Goal: Information Seeking & Learning: Learn about a topic

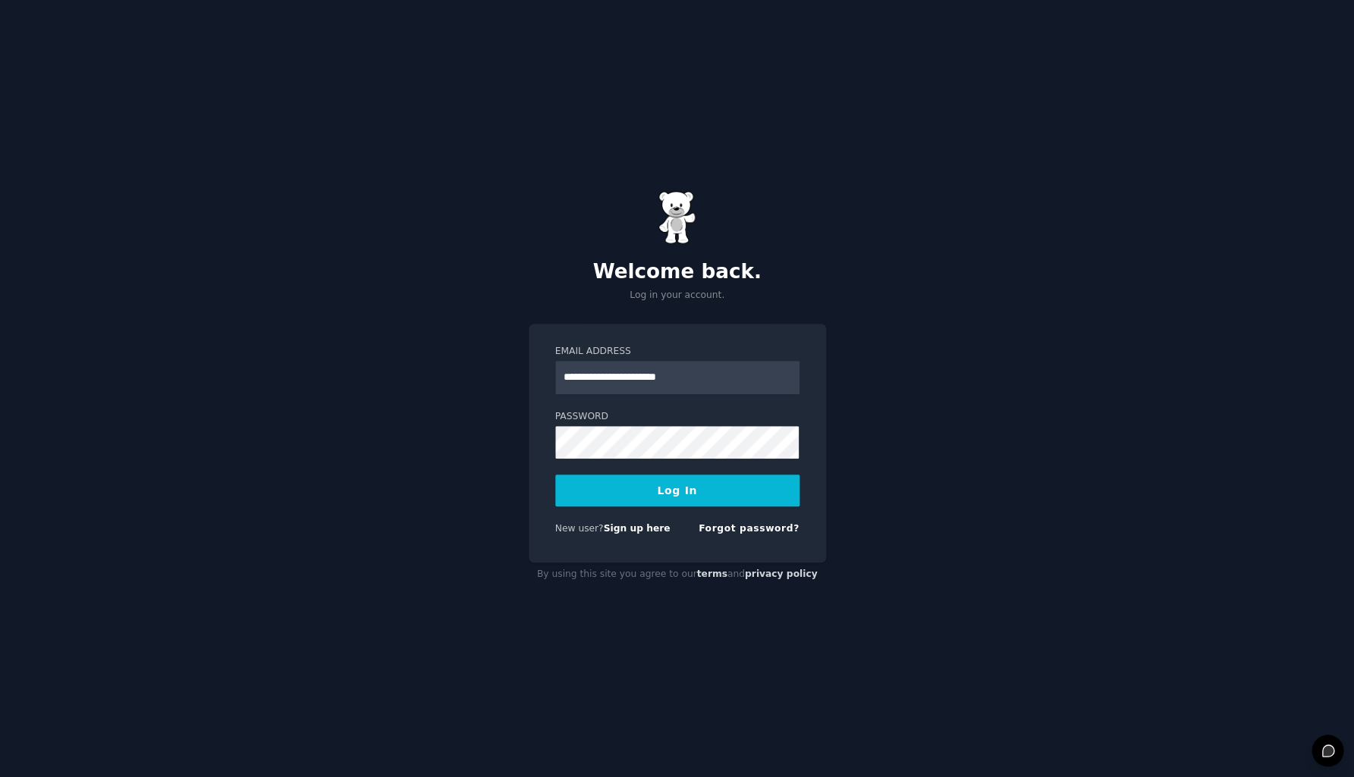
type input "**********"
click at [934, 683] on div "**********" at bounding box center [677, 388] width 1354 height 777
click at [652, 492] on button "Log In" at bounding box center [677, 491] width 244 height 32
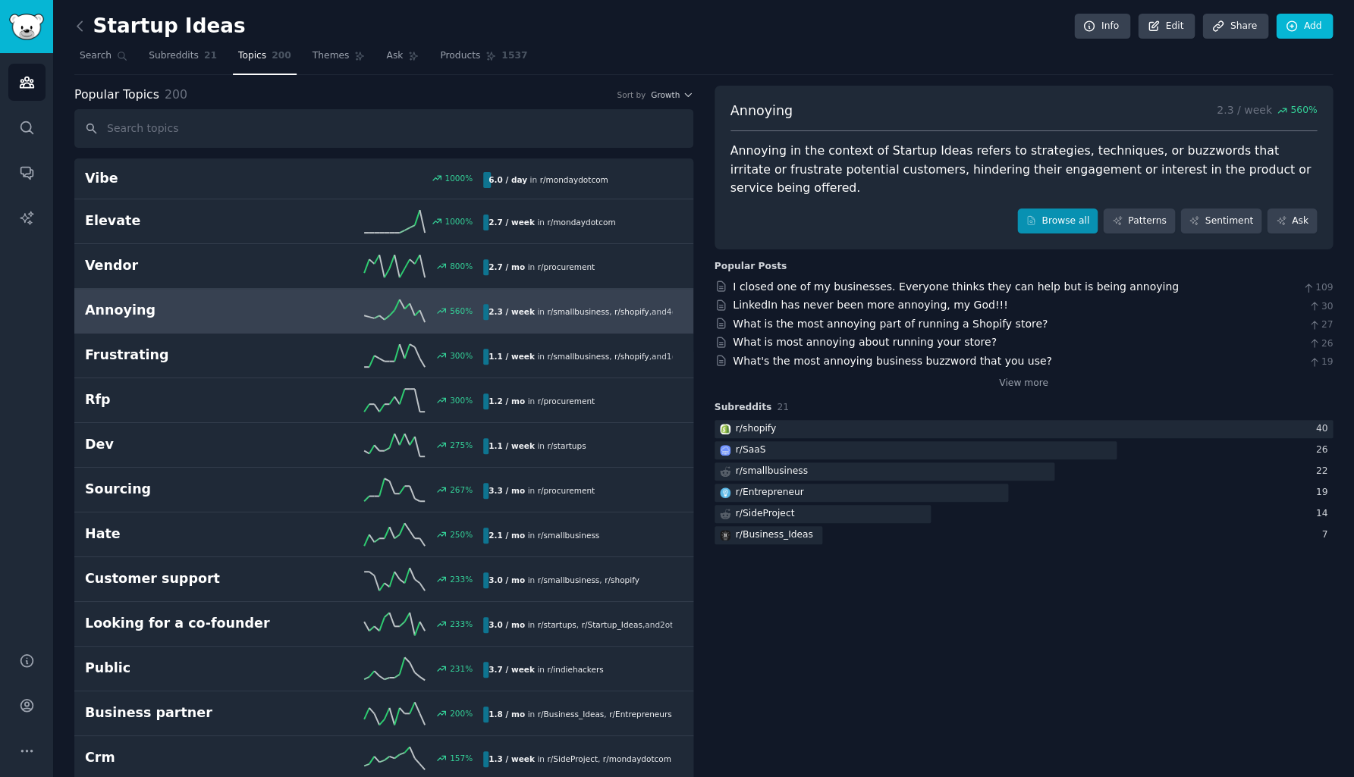
click at [1056, 209] on link "Browse all" at bounding box center [1057, 222] width 81 height 26
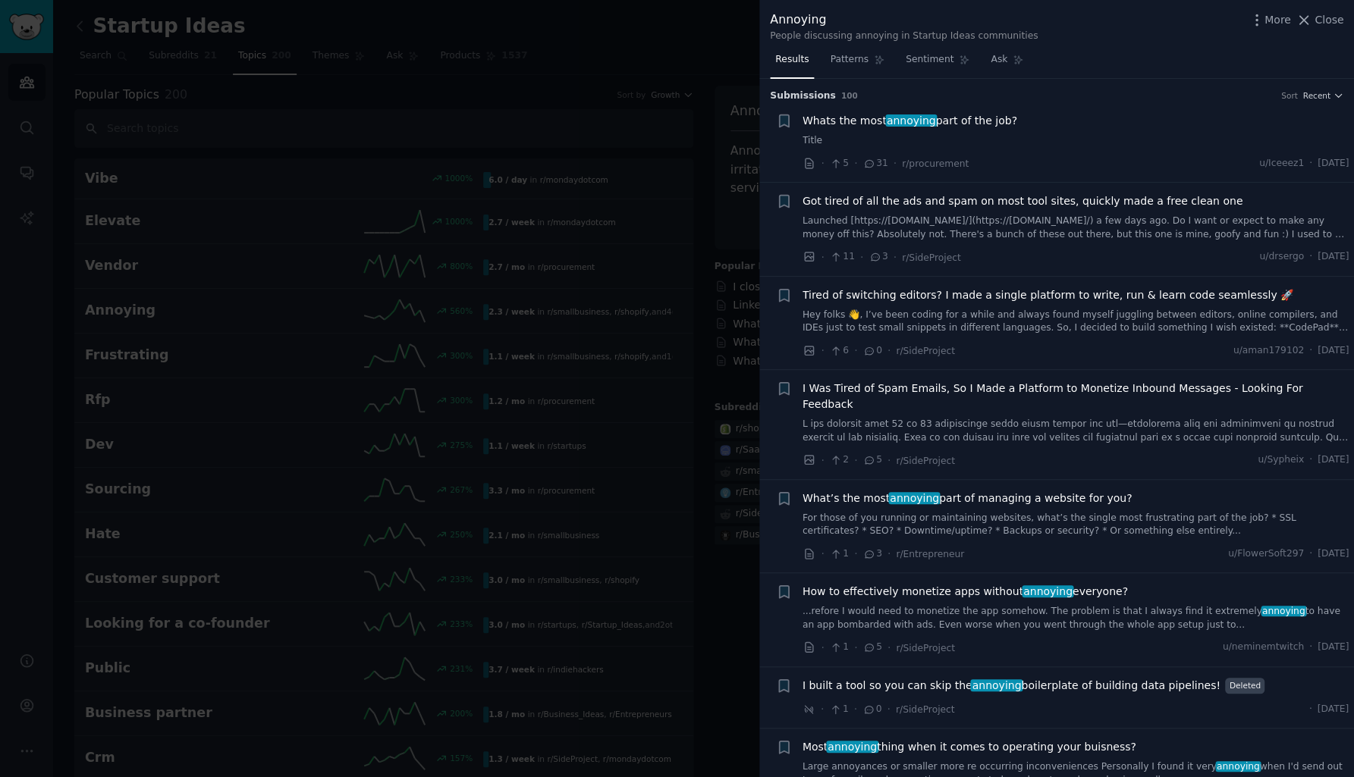
click at [986, 218] on link "Launched [https://[DOMAIN_NAME]/](https://[DOMAIN_NAME]/) a few days ago. Do I …" at bounding box center [1075, 228] width 547 height 27
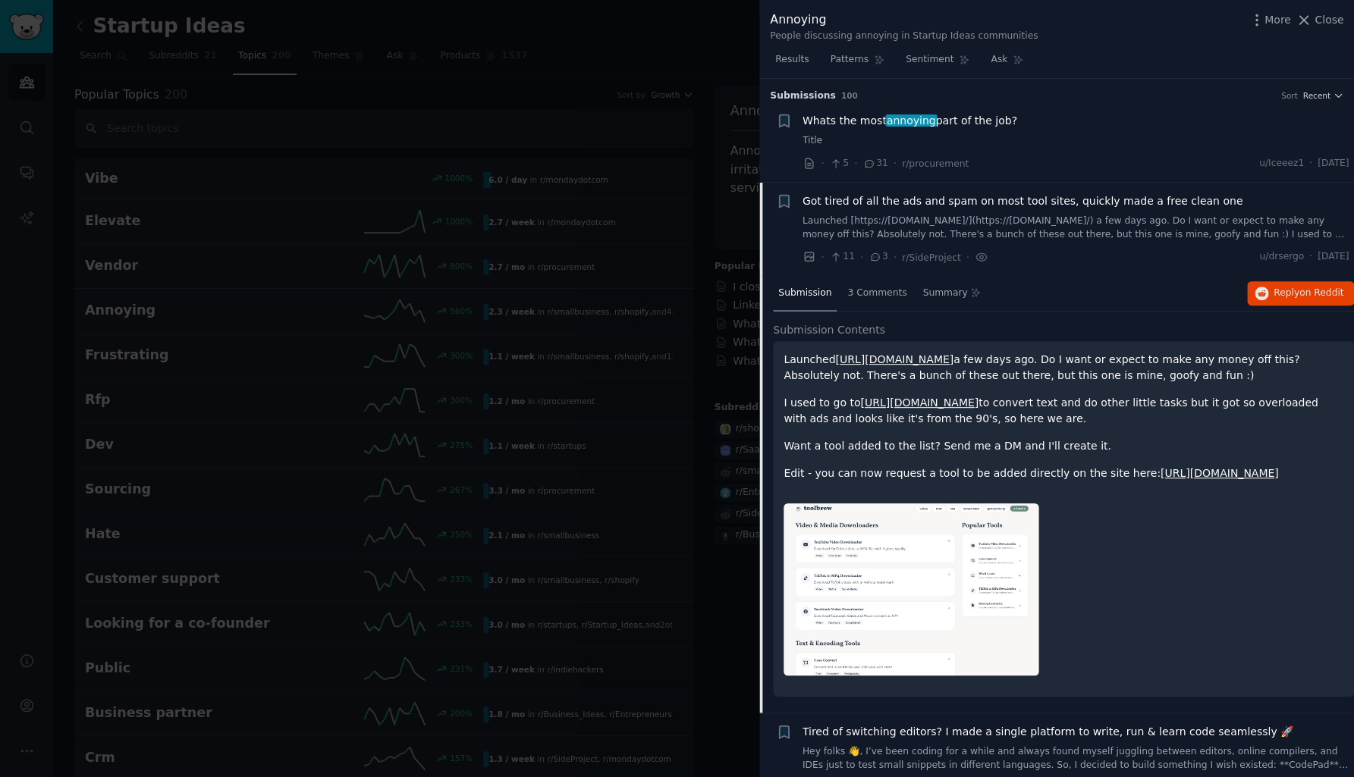
scroll to position [104, 0]
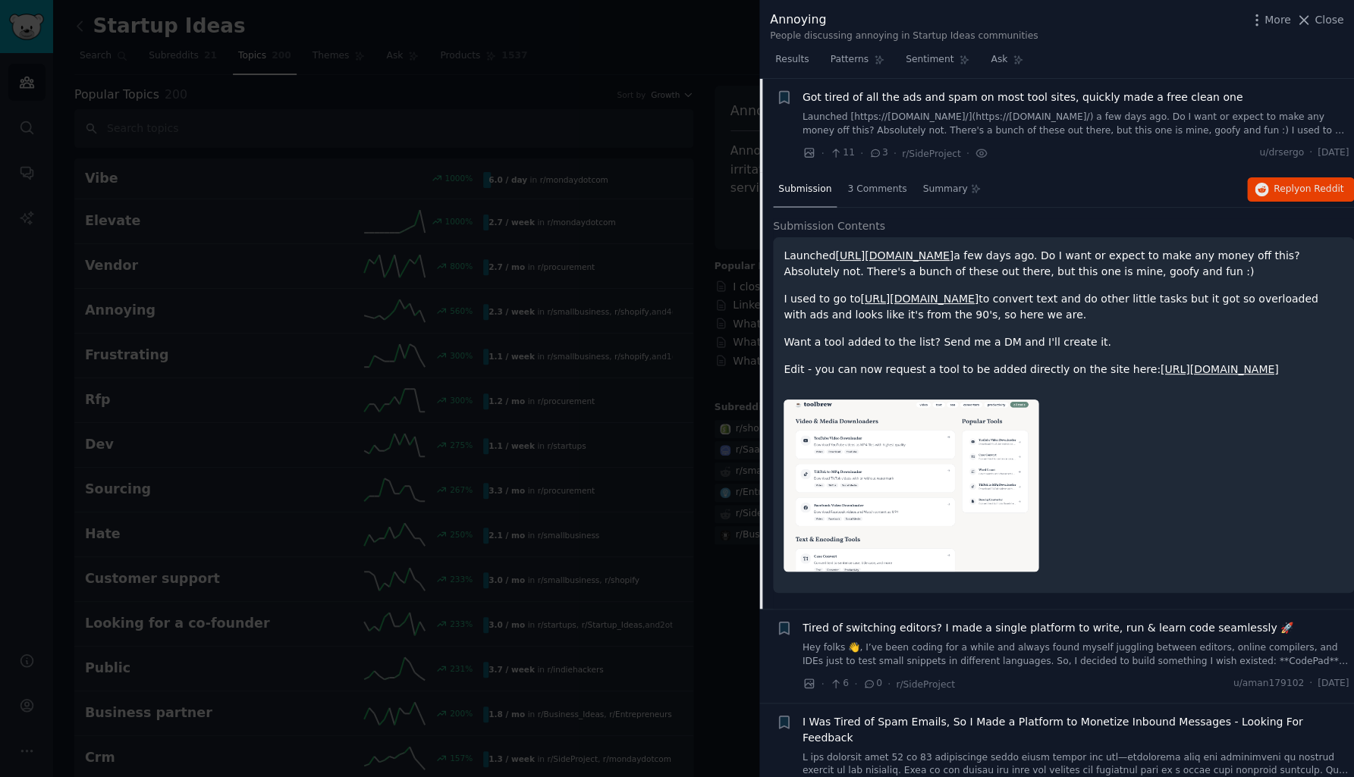
click at [905, 255] on link "[URL][DOMAIN_NAME]" at bounding box center [894, 255] width 118 height 12
click at [861, 190] on span "3 Comments" at bounding box center [876, 190] width 59 height 14
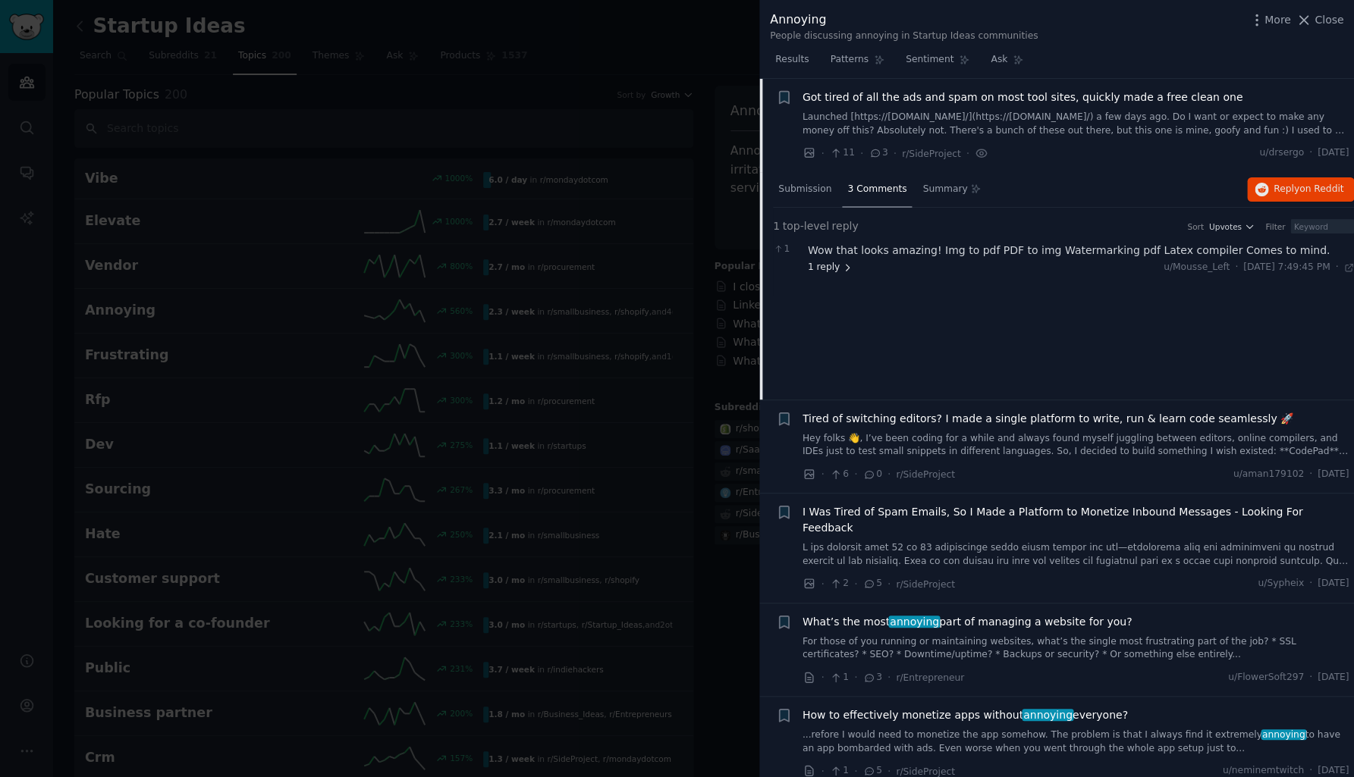
click at [819, 268] on span "1 reply" at bounding box center [831, 268] width 46 height 14
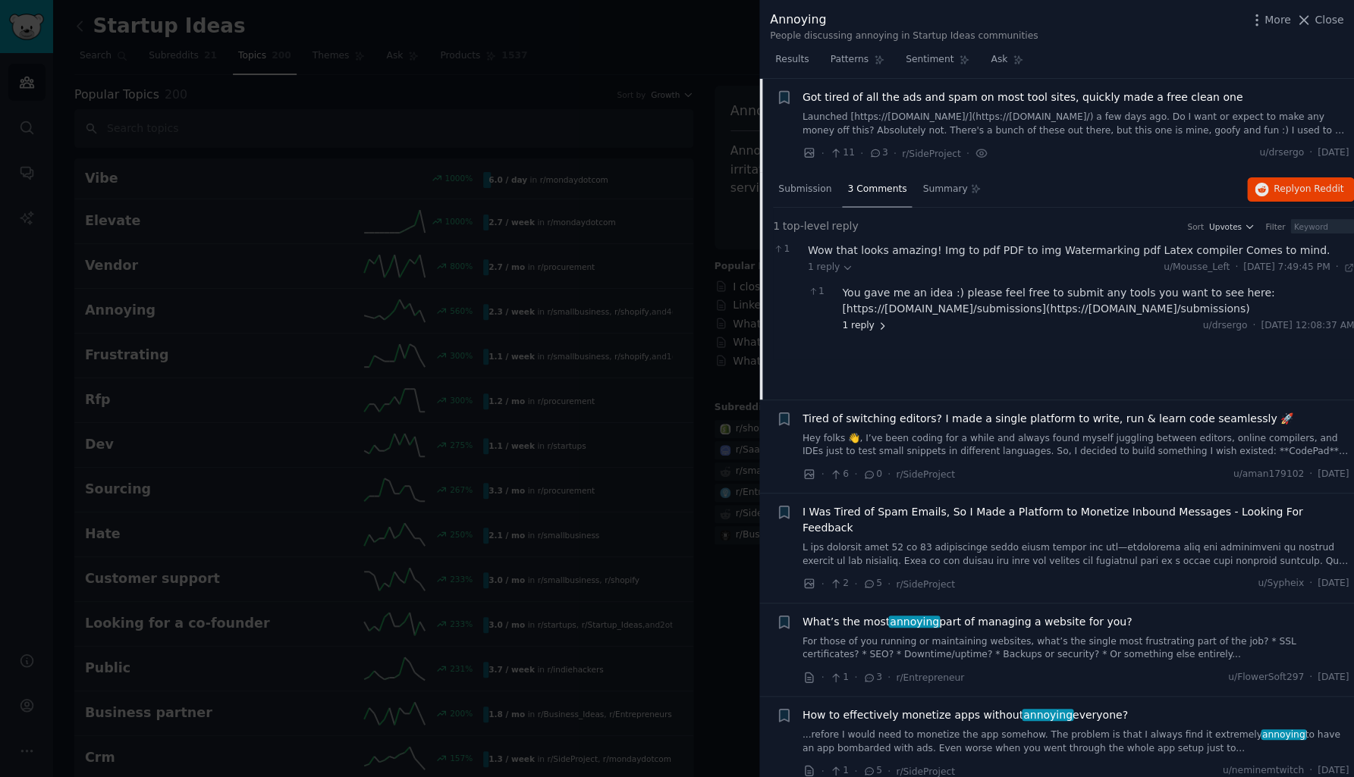
click at [863, 323] on span "1 reply" at bounding box center [865, 326] width 46 height 14
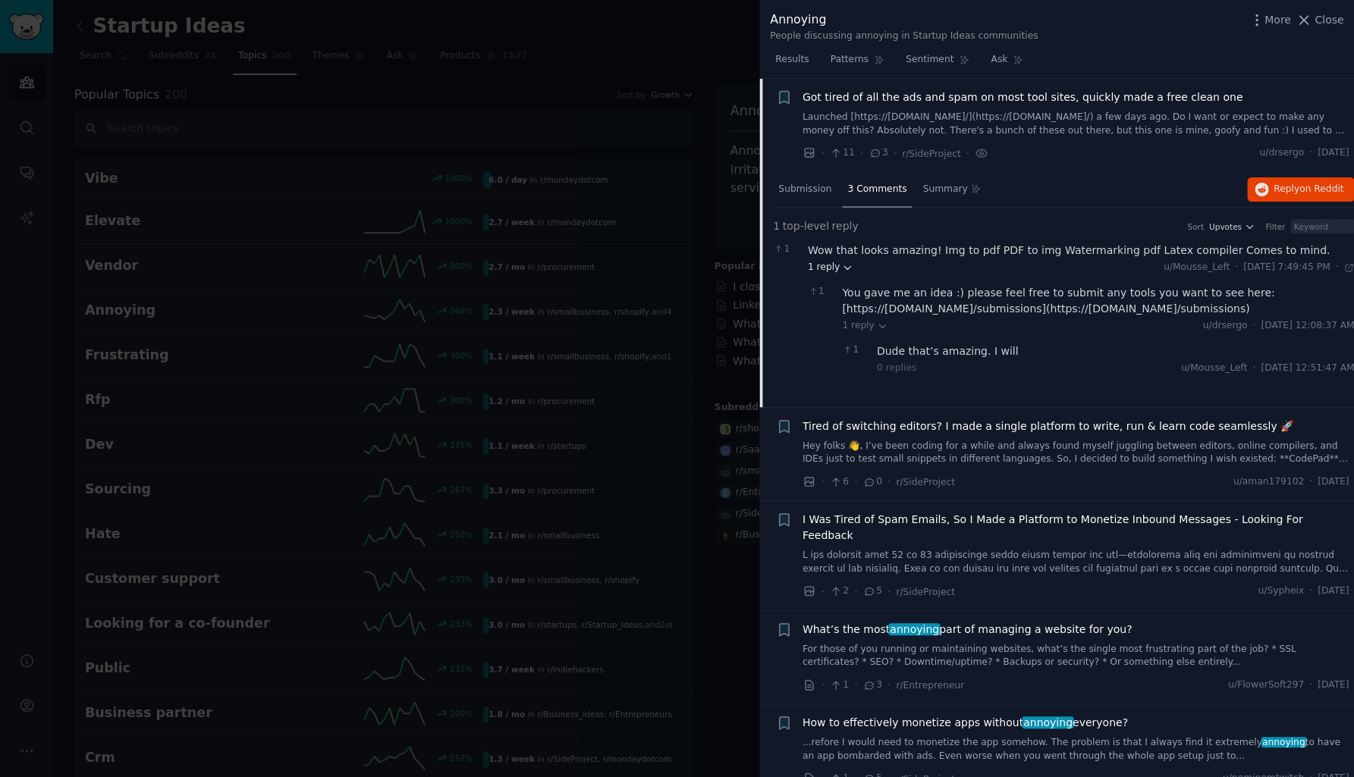
click at [827, 268] on span "1 reply" at bounding box center [831, 268] width 46 height 14
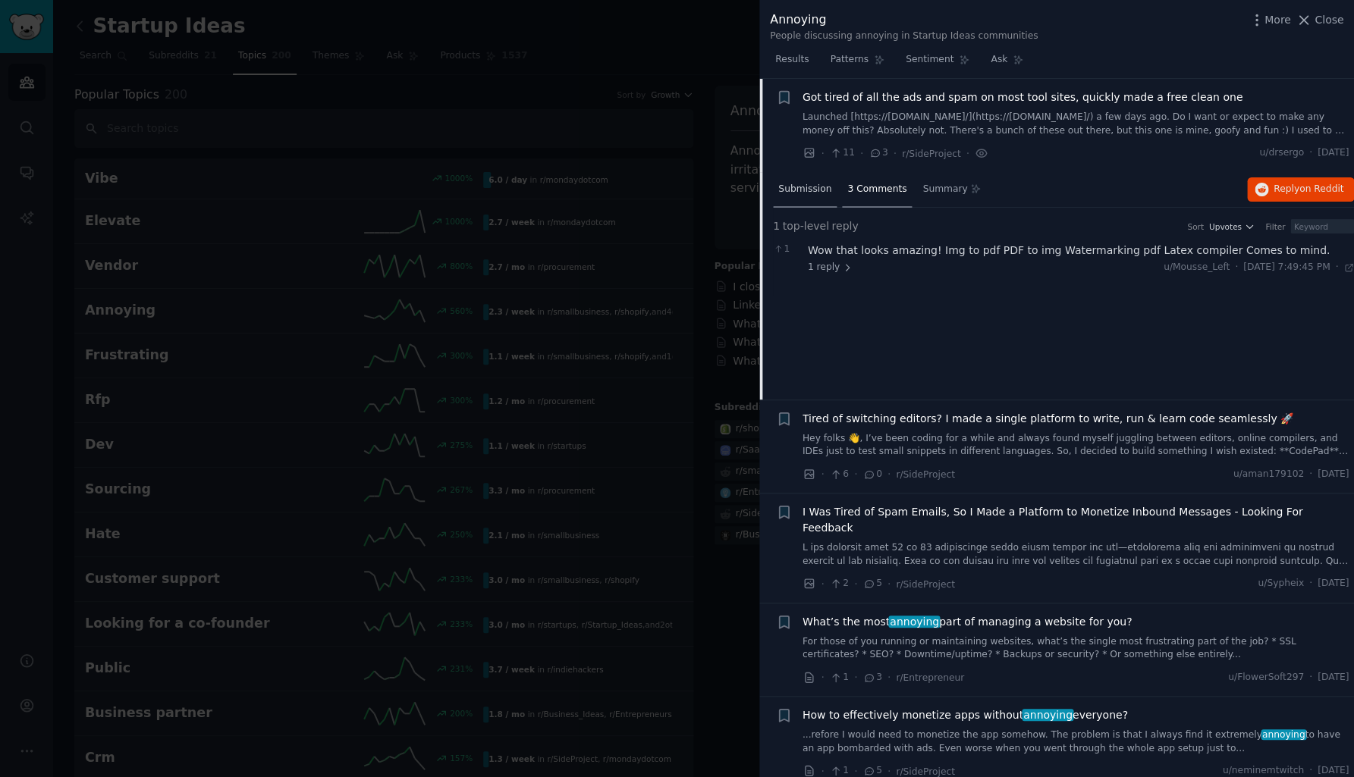
click at [816, 187] on span "Submission" at bounding box center [804, 190] width 53 height 14
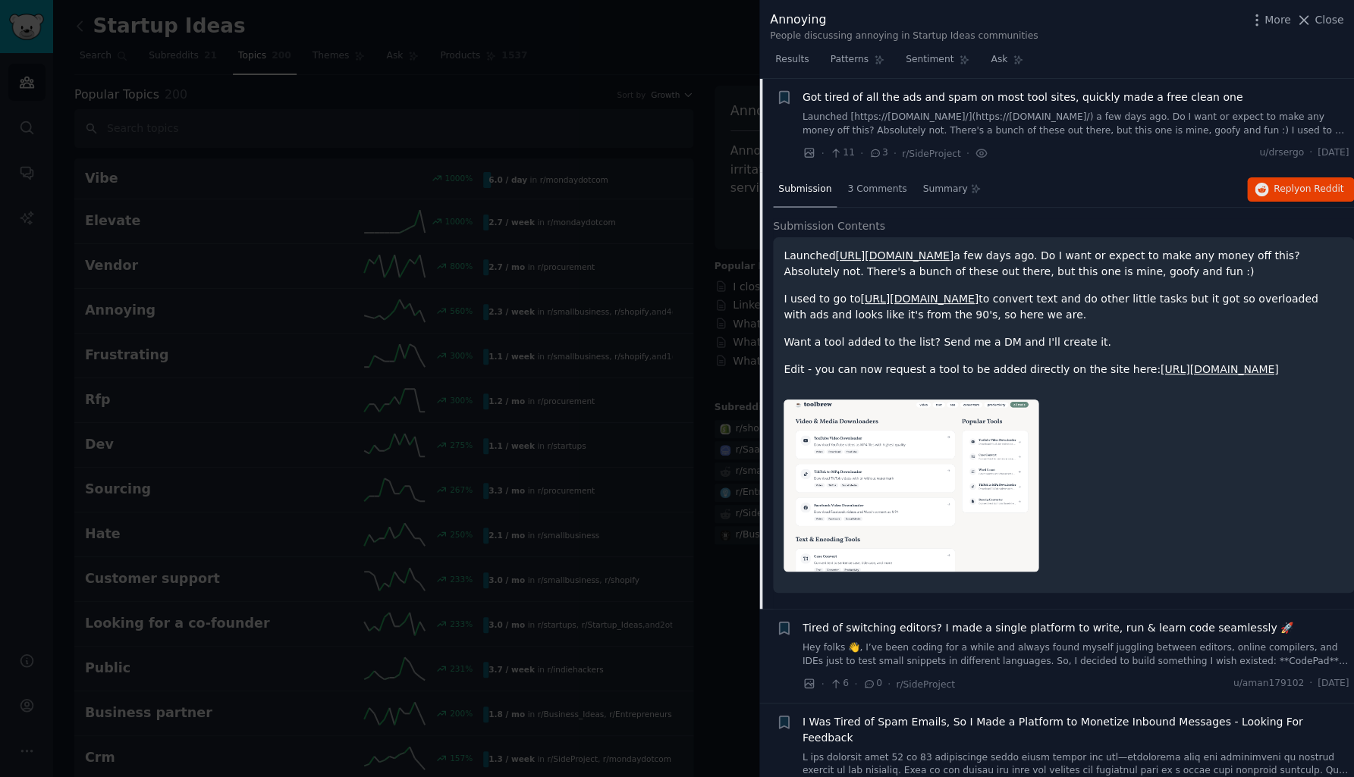
click at [821, 184] on span "Submission" at bounding box center [804, 190] width 53 height 14
click at [839, 99] on span "Got tired of all the ads and spam on most tool sites, quickly made a free clean…" at bounding box center [1022, 97] width 440 height 16
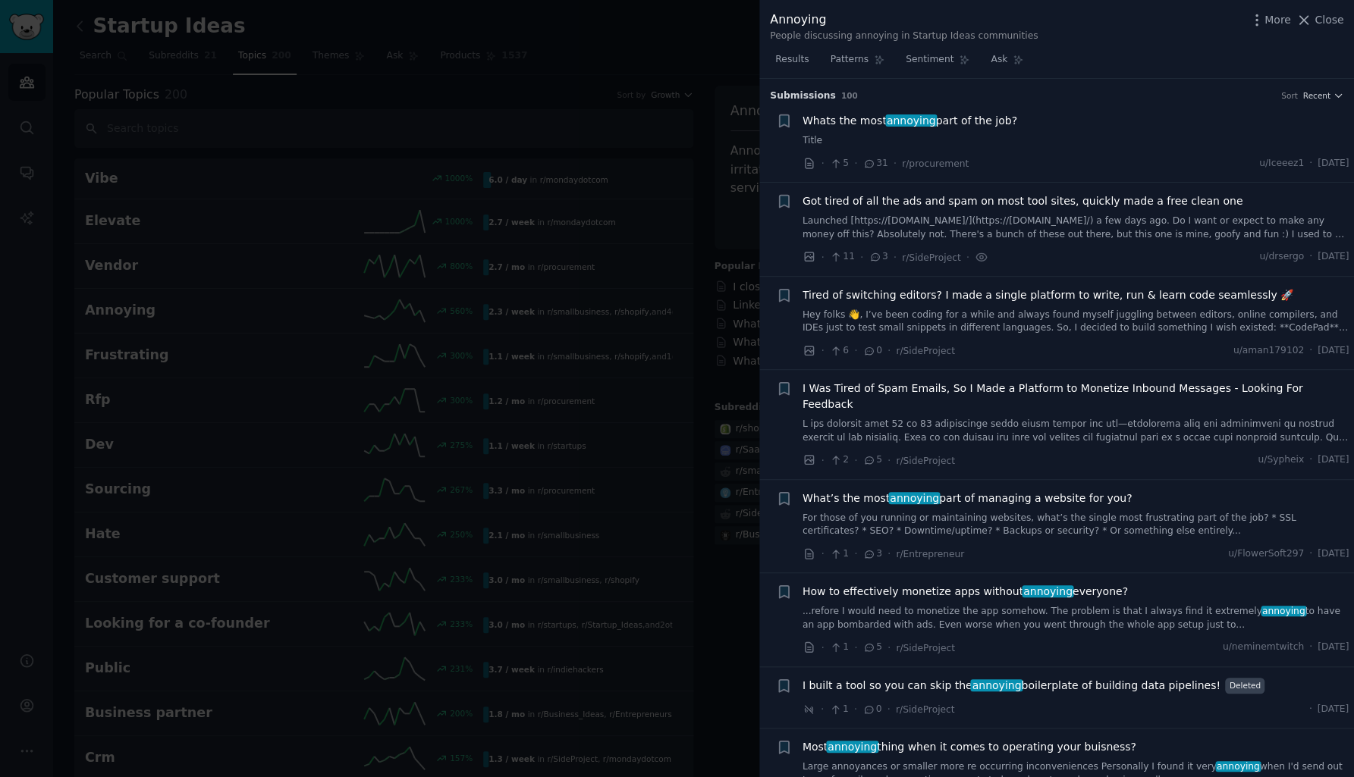
click at [880, 288] on span "Tired of switching editors? I made a single platform to write, run & learn code…" at bounding box center [1047, 295] width 491 height 16
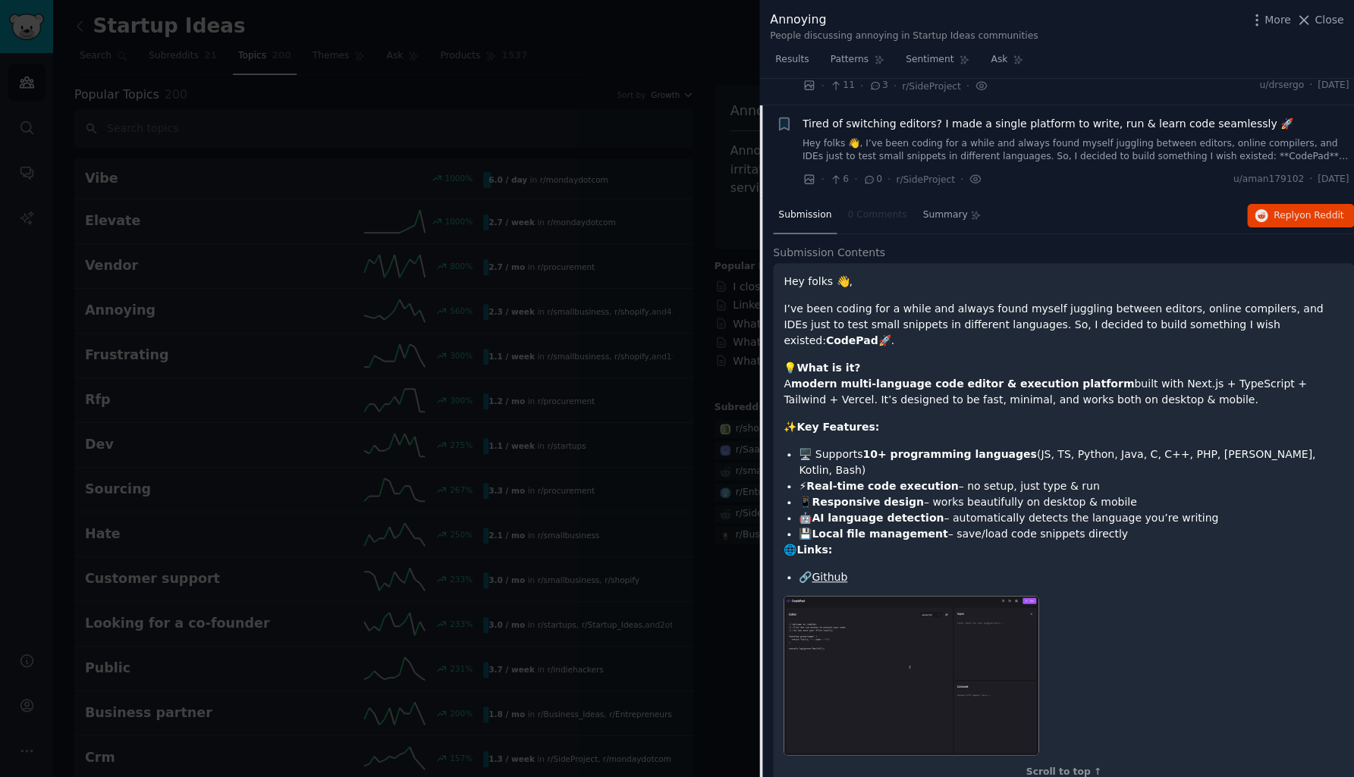
scroll to position [162, 0]
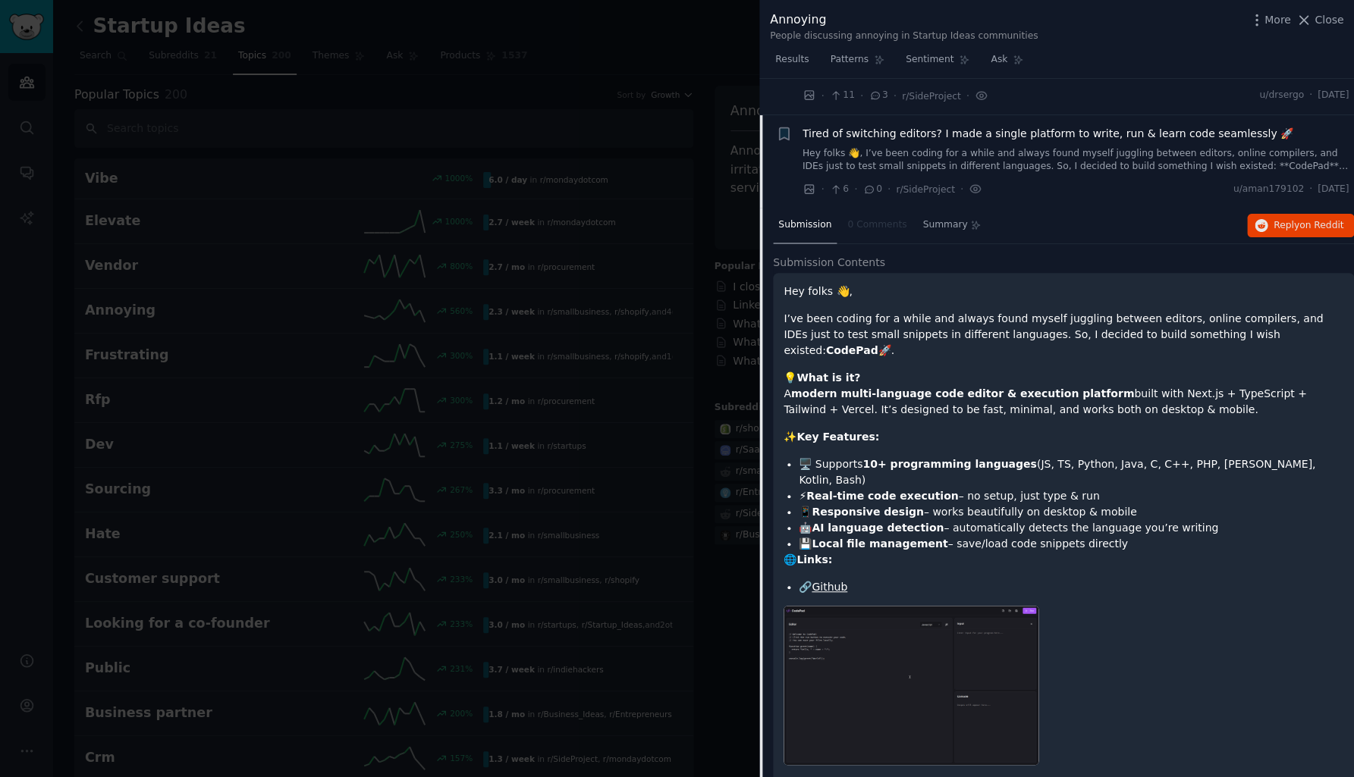
click at [982, 131] on span "Tired of switching editors? I made a single platform to write, run & learn code…" at bounding box center [1047, 134] width 491 height 16
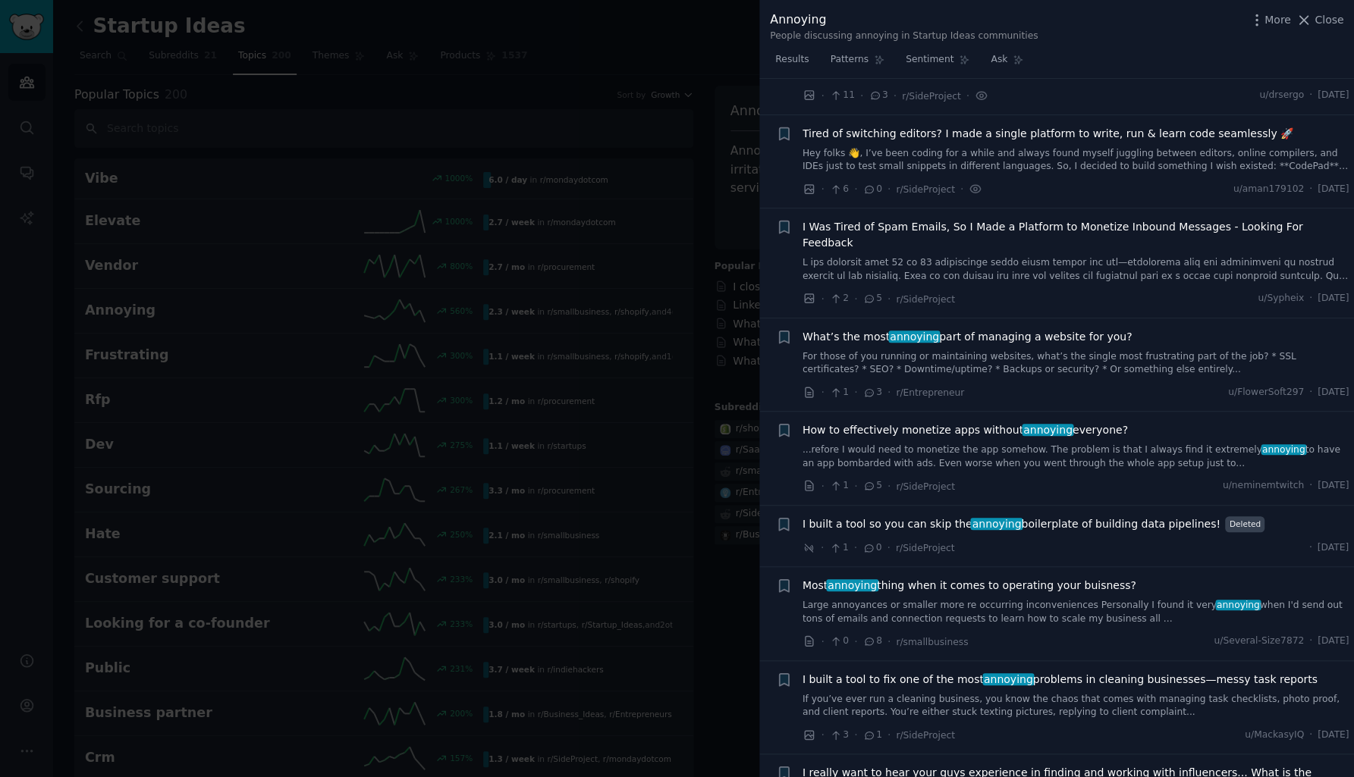
scroll to position [197, 0]
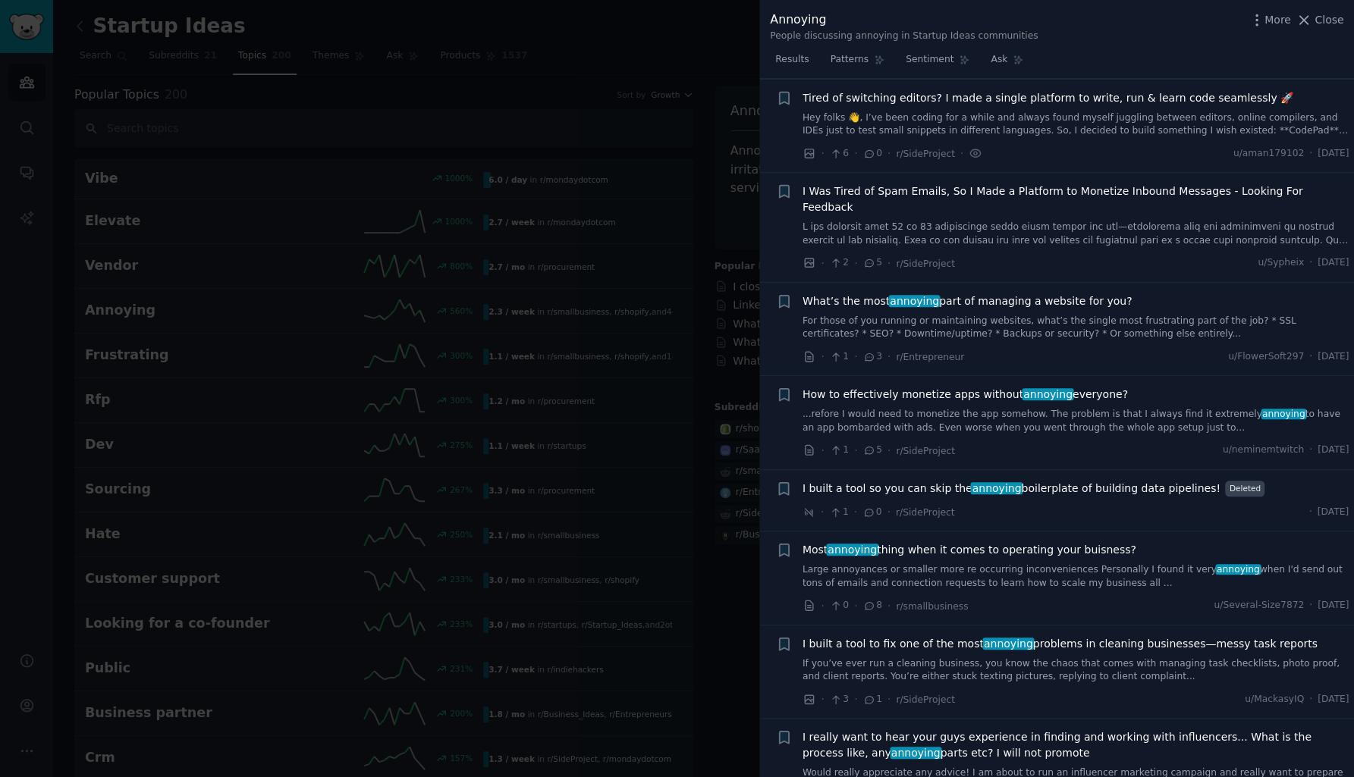
click at [971, 191] on span "I Was Tired of Spam Emails, So I Made a Platform to Monetize Inbound Messages -…" at bounding box center [1075, 200] width 547 height 32
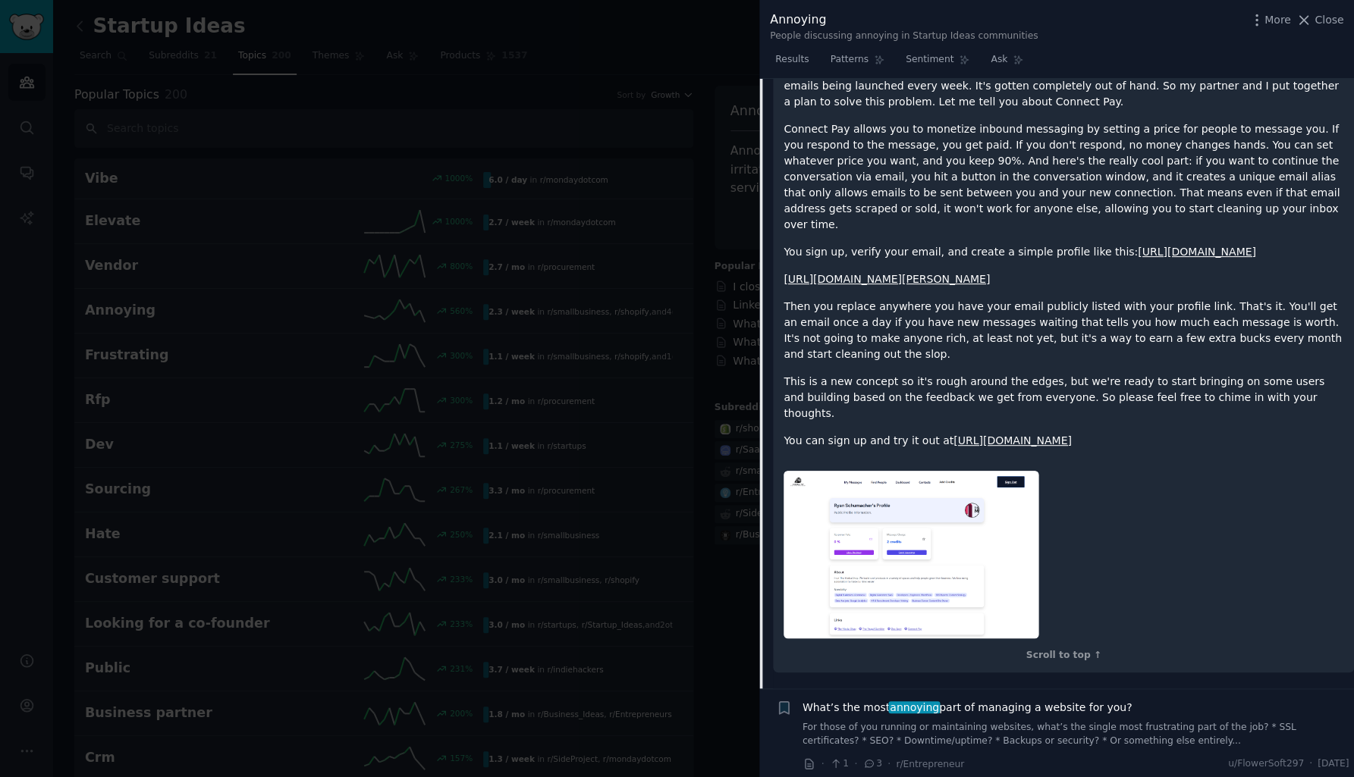
scroll to position [524, 0]
click at [999, 435] on link "[URL][DOMAIN_NAME]" at bounding box center [1012, 441] width 118 height 12
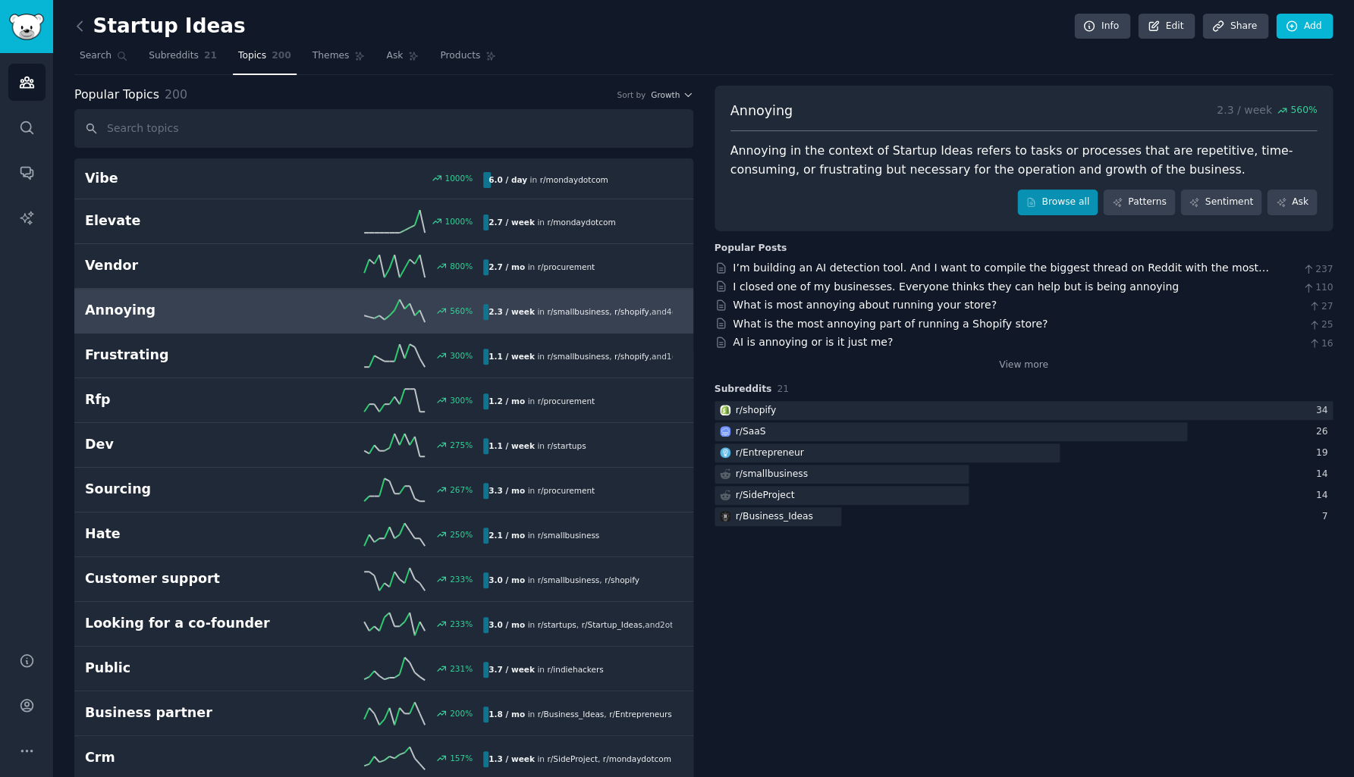
click at [1075, 204] on link "Browse all" at bounding box center [1057, 203] width 81 height 26
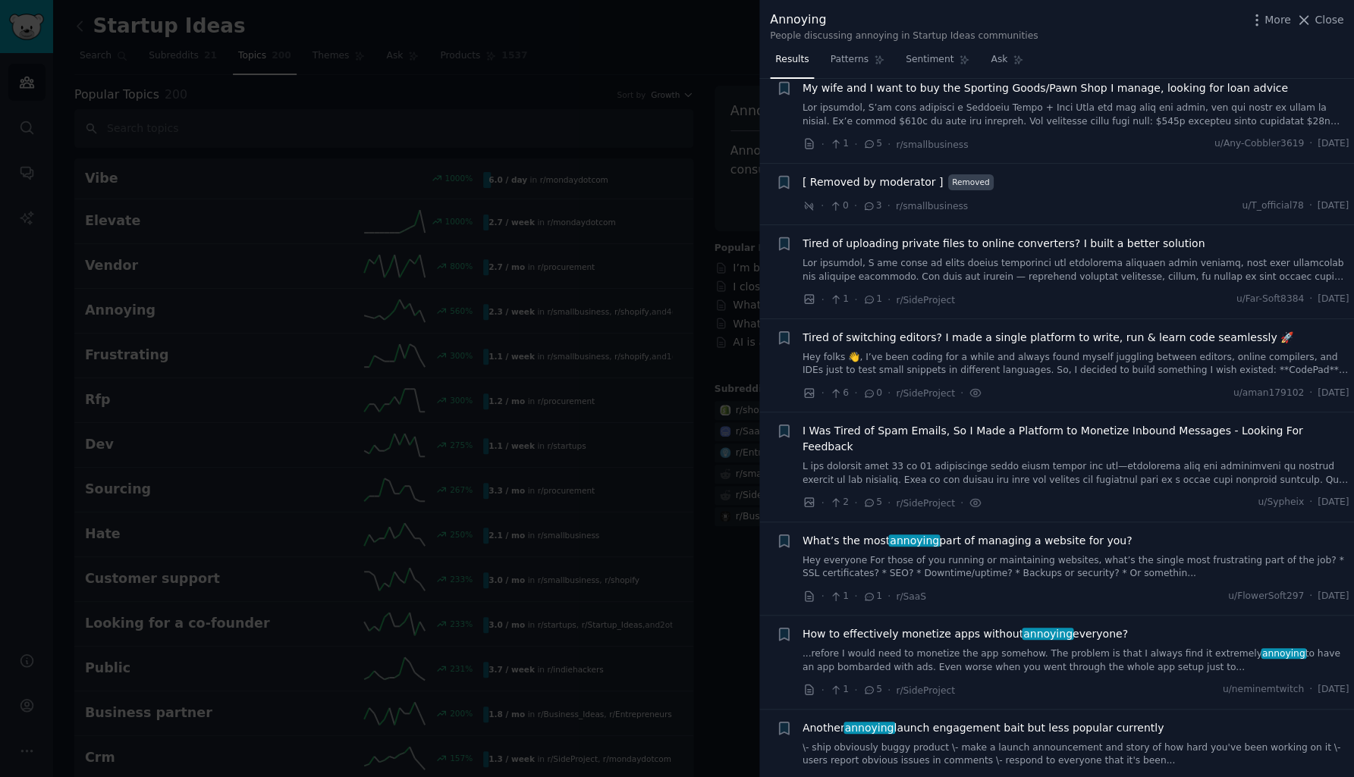
scroll to position [33, 0]
click at [1032, 242] on span "Tired of uploading private files to online converters? I built a better solution" at bounding box center [1003, 243] width 402 height 16
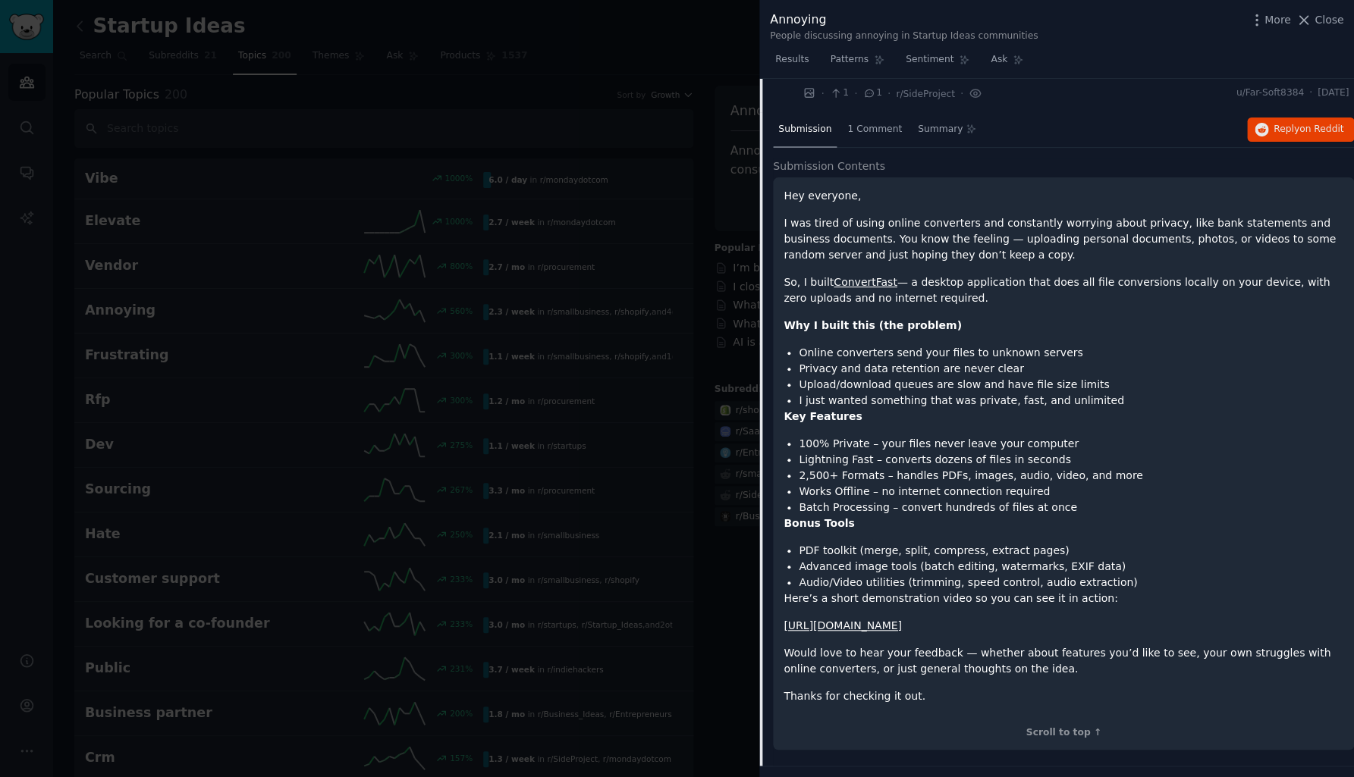
scroll to position [246, 0]
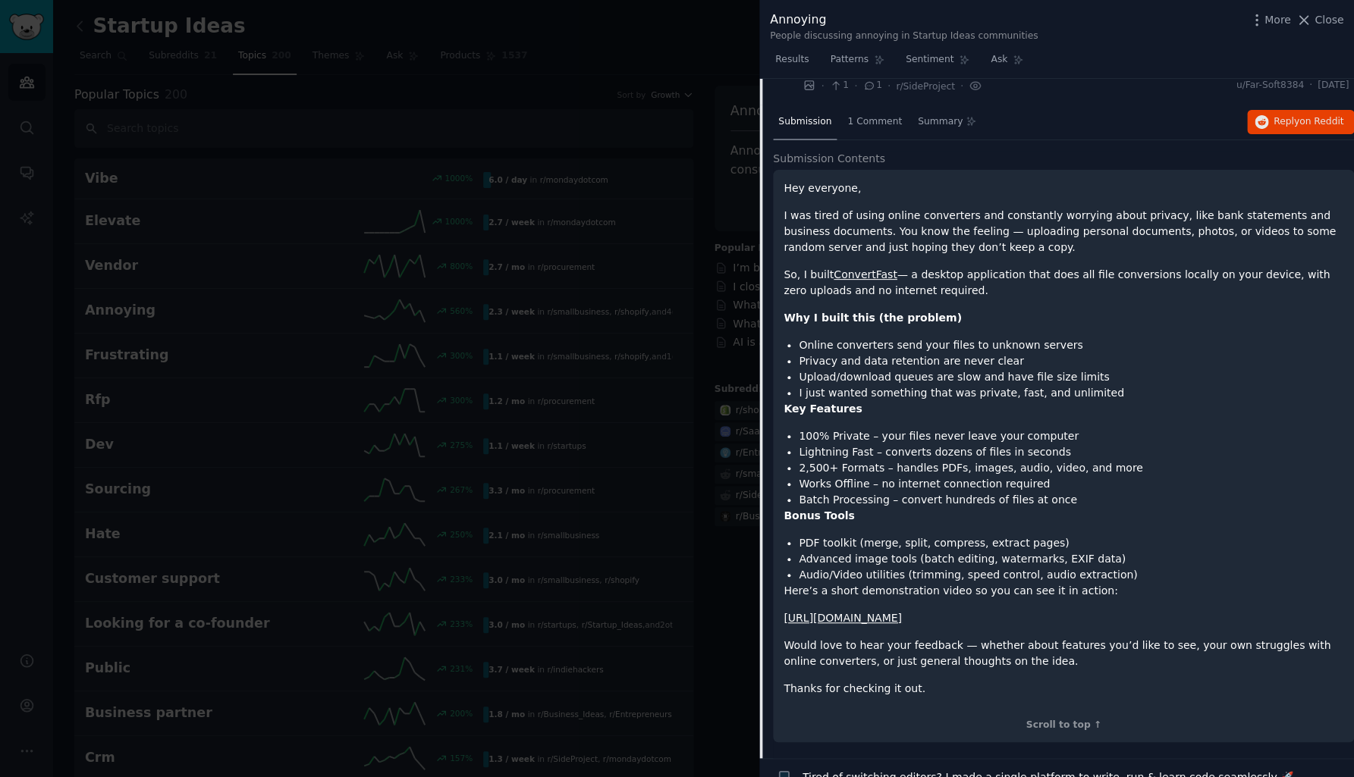
click at [861, 273] on link "ConvertFast" at bounding box center [865, 274] width 64 height 12
click at [871, 123] on span "1 Comment" at bounding box center [874, 122] width 55 height 14
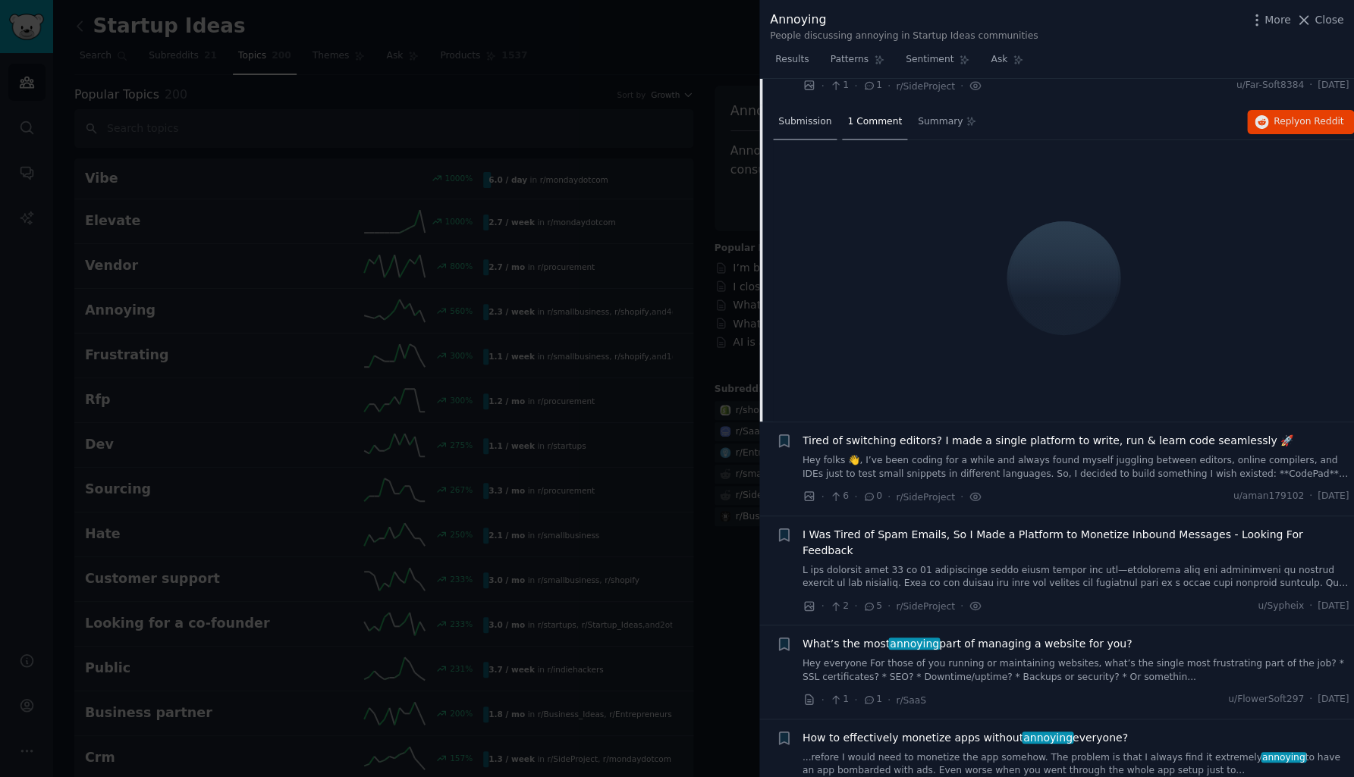
click at [797, 121] on span "Submission" at bounding box center [804, 122] width 53 height 14
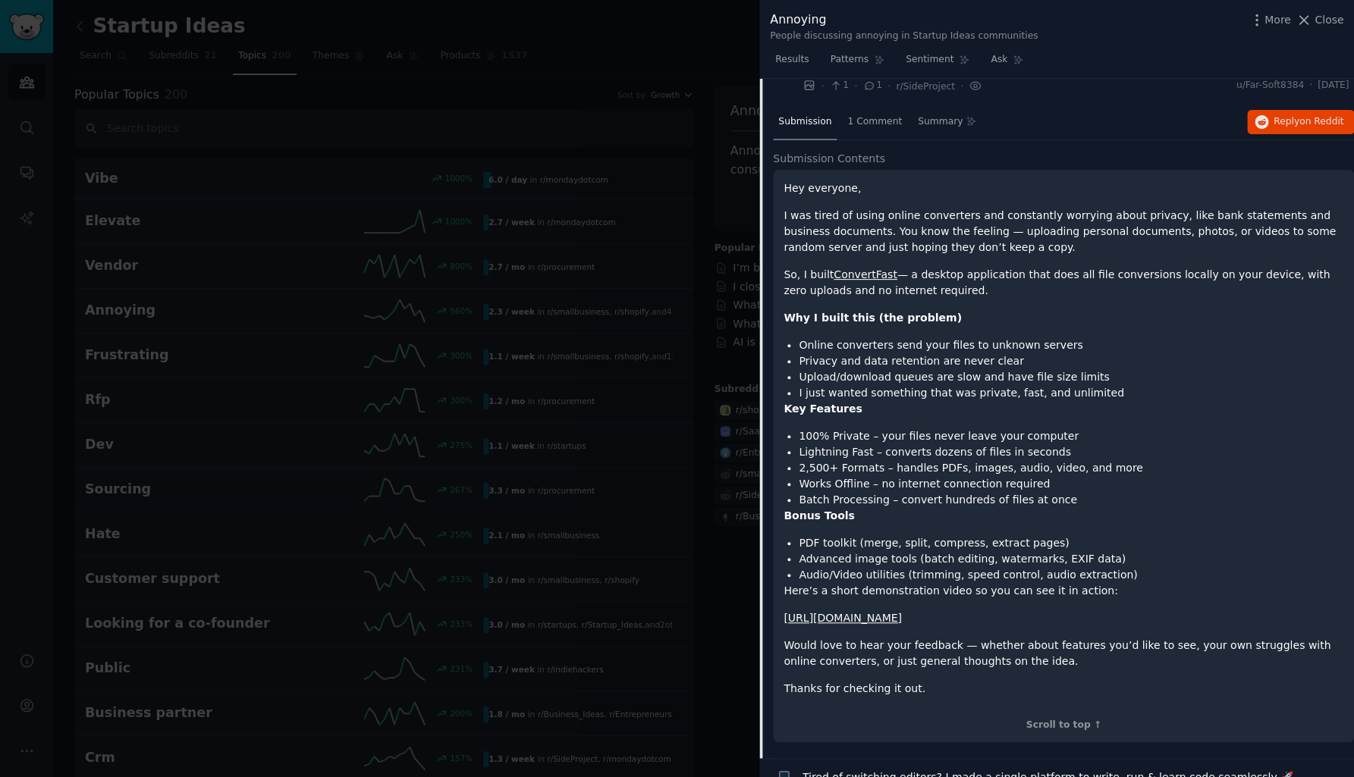
click at [805, 162] on span "Submission Contents" at bounding box center [829, 159] width 112 height 16
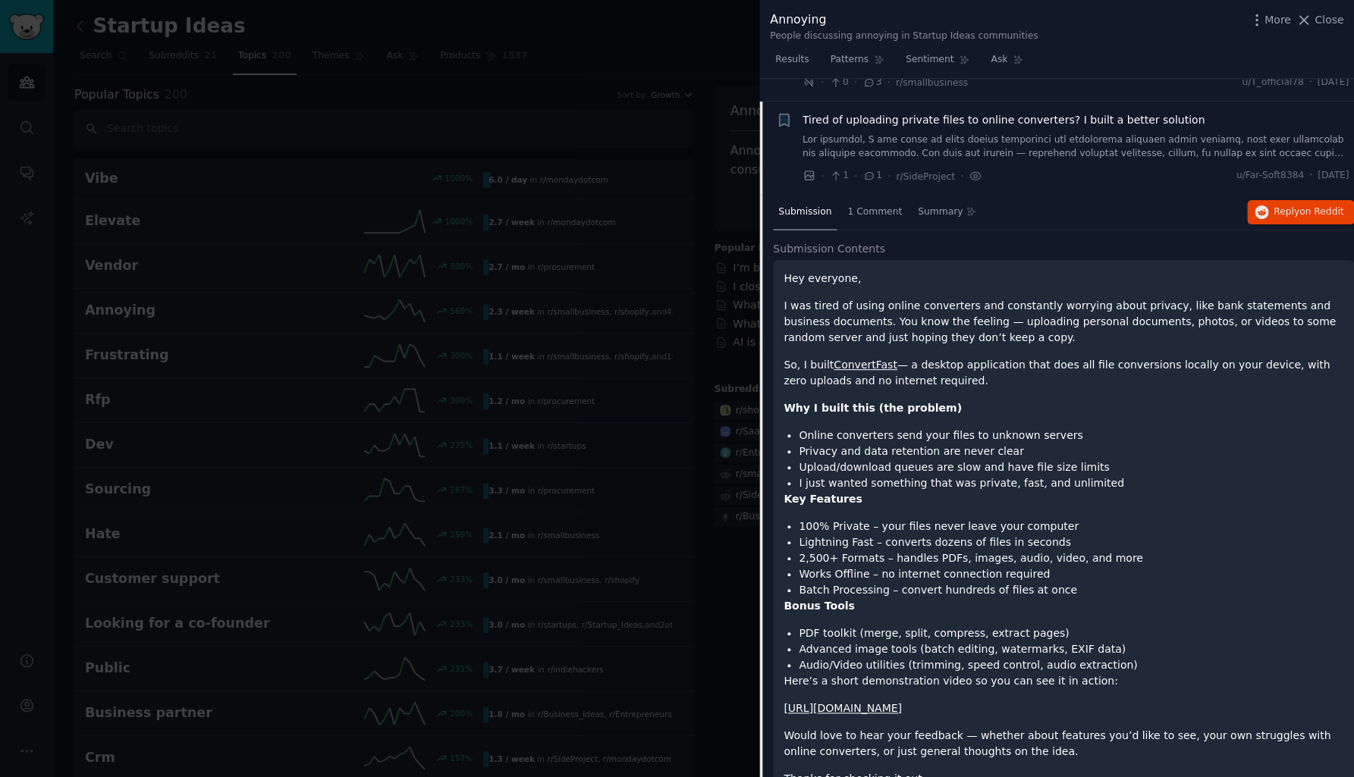
scroll to position [157, 0]
click at [834, 111] on span "Tired of uploading private files to online converters? I built a better solution" at bounding box center [1003, 119] width 402 height 16
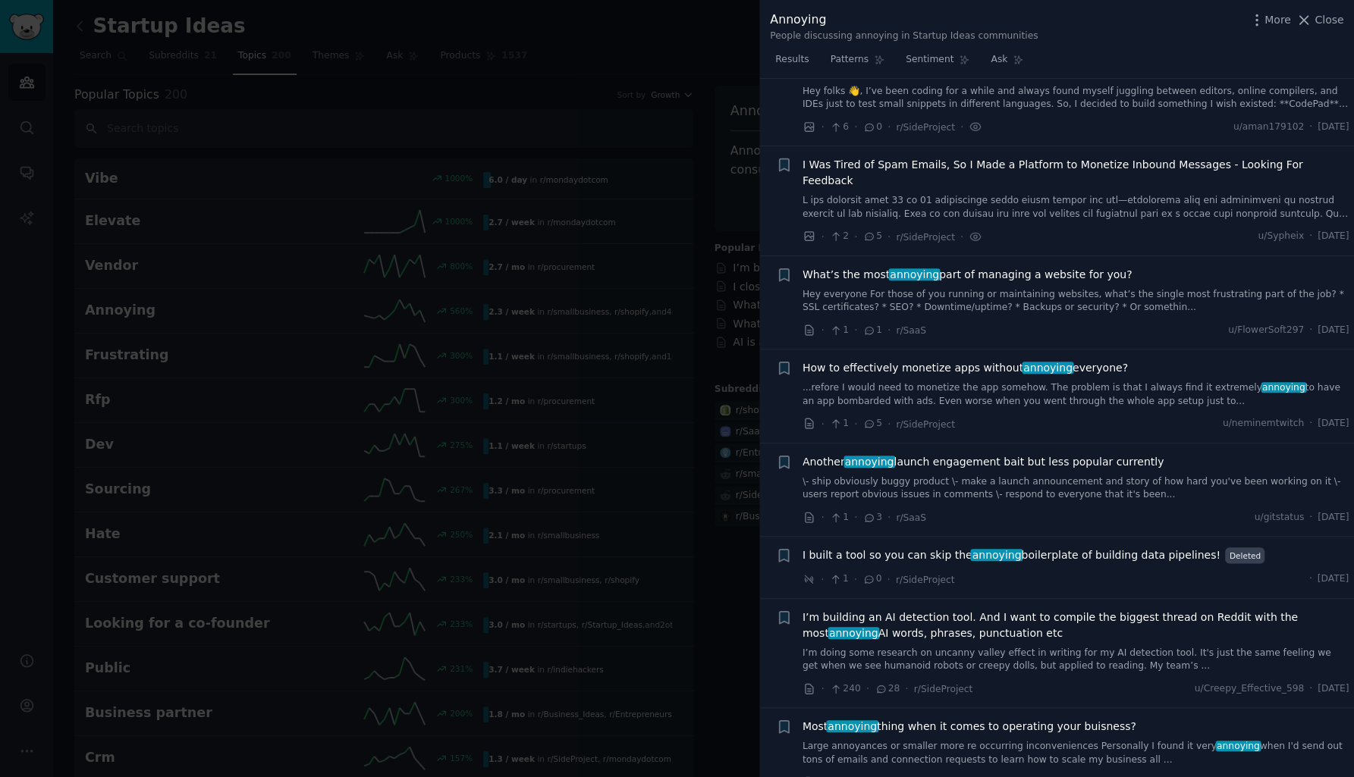
scroll to position [316, 0]
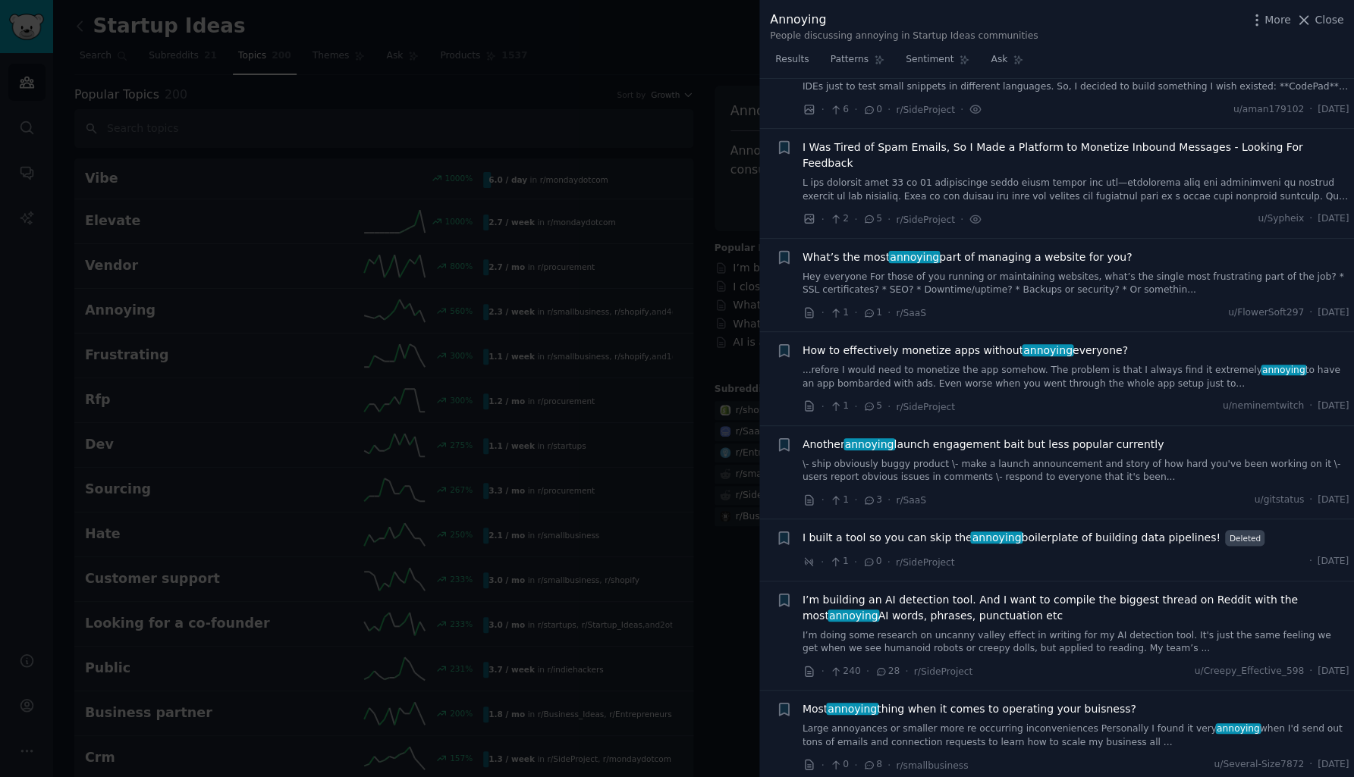
click at [858, 146] on span "I Was Tired of Spam Emails, So I Made a Platform to Monetize Inbound Messages -…" at bounding box center [1075, 156] width 547 height 32
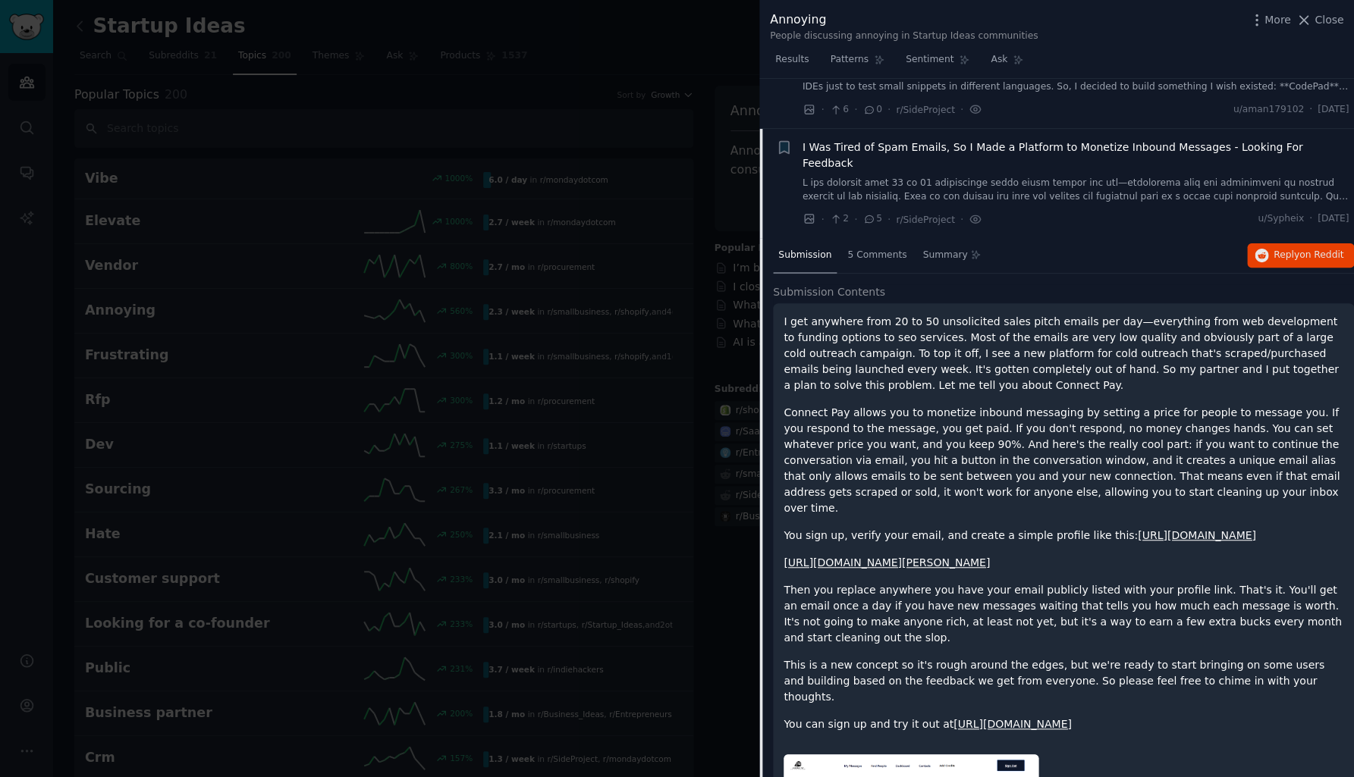
scroll to position [366, 0]
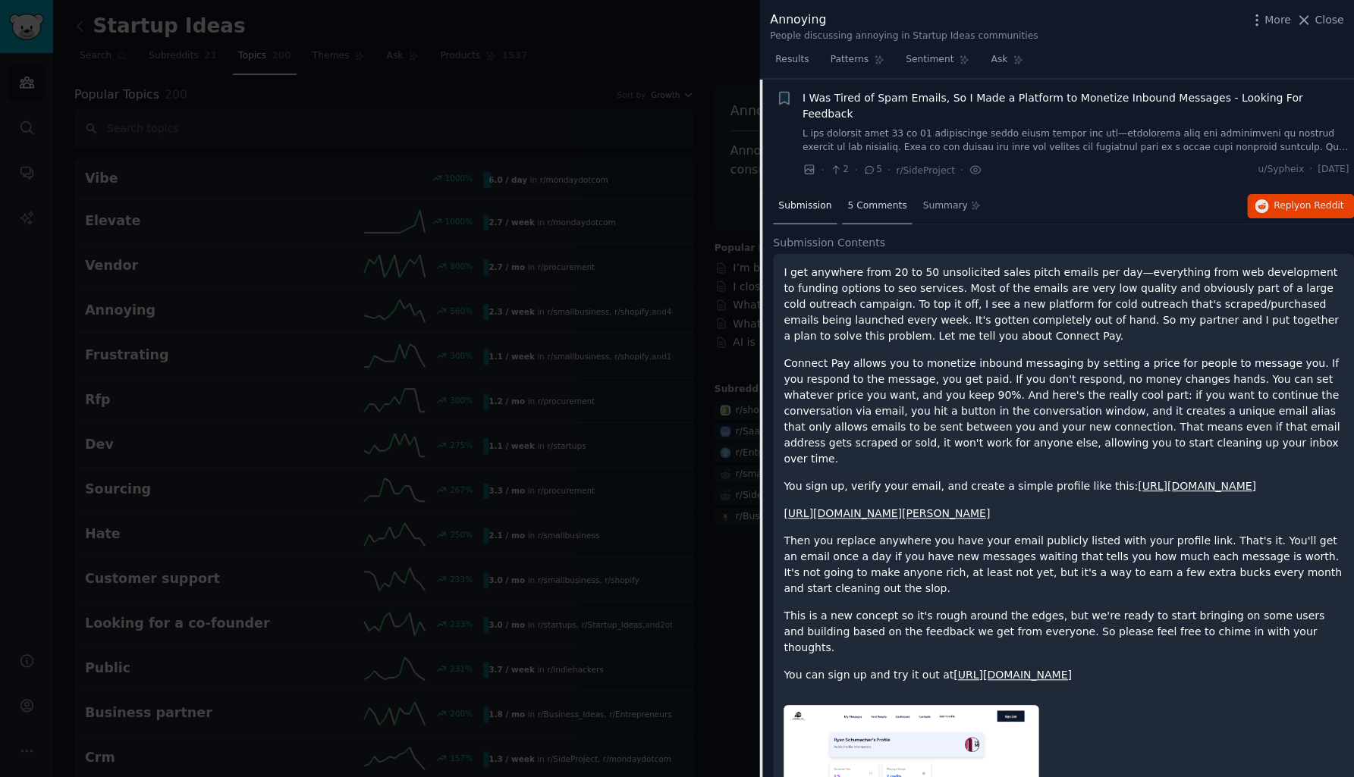
click at [873, 196] on div "5 Comments" at bounding box center [877, 207] width 70 height 36
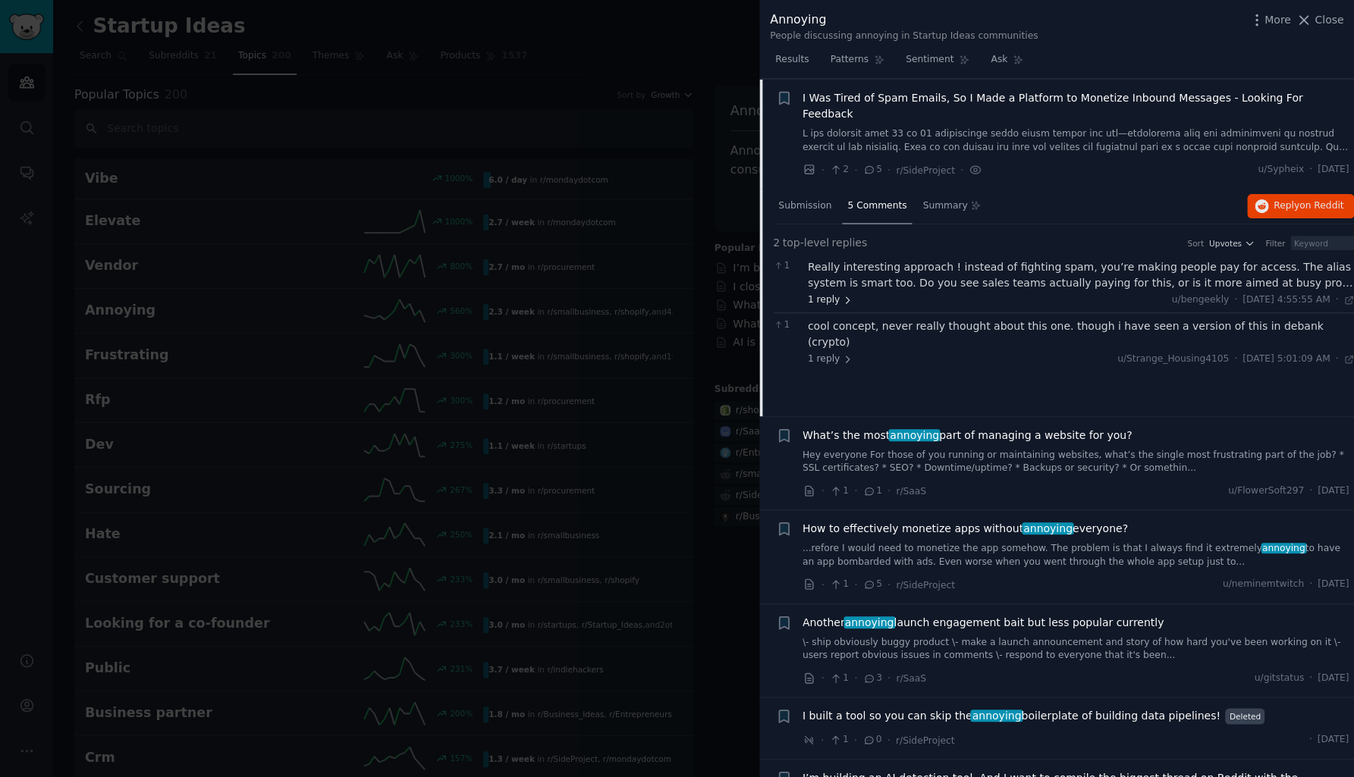
click at [825, 293] on span "1 reply" at bounding box center [831, 300] width 46 height 14
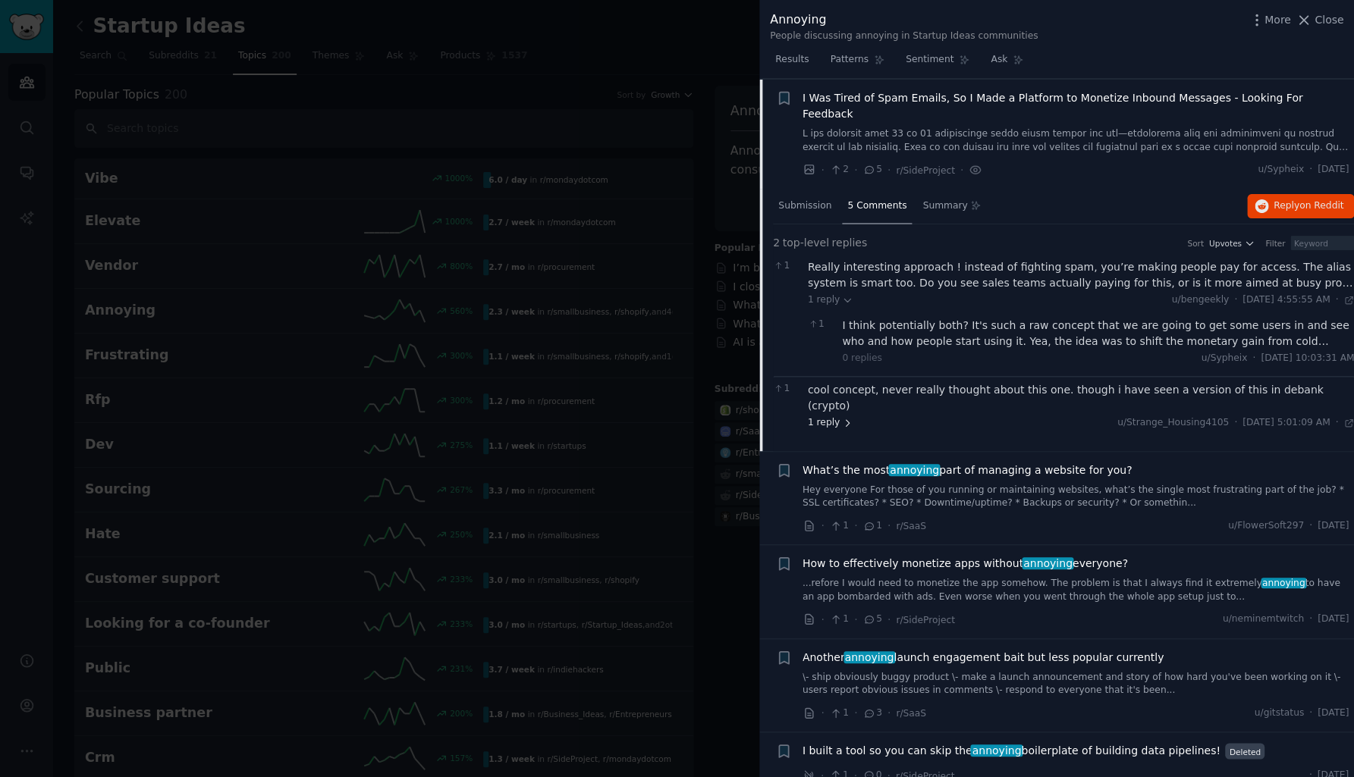
click at [829, 416] on span "1 reply" at bounding box center [831, 423] width 46 height 14
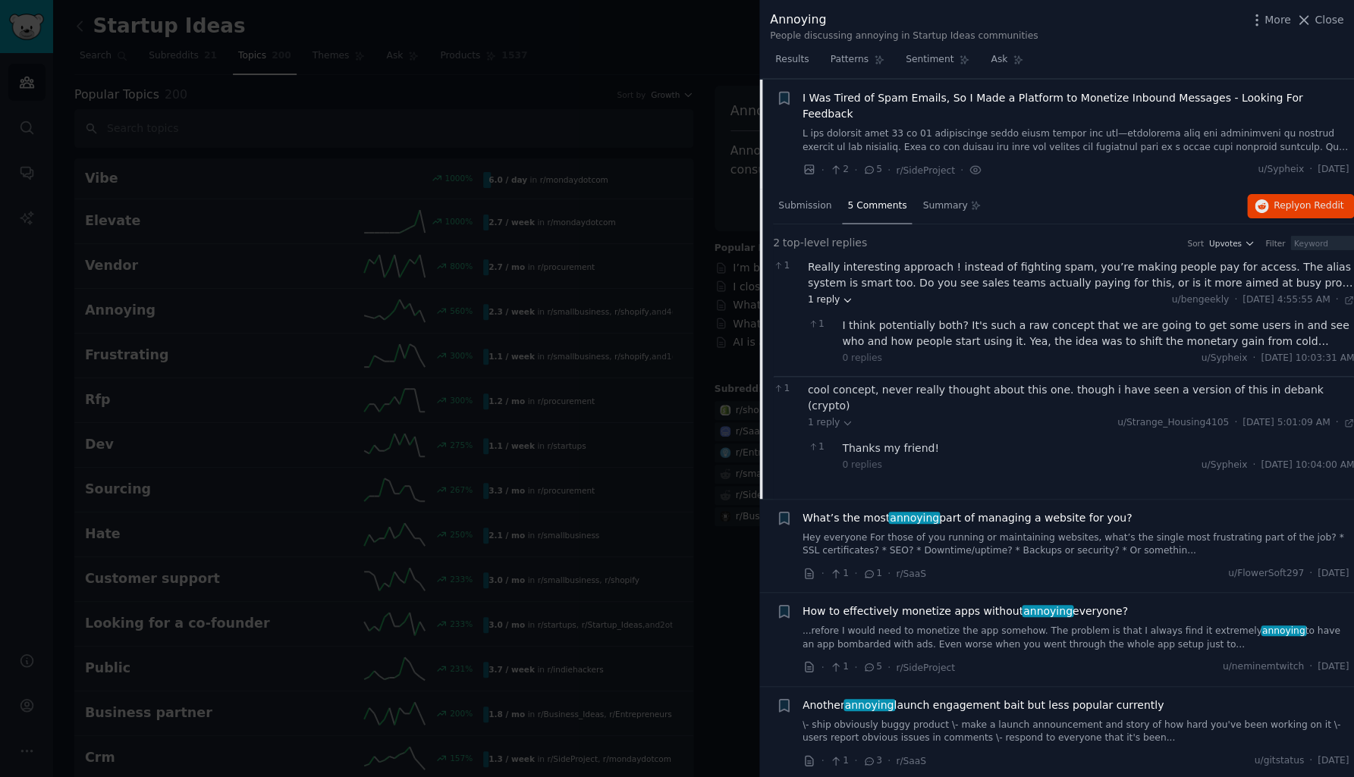
click at [825, 293] on span "1 reply" at bounding box center [831, 300] width 46 height 14
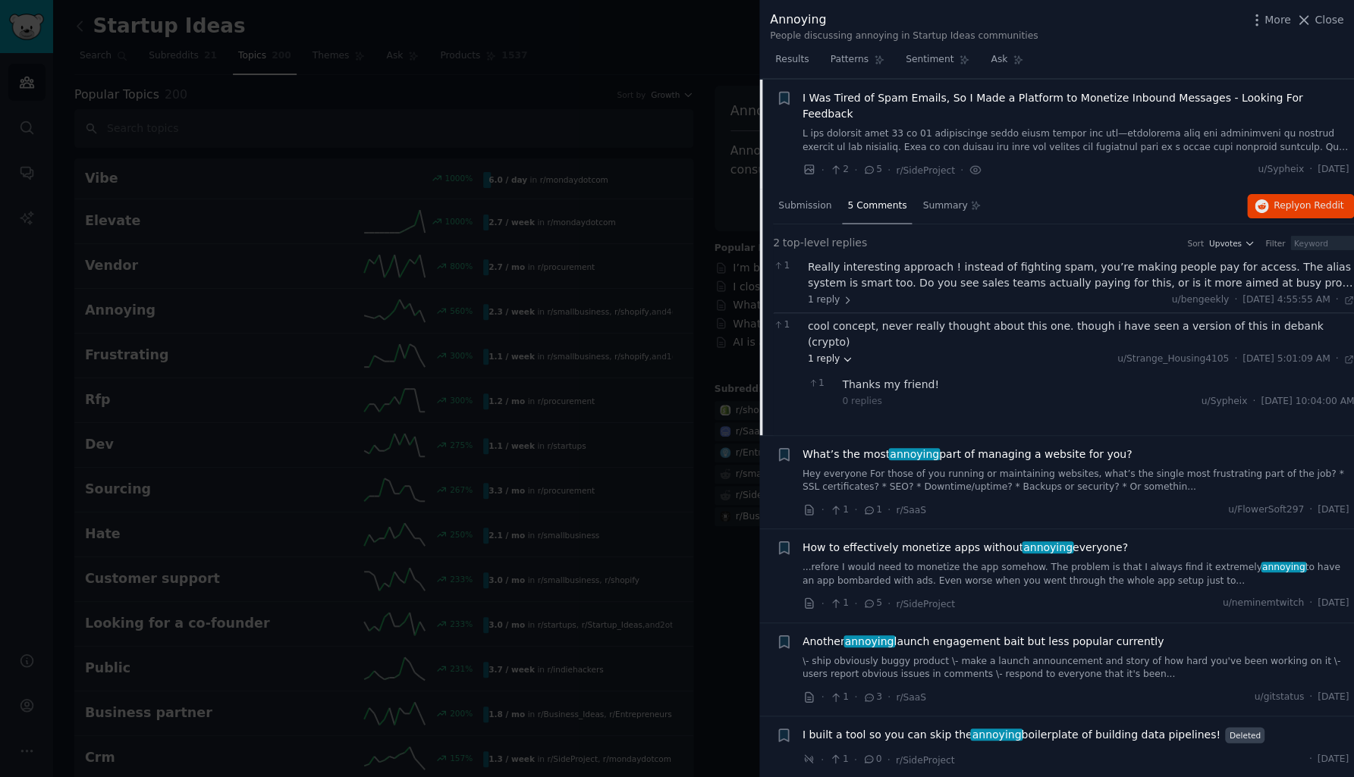
click at [825, 353] on span "1 reply" at bounding box center [831, 360] width 46 height 14
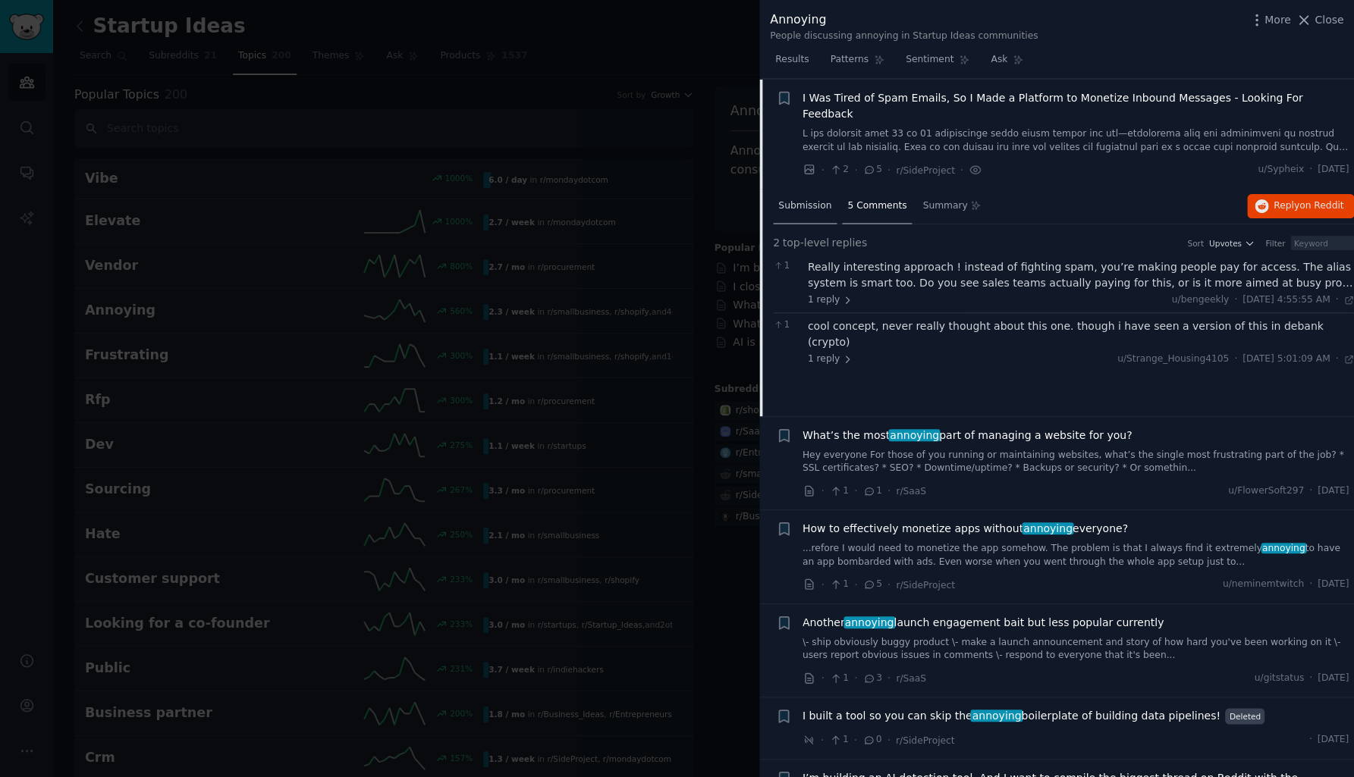
click at [811, 199] on span "Submission" at bounding box center [804, 206] width 53 height 14
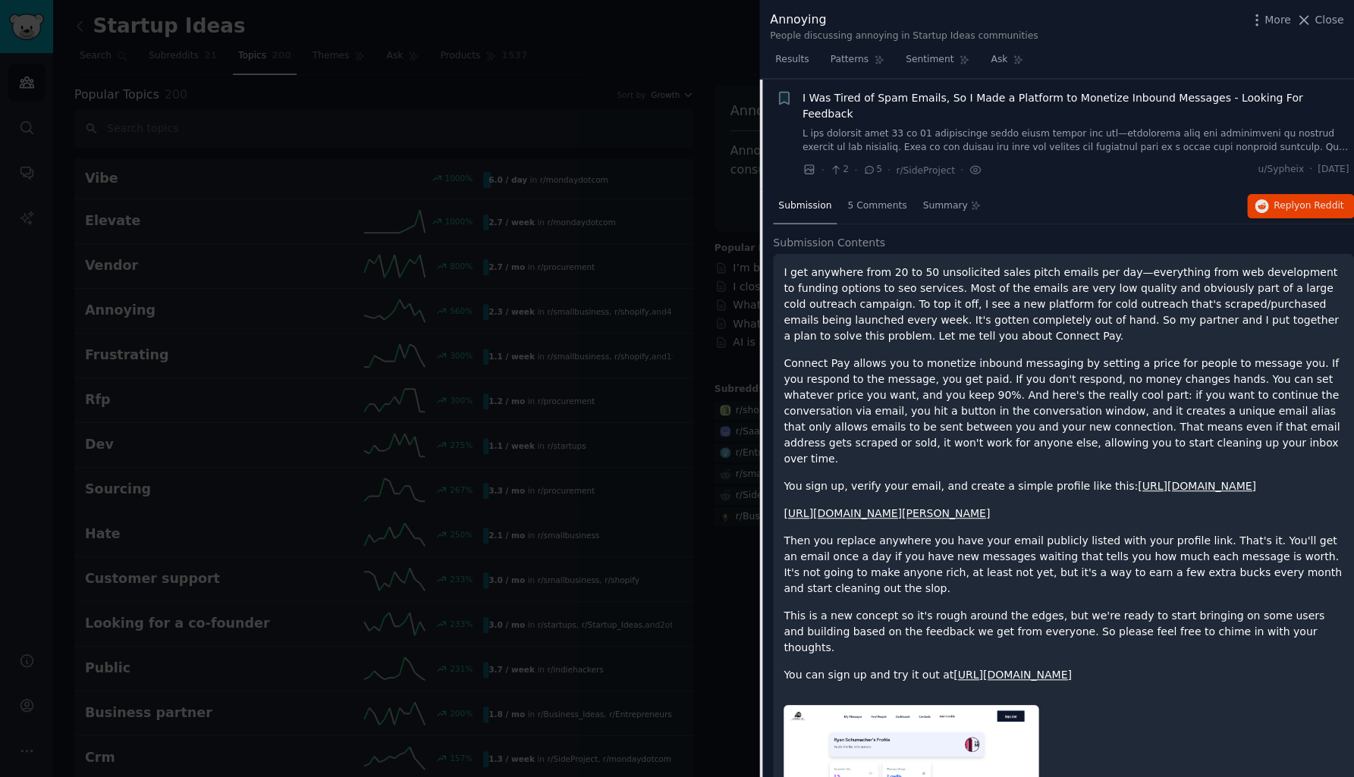
click at [811, 199] on span "Submission" at bounding box center [804, 206] width 53 height 14
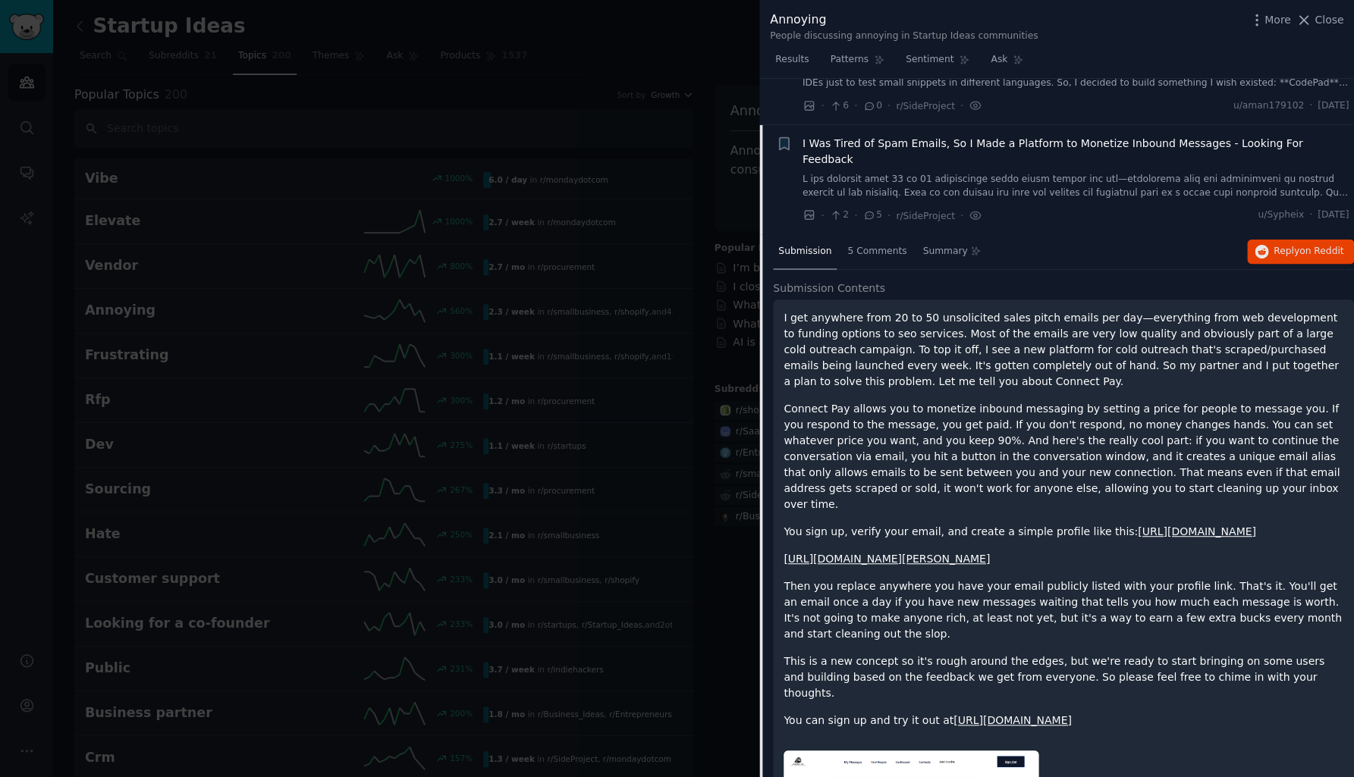
scroll to position [318, 0]
click at [867, 138] on span "I Was Tired of Spam Emails, So I Made a Platform to Monetize Inbound Messages -…" at bounding box center [1075, 154] width 547 height 32
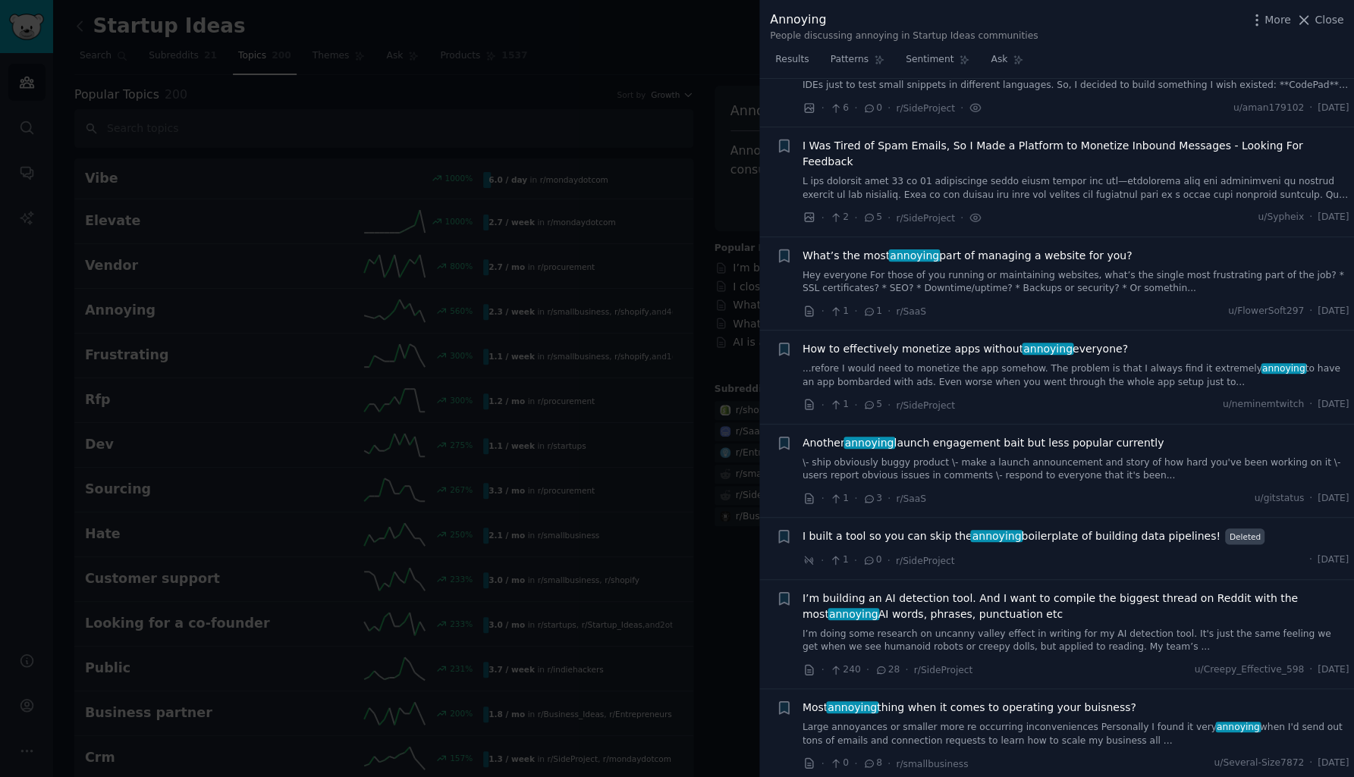
scroll to position [366, 0]
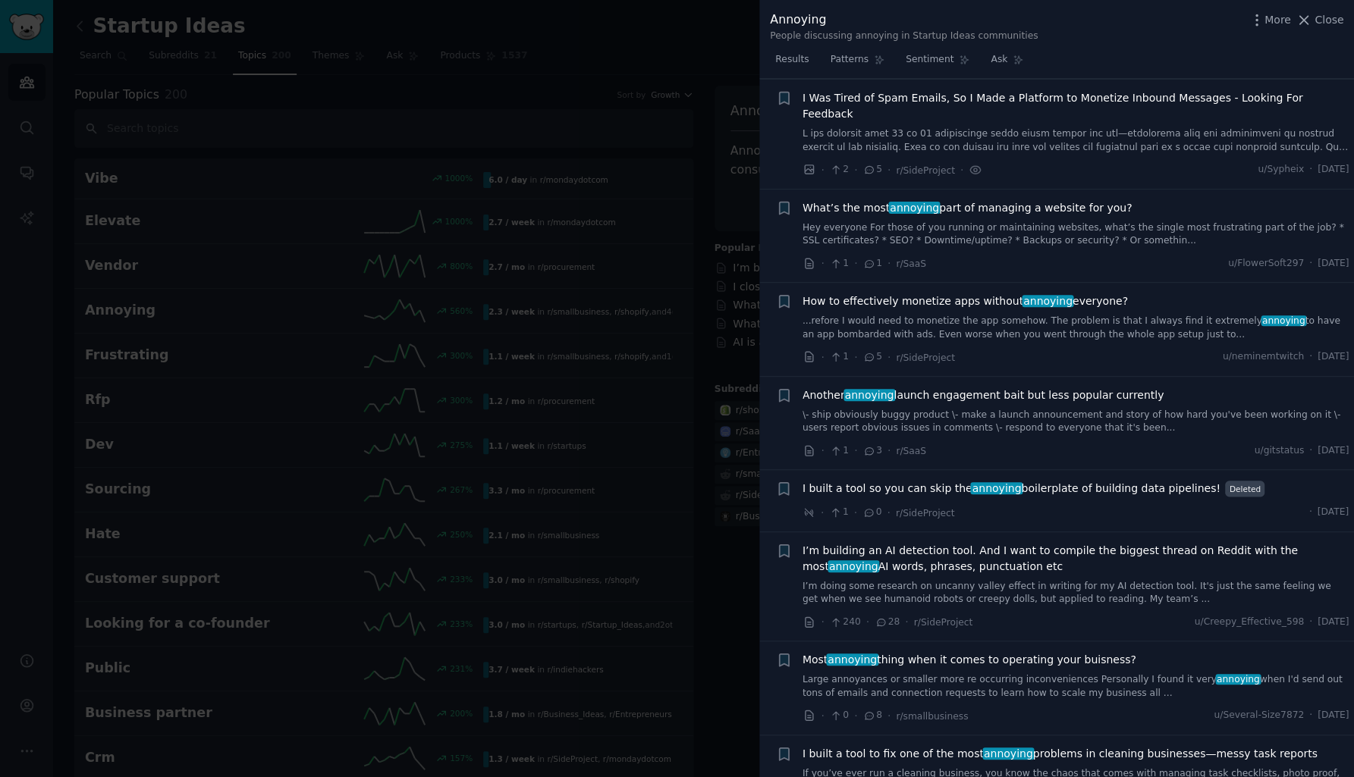
click at [860, 200] on span "What’s the most annoying part of managing a website for you?" at bounding box center [967, 208] width 330 height 16
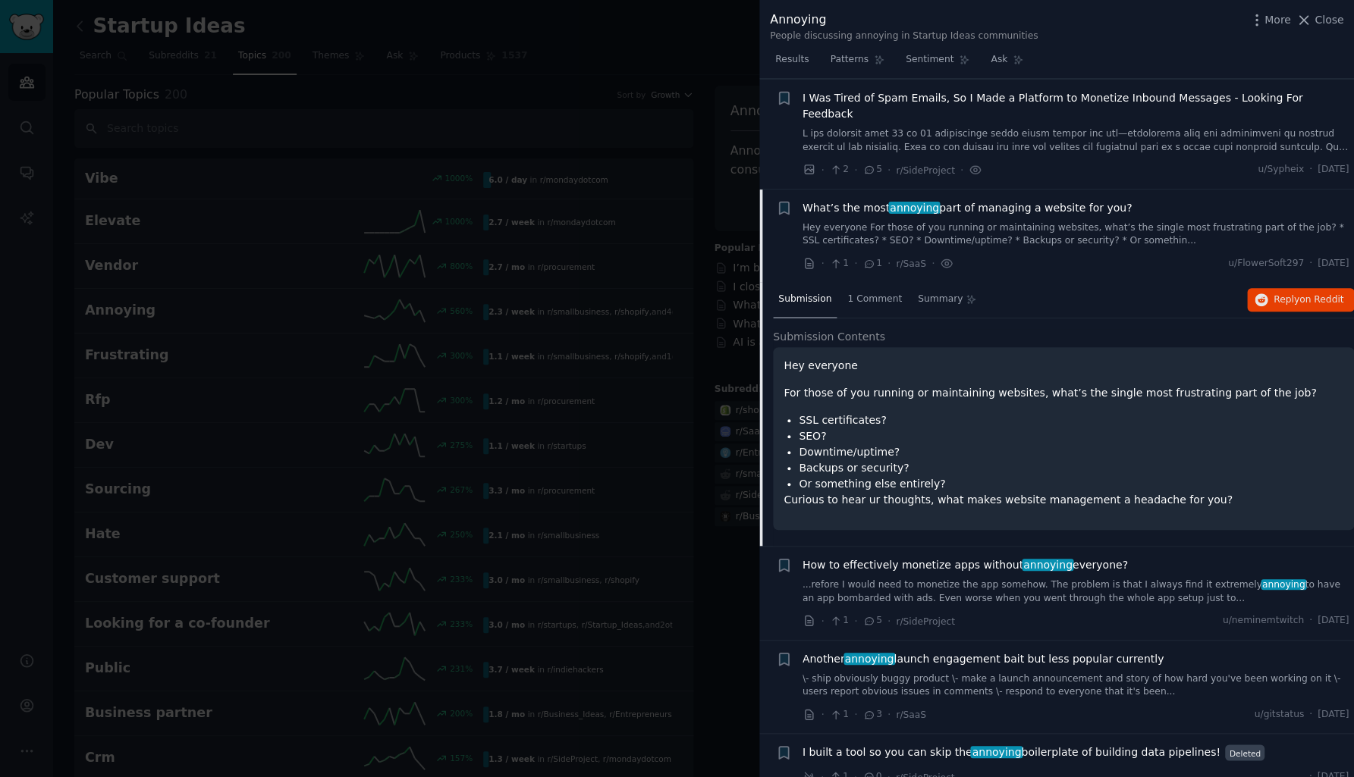
scroll to position [459, 0]
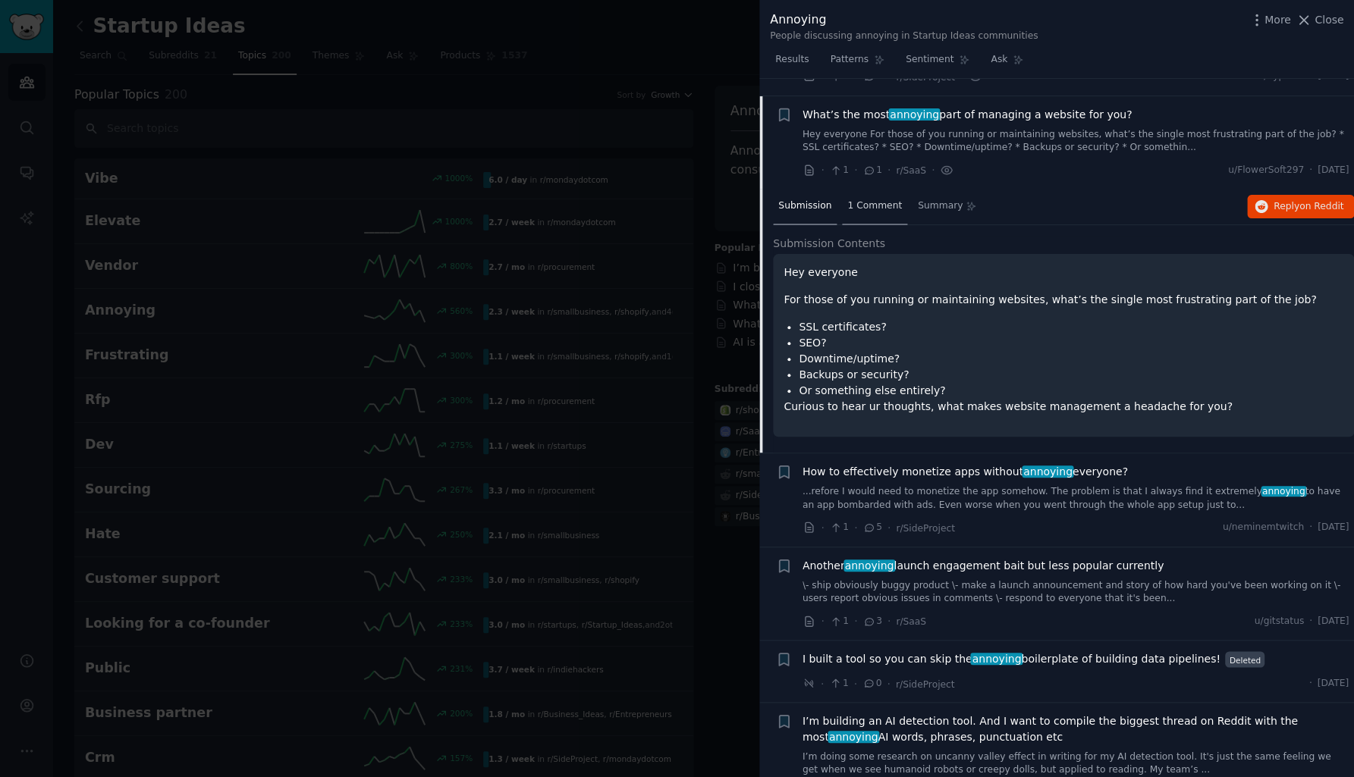
click at [865, 199] on span "1 Comment" at bounding box center [874, 206] width 55 height 14
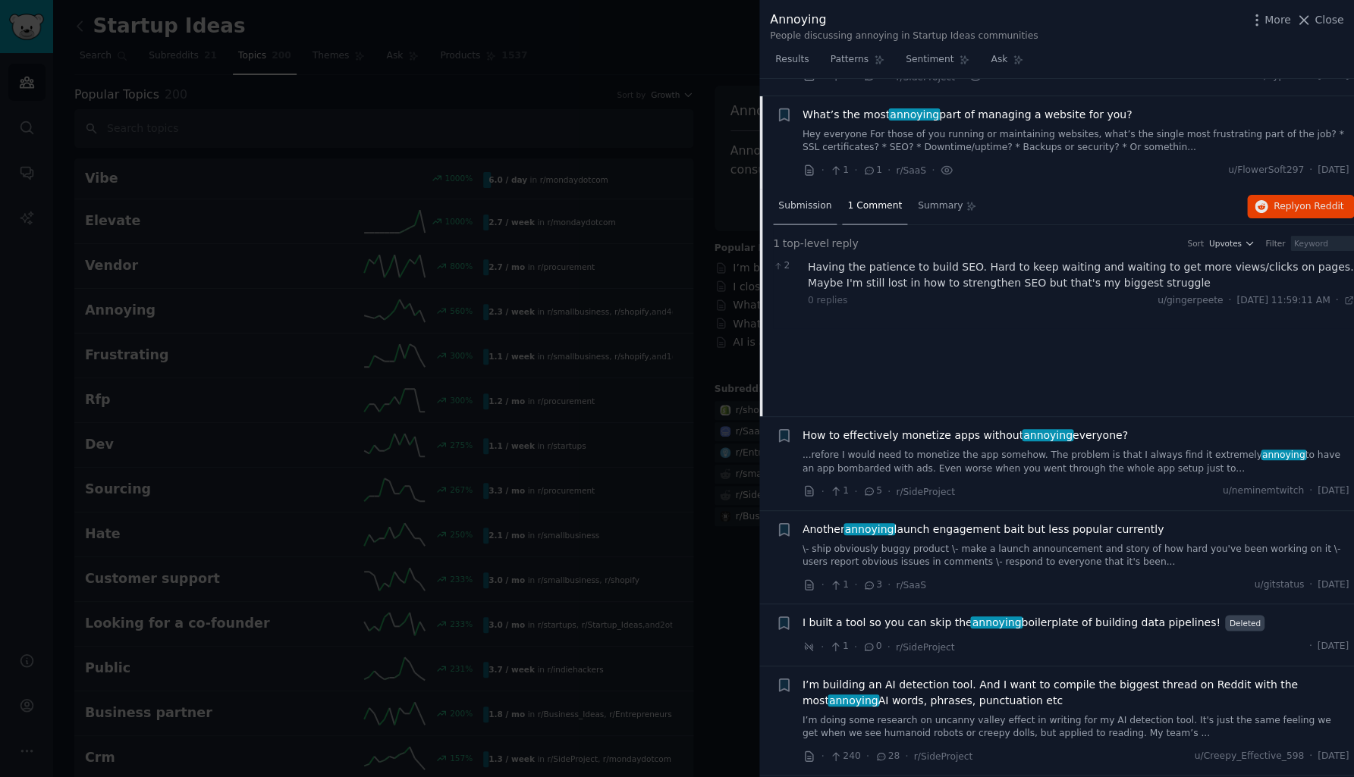
click at [819, 199] on span "Submission" at bounding box center [804, 206] width 53 height 14
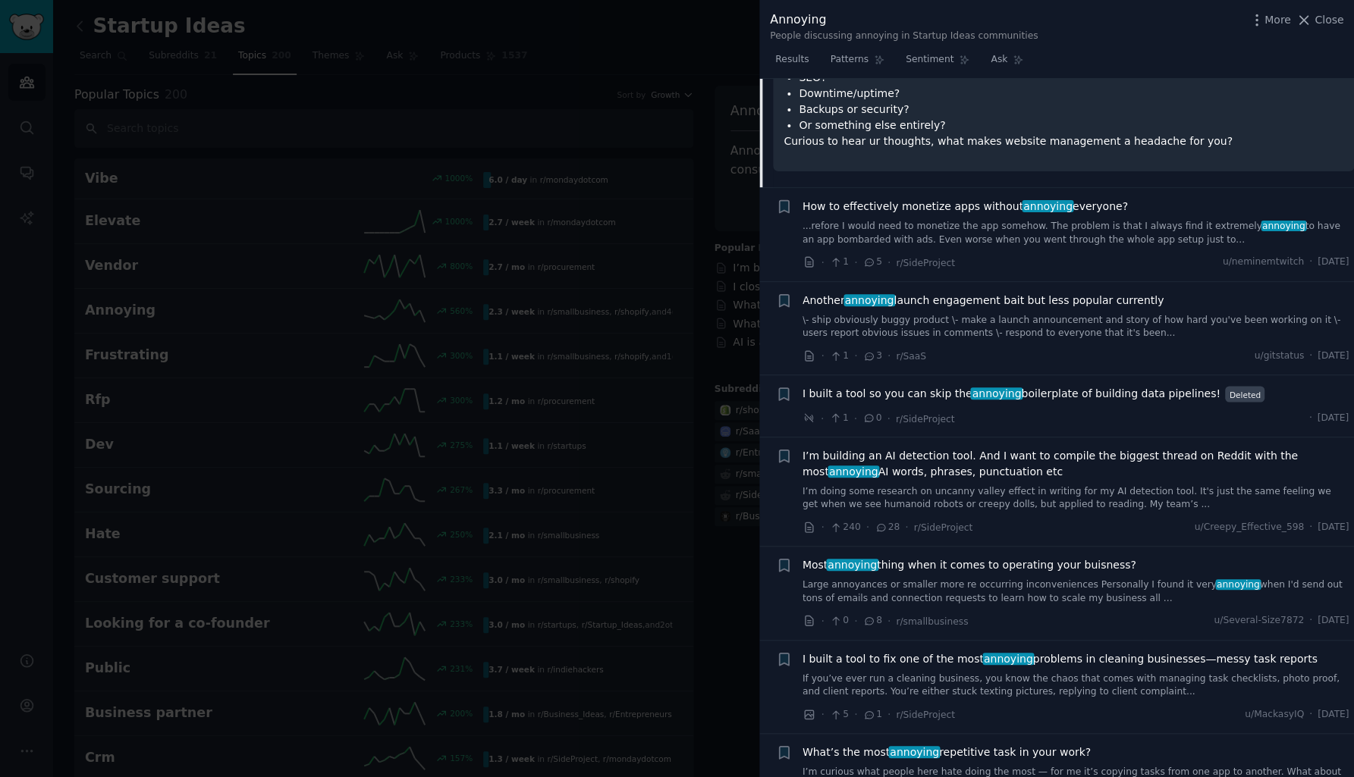
scroll to position [727, 0]
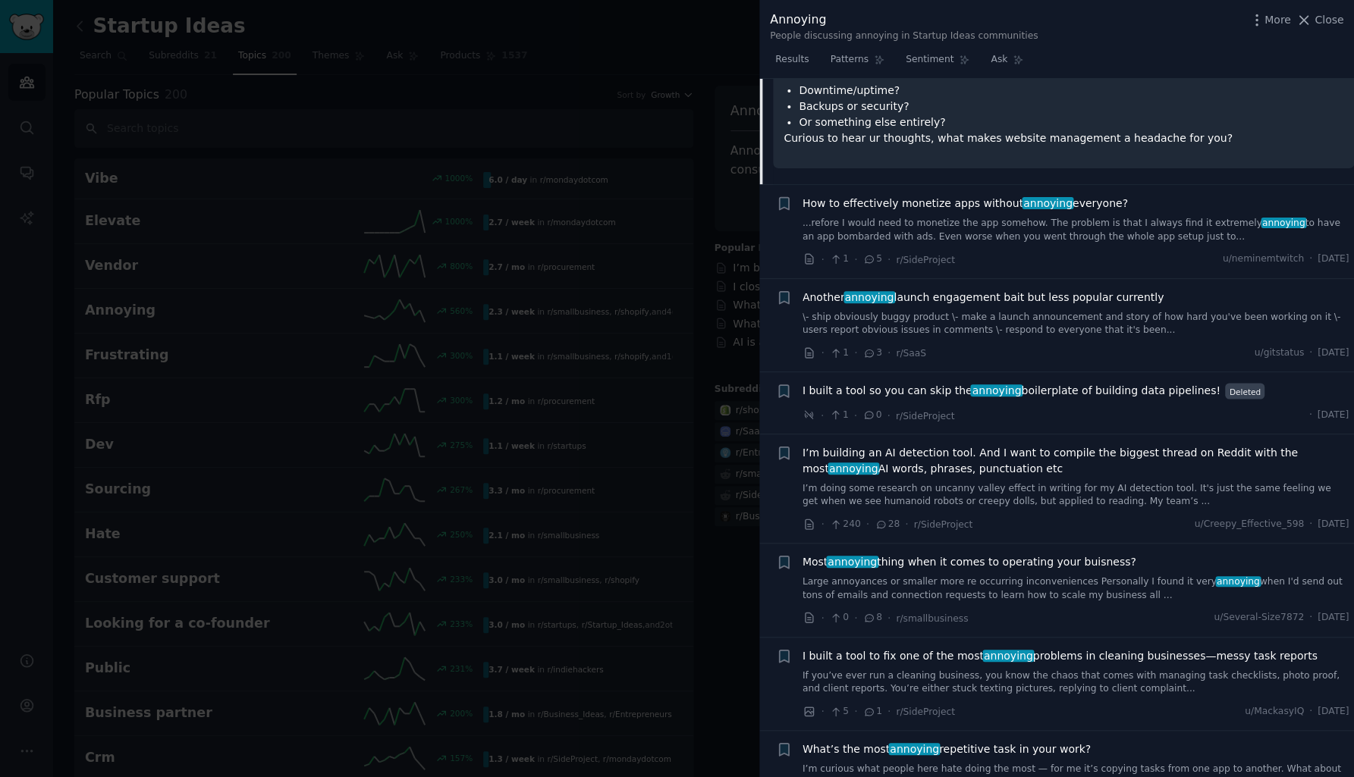
click at [893, 196] on span "How to effectively monetize apps without annoying everyone?" at bounding box center [964, 204] width 325 height 16
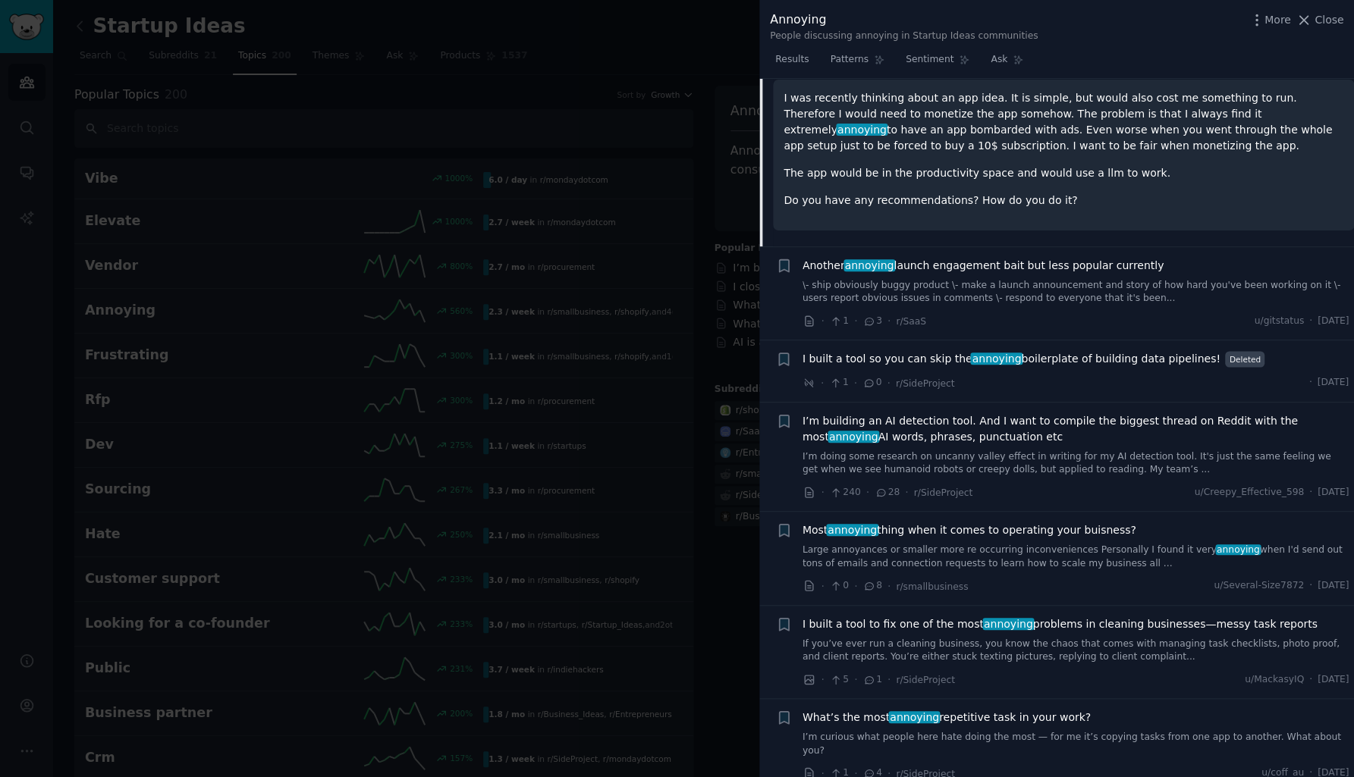
scroll to position [552, 0]
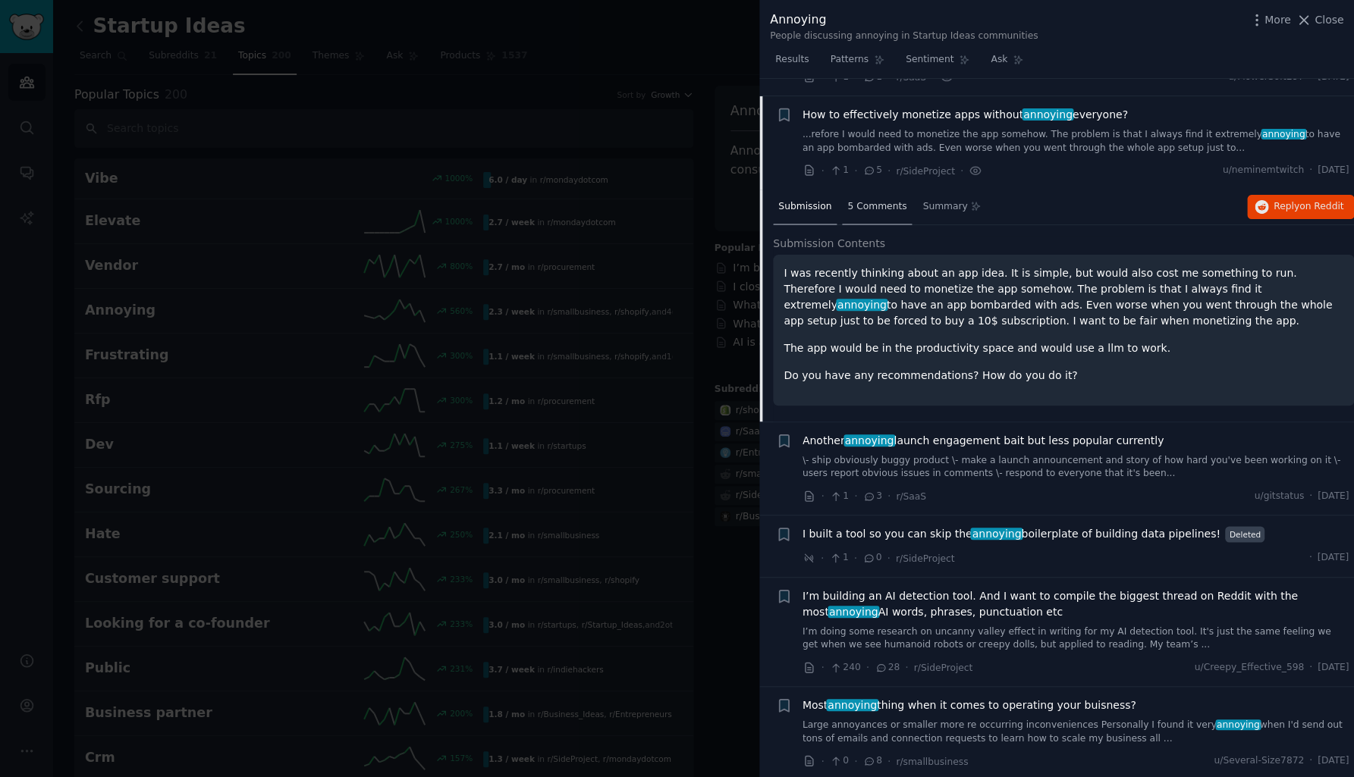
click at [894, 200] on span "5 Comments" at bounding box center [876, 207] width 59 height 14
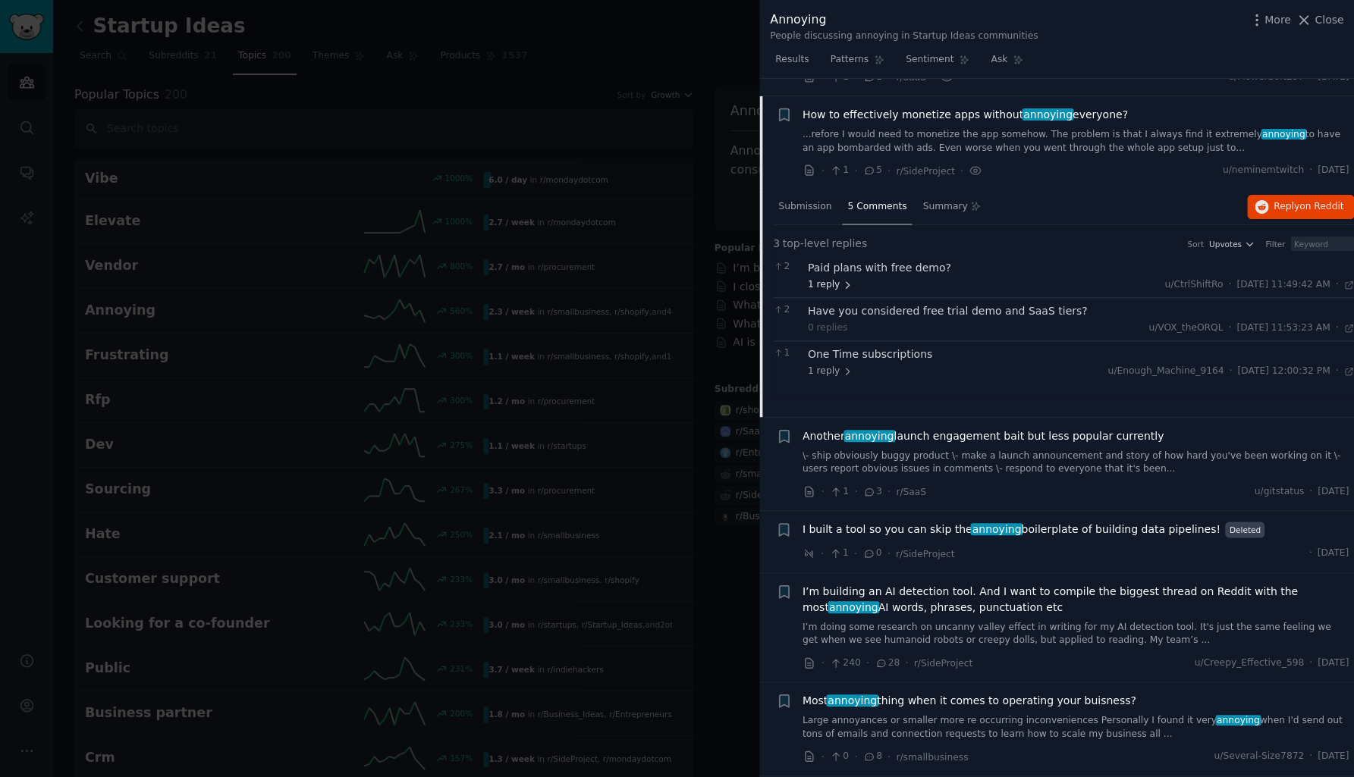
click at [829, 278] on span "1 reply" at bounding box center [831, 285] width 46 height 14
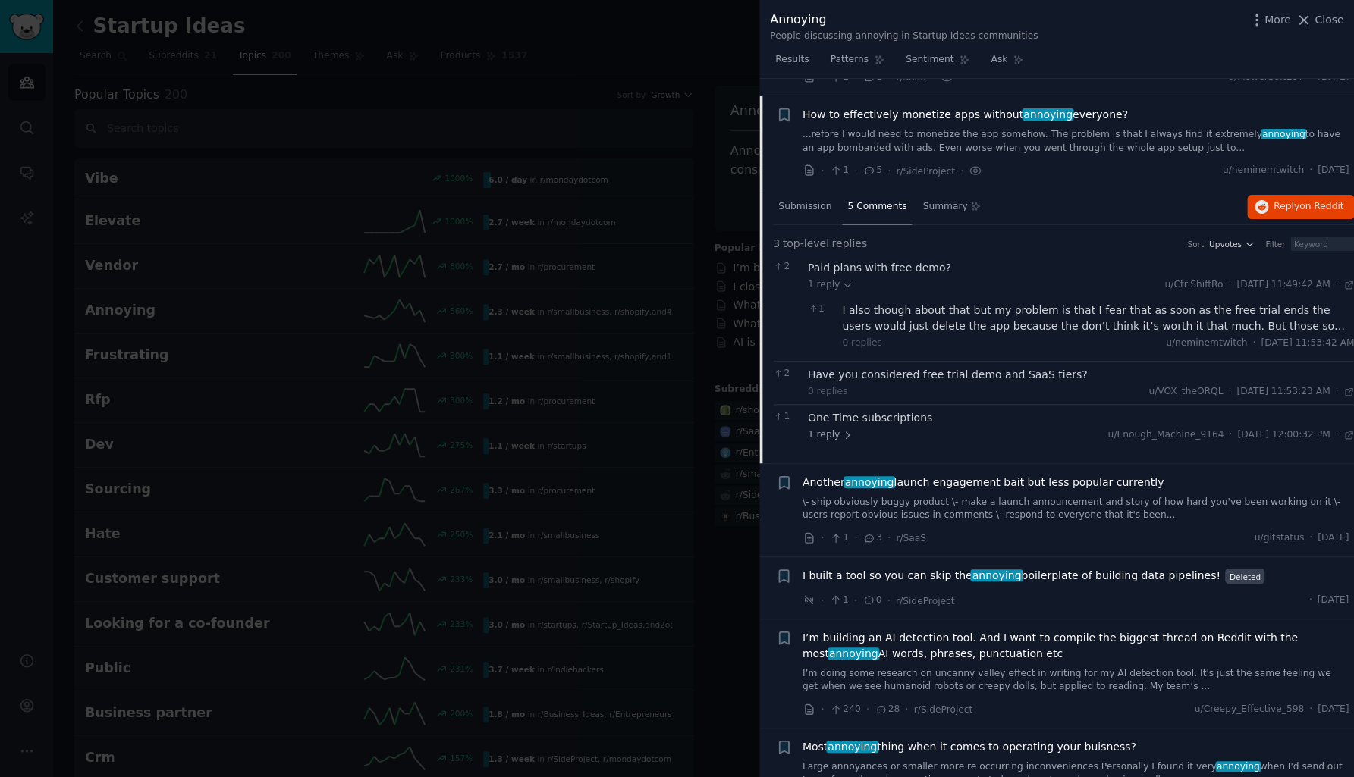
click at [880, 303] on div "I also though about that but my problem is that I fear that as soon as the free…" at bounding box center [1098, 319] width 512 height 32
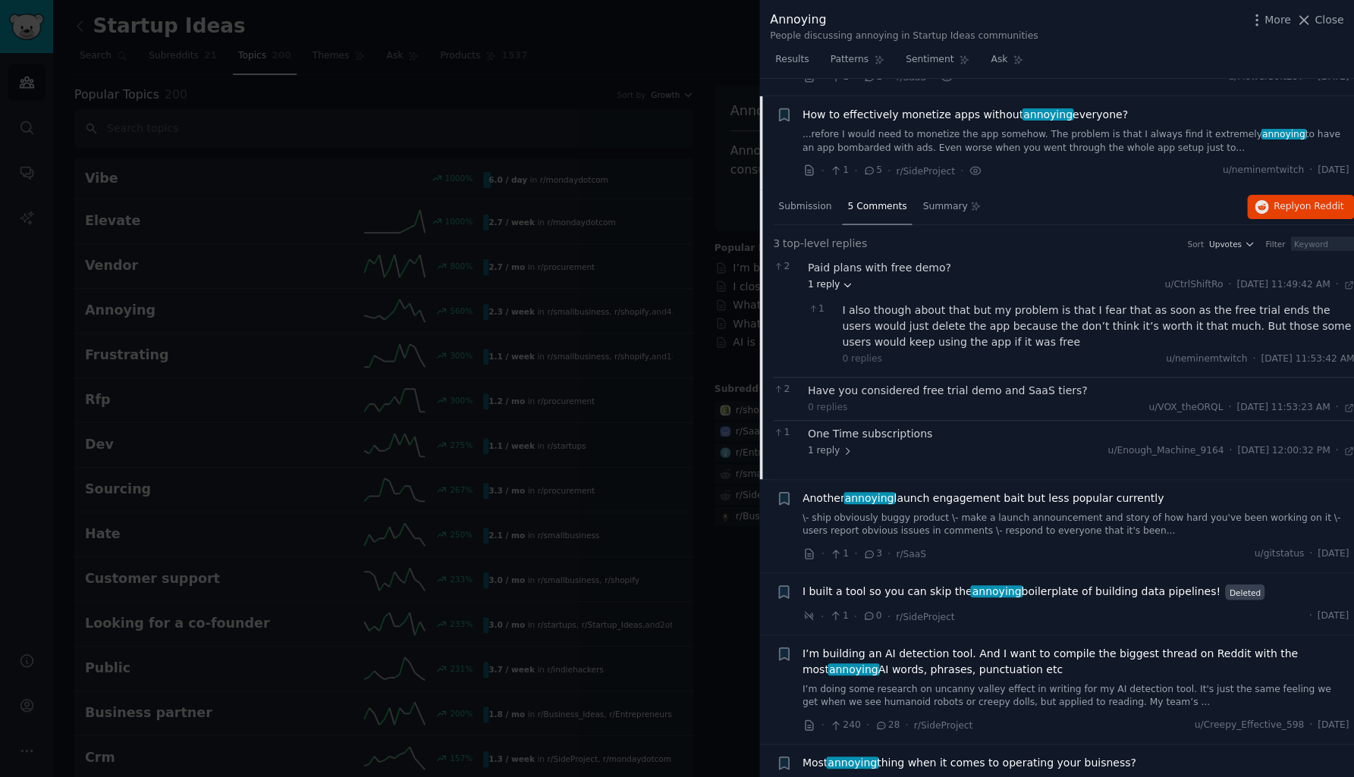
click at [833, 278] on span "1 reply" at bounding box center [831, 285] width 46 height 14
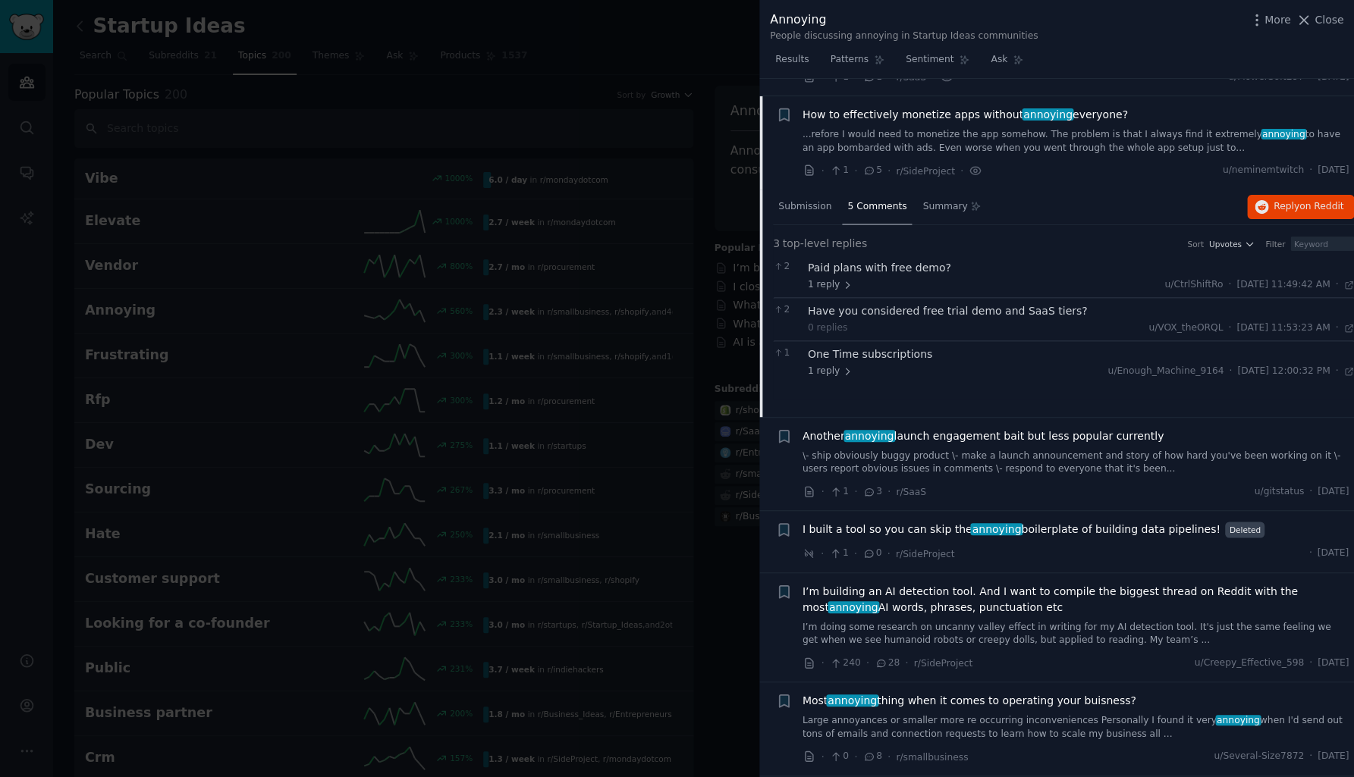
click at [832, 303] on div "Have you considered free trial demo and SaaS tiers?" at bounding box center [1081, 311] width 547 height 16
click at [830, 347] on div "One Time subscriptions" at bounding box center [1081, 355] width 547 height 16
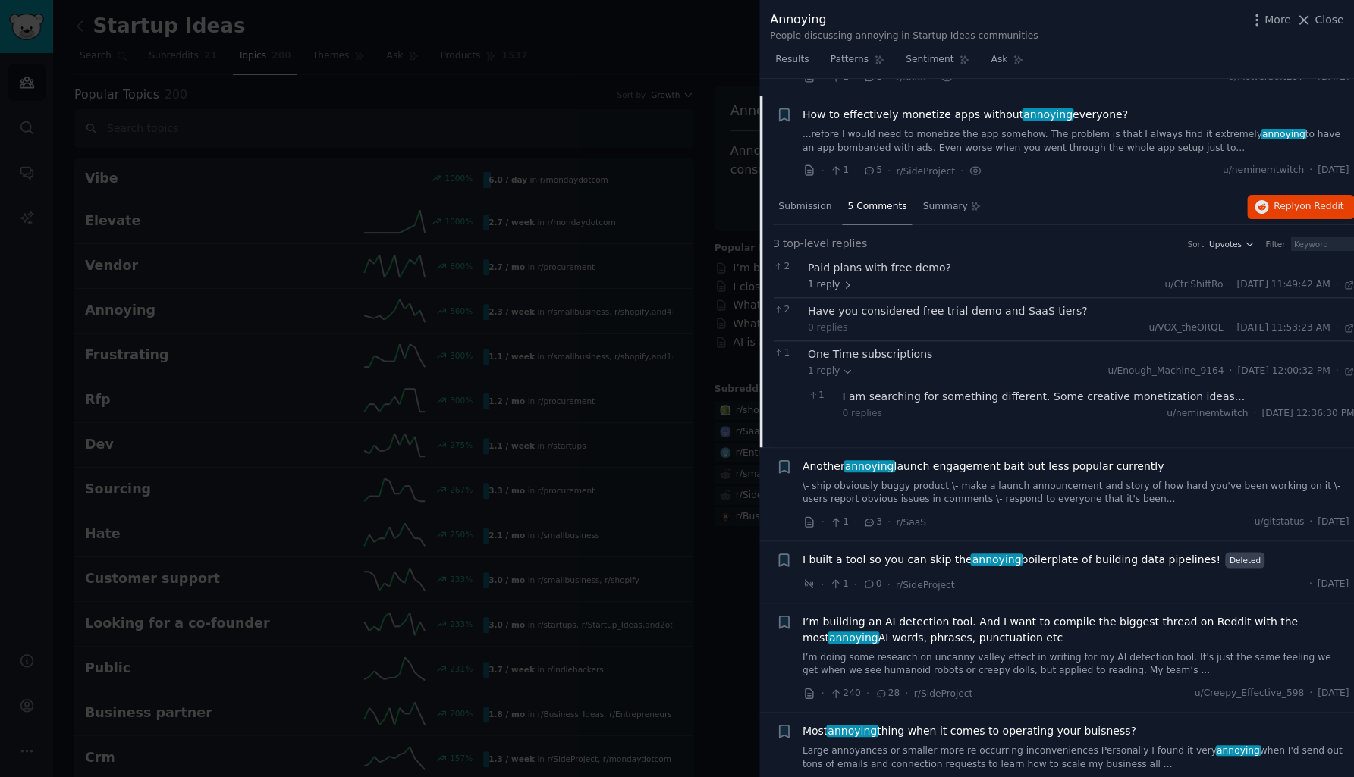
click at [830, 347] on div "One Time subscriptions" at bounding box center [1081, 355] width 547 height 16
click at [815, 200] on span "Submission" at bounding box center [804, 207] width 53 height 14
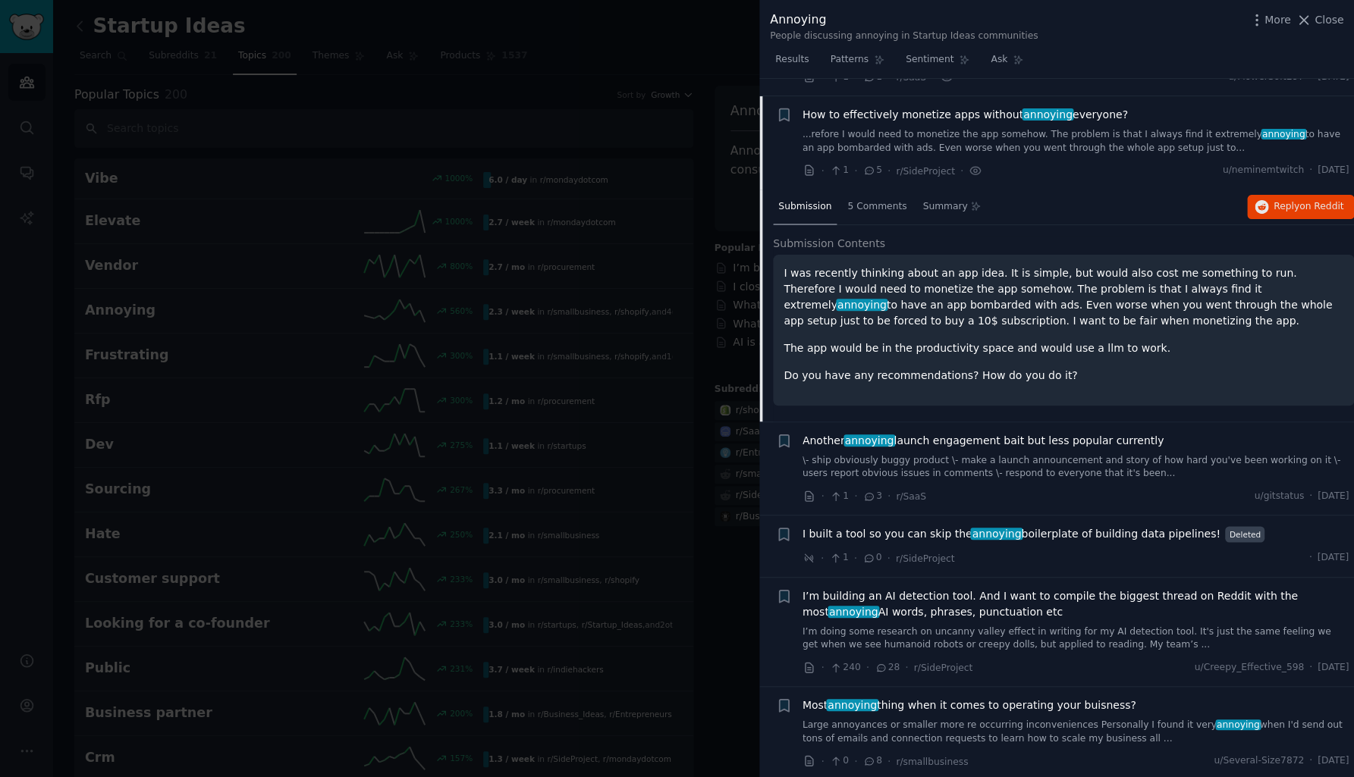
click at [846, 107] on span "How to effectively monetize apps without annoying everyone?" at bounding box center [964, 115] width 325 height 16
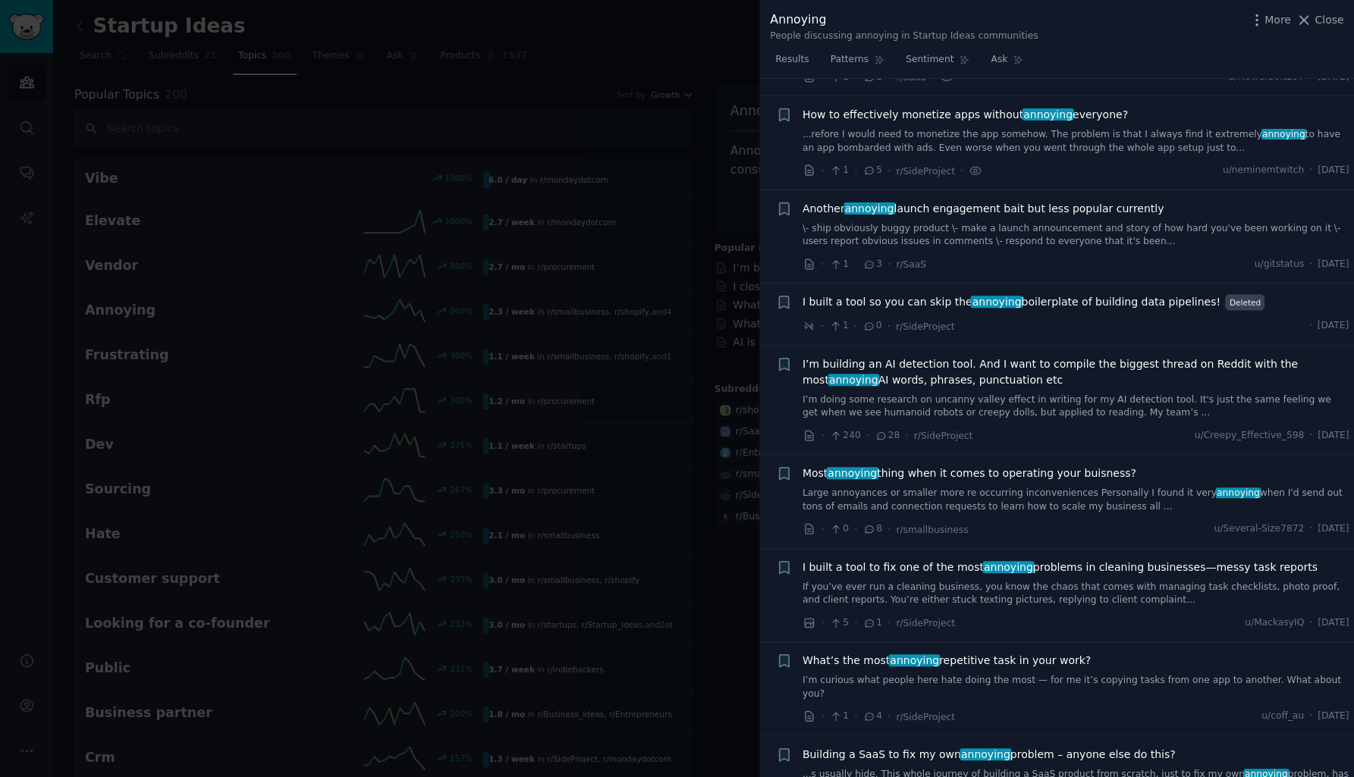
click at [847, 202] on span "annoying" at bounding box center [869, 208] width 52 height 12
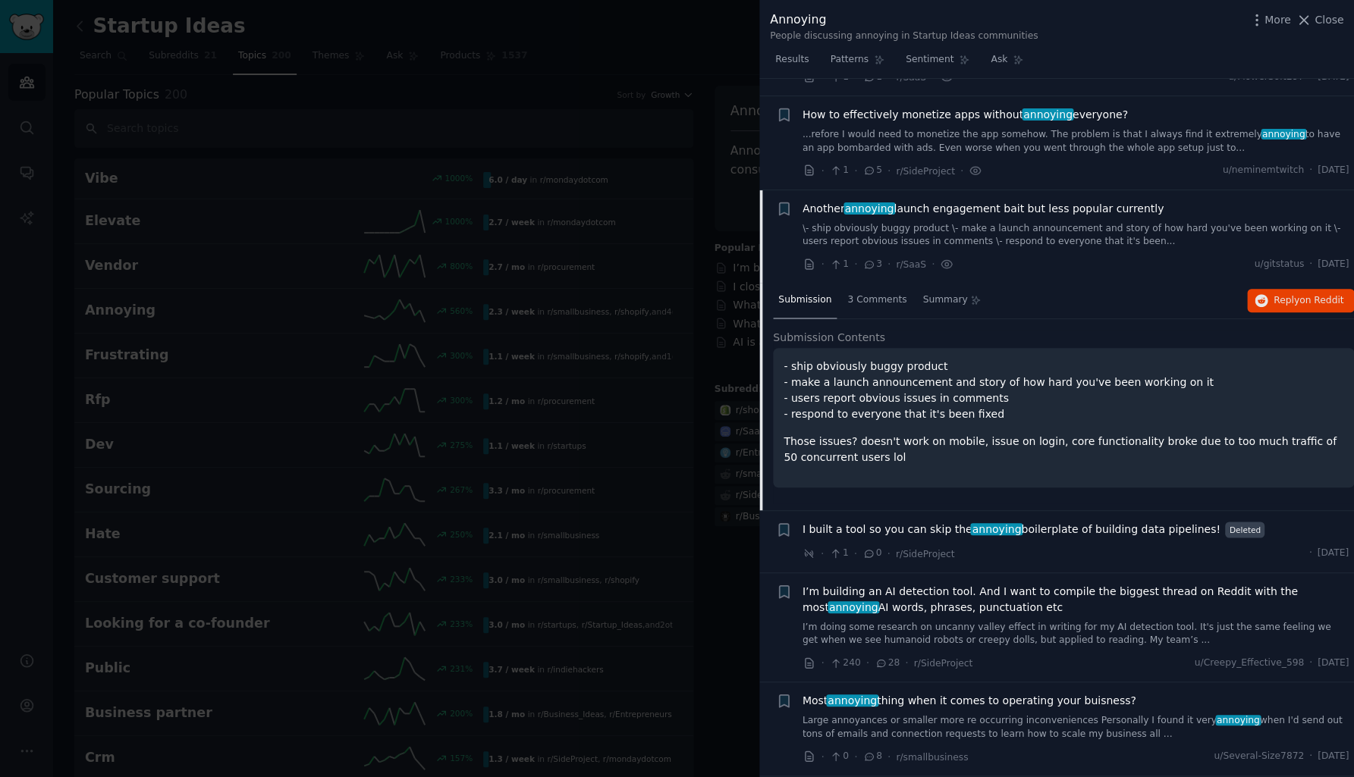
scroll to position [645, 0]
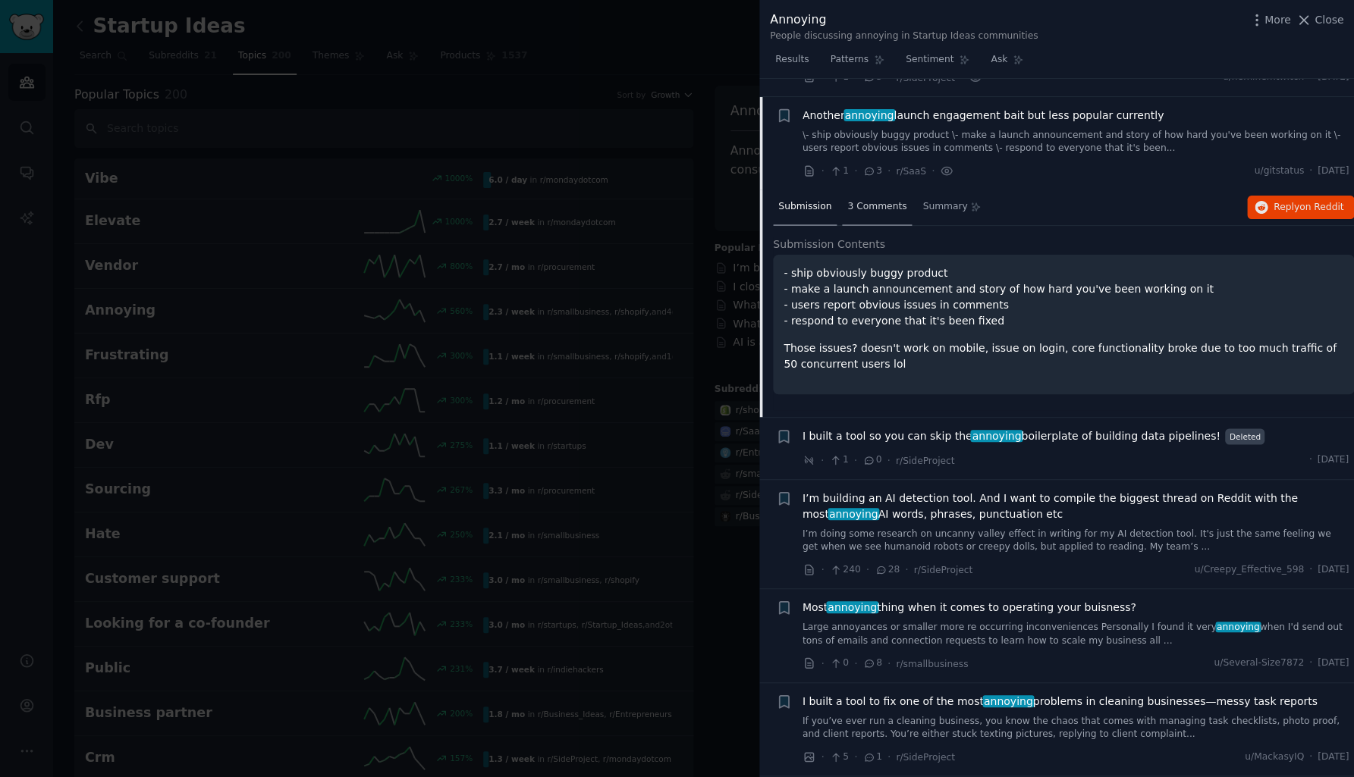
click at [866, 200] on span "3 Comments" at bounding box center [876, 207] width 59 height 14
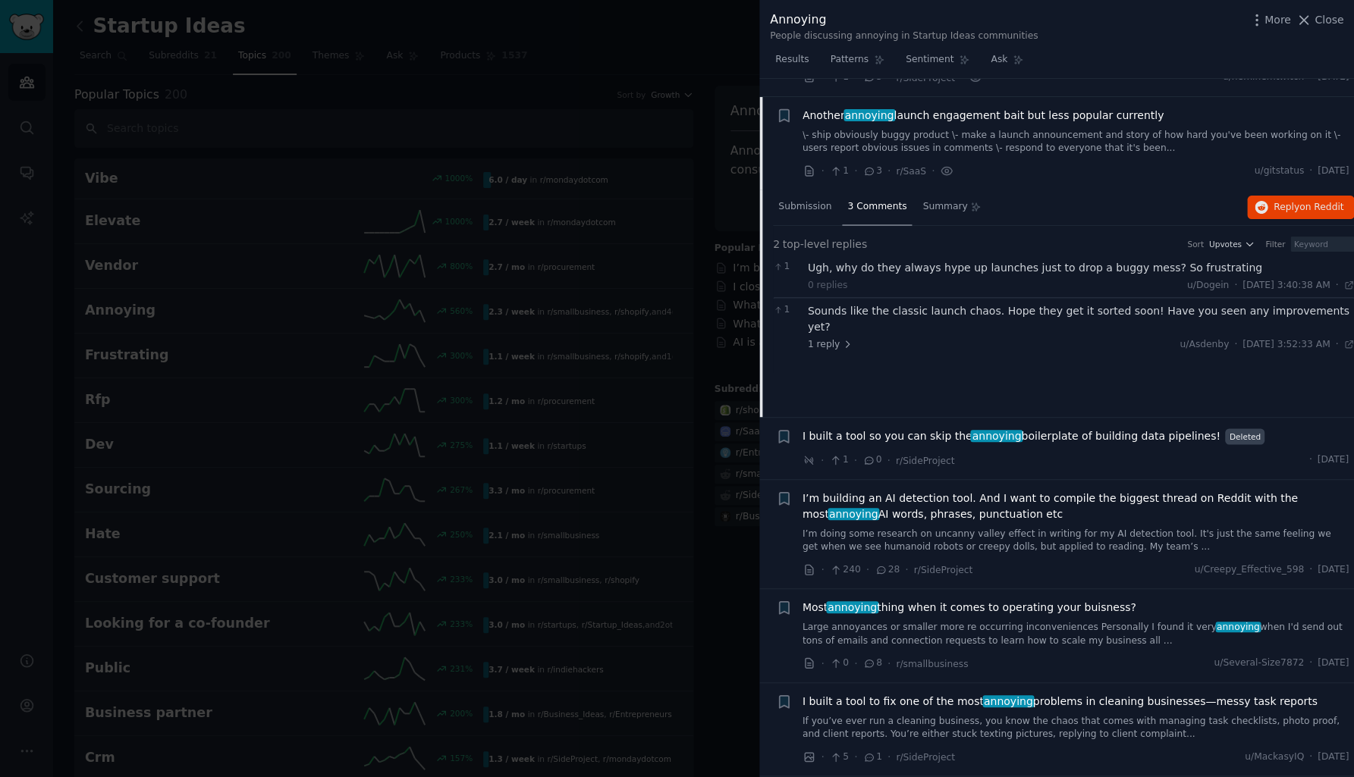
click at [865, 260] on div "Ugh, why do they always hype up launches just to drop a buggy mess? So frustrat…" at bounding box center [1081, 268] width 547 height 16
click at [861, 303] on div "Sounds like the classic launch chaos. Hope they get it sorted soon! Have you se…" at bounding box center [1081, 319] width 547 height 32
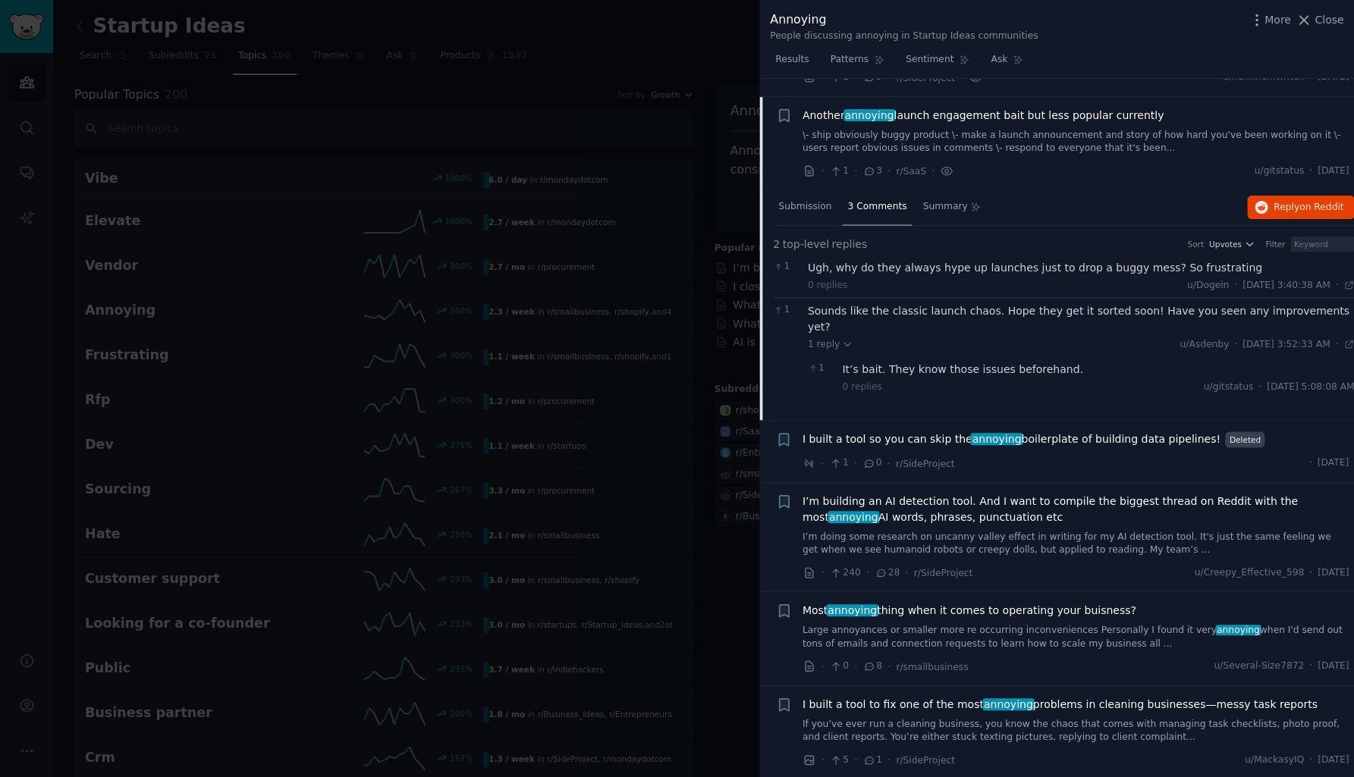
click at [866, 362] on div "It’s bait. They know those issues beforehand." at bounding box center [1098, 370] width 512 height 16
click at [827, 303] on div "Sounds like the classic launch chaos. Hope they get it sorted soon! Have you se…" at bounding box center [1081, 319] width 547 height 32
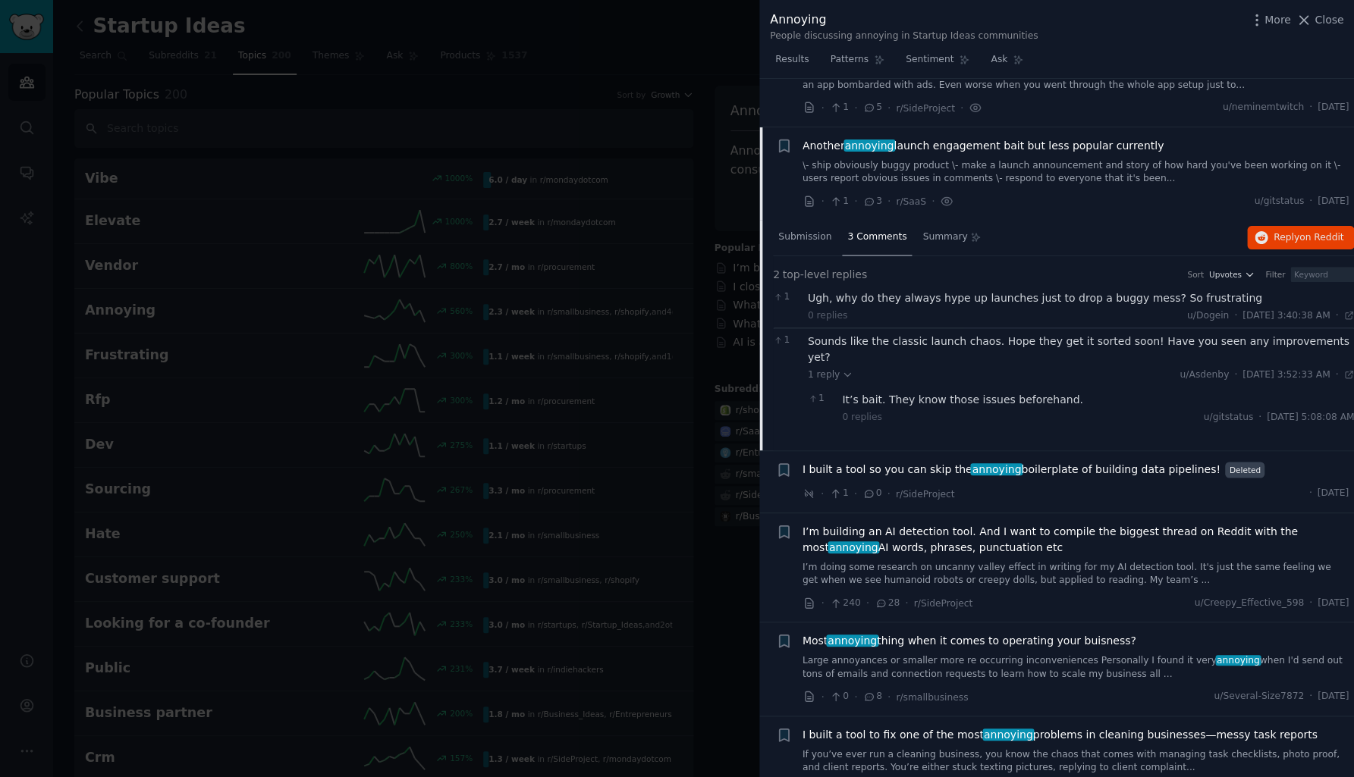
scroll to position [607, 0]
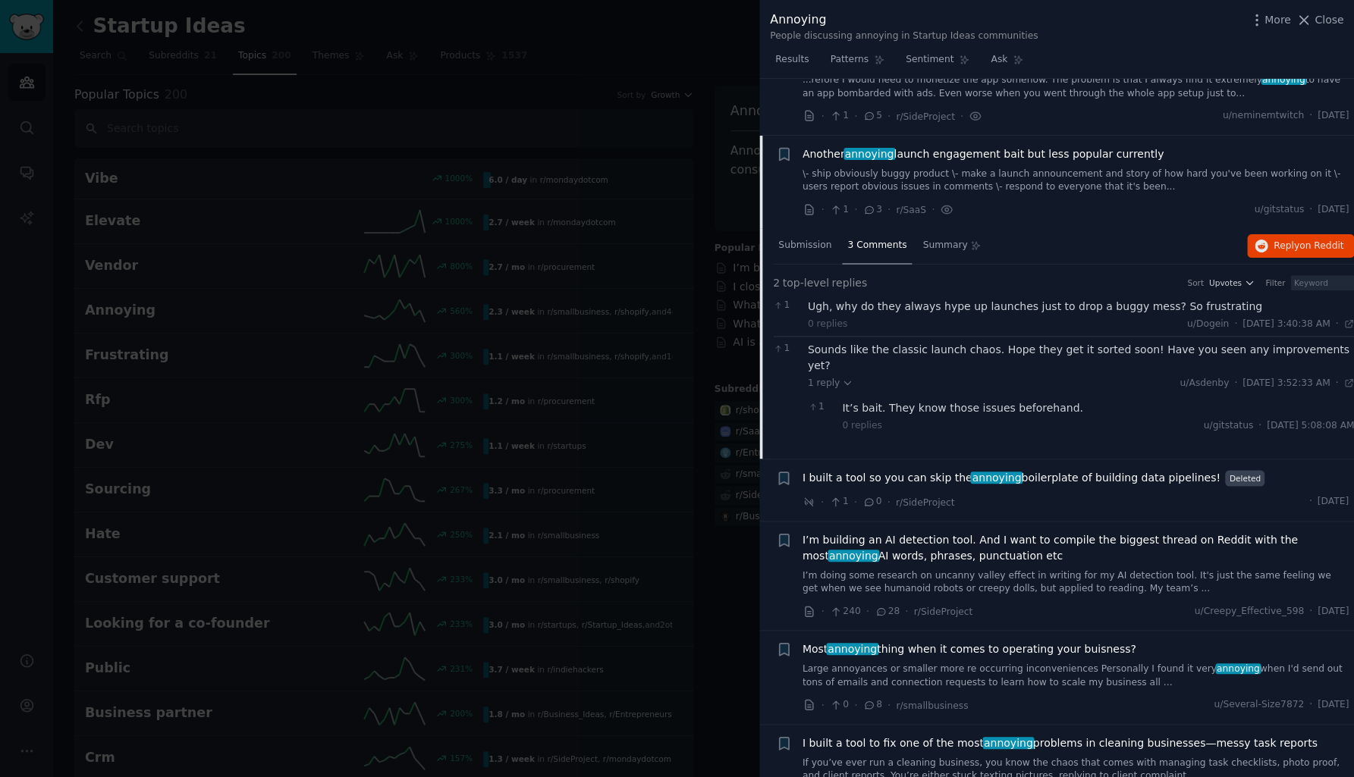
click at [930, 146] on span "Another annoying launch engagement bait but less popular currently" at bounding box center [982, 154] width 361 height 16
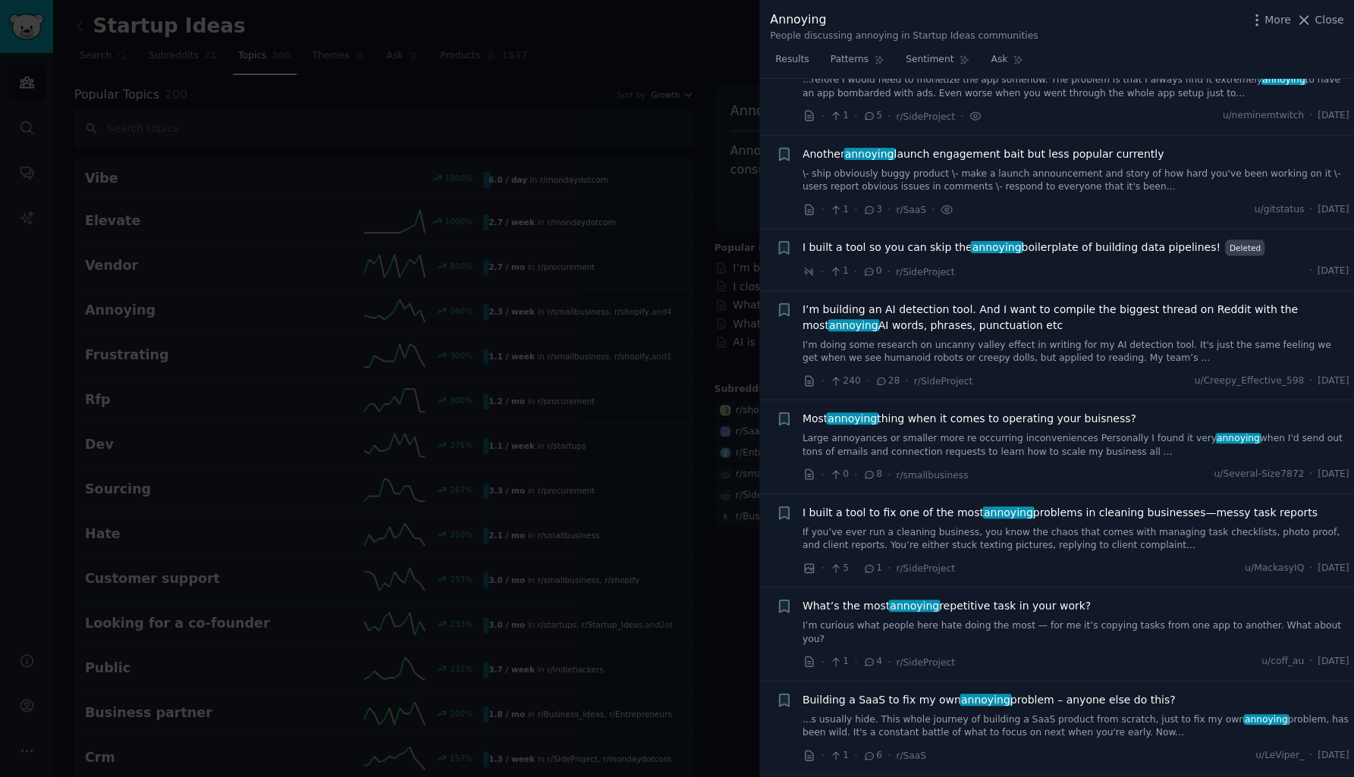
scroll to position [645, 0]
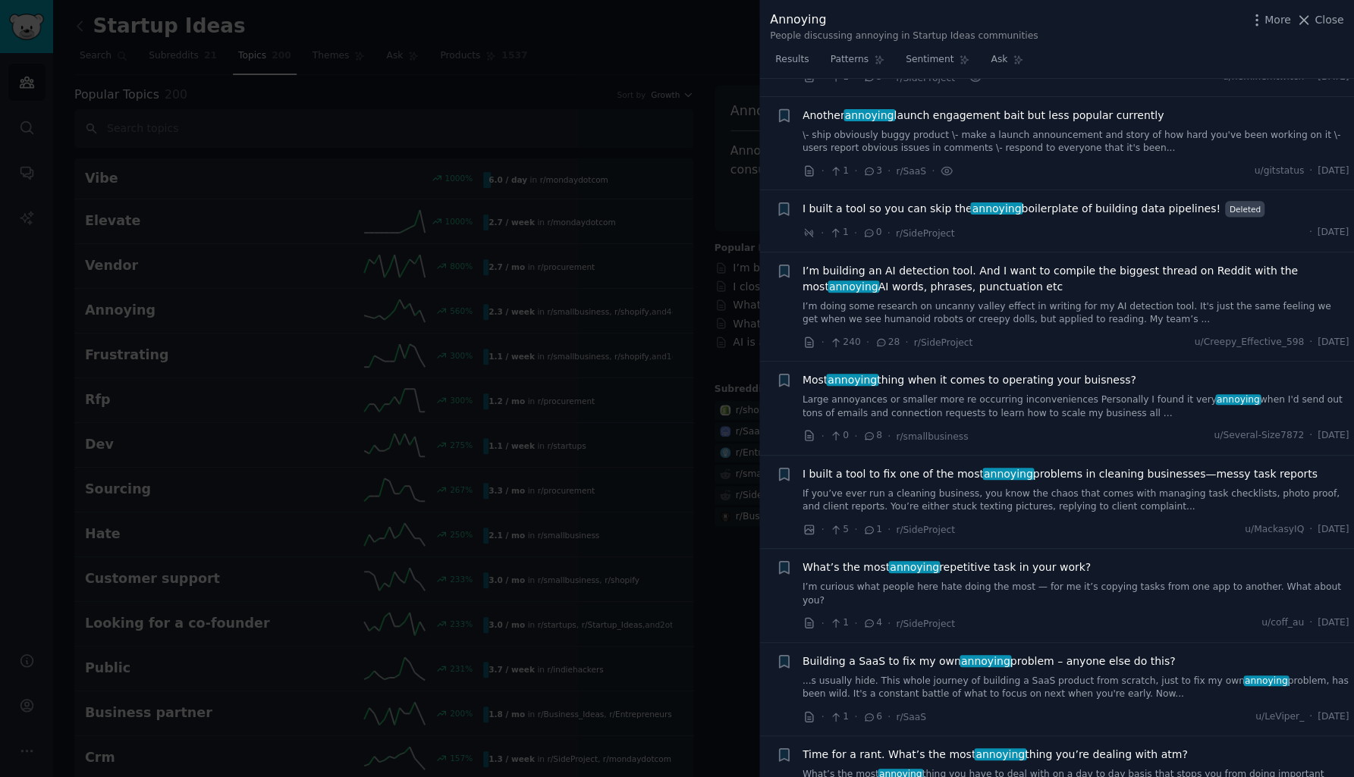
click at [942, 108] on span "Another annoying launch engagement bait but less popular currently" at bounding box center [982, 116] width 361 height 16
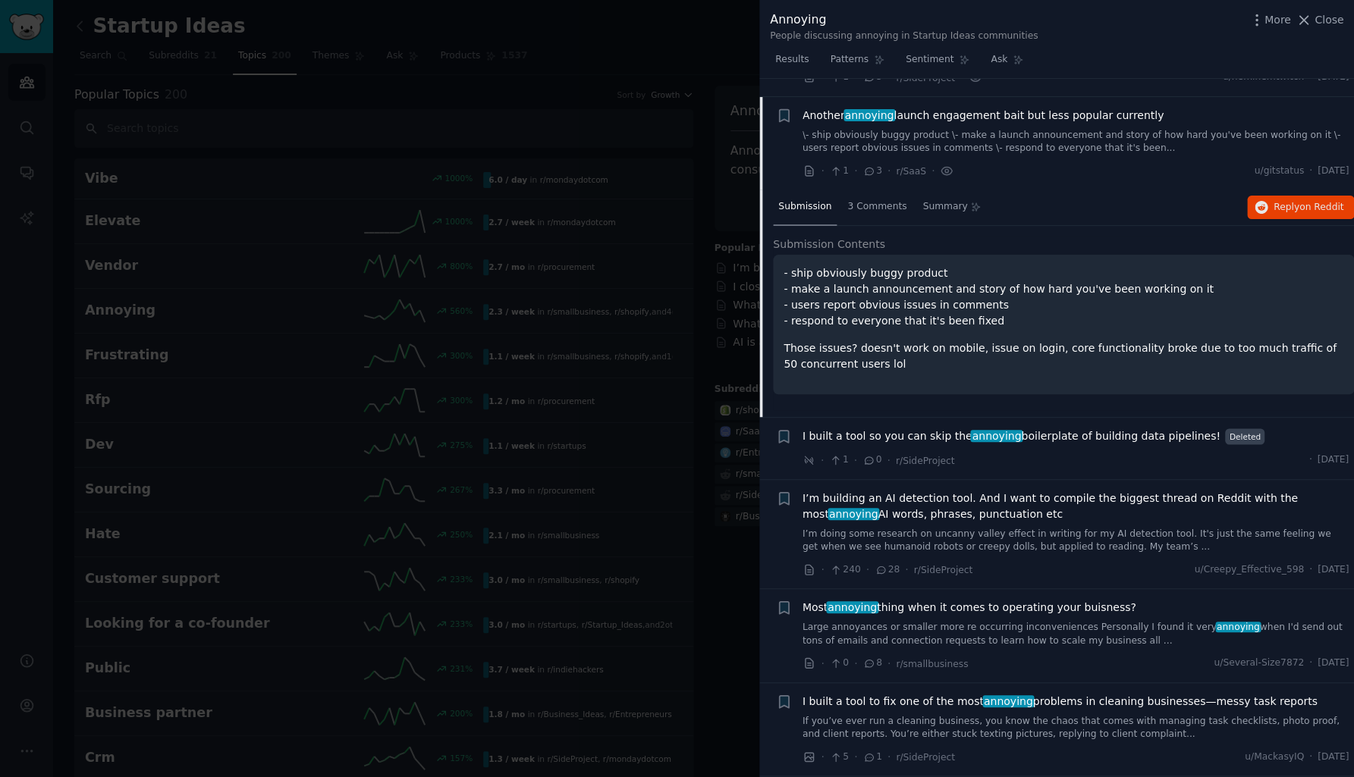
click at [822, 108] on span "Another annoying launch engagement bait but less popular currently" at bounding box center [982, 116] width 361 height 16
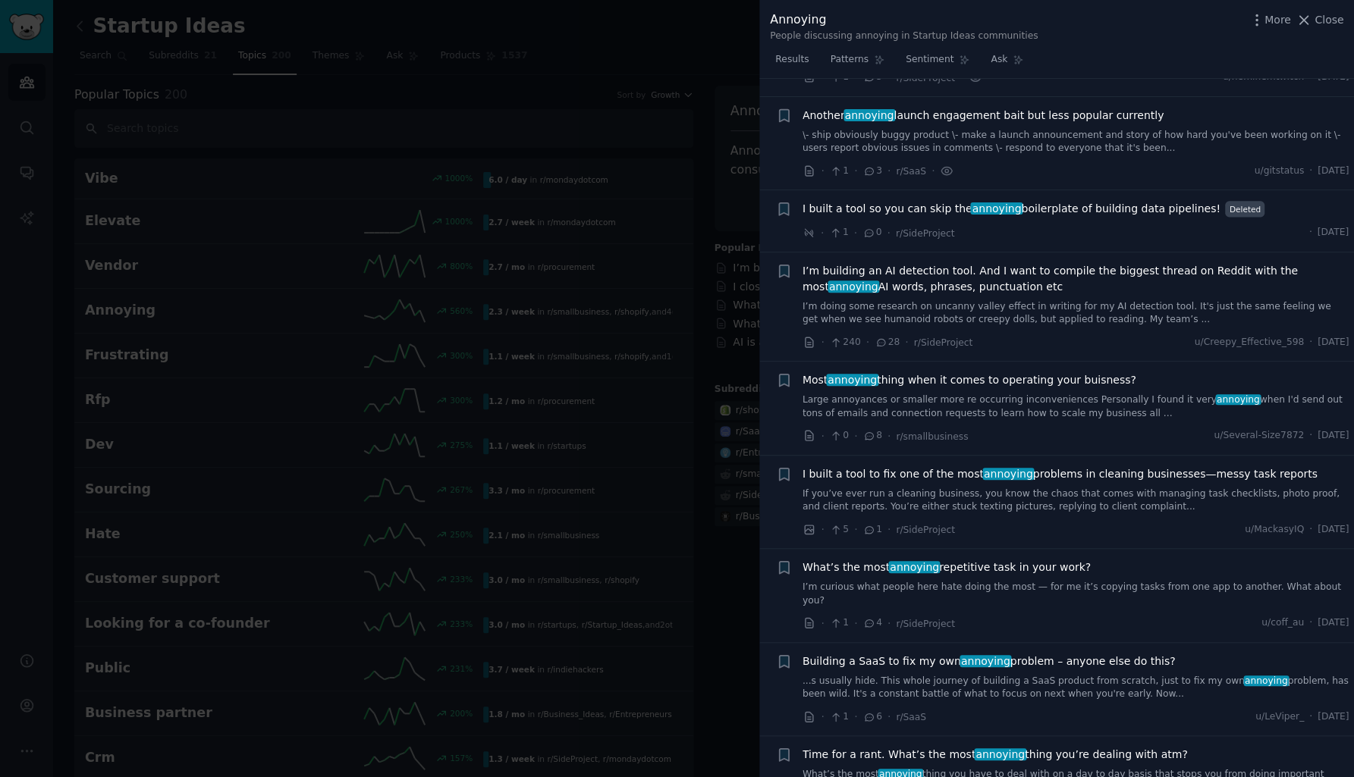
click at [824, 201] on span "I built a tool so you can skip the annoying boilerplate of building data pipeli…" at bounding box center [1011, 209] width 418 height 16
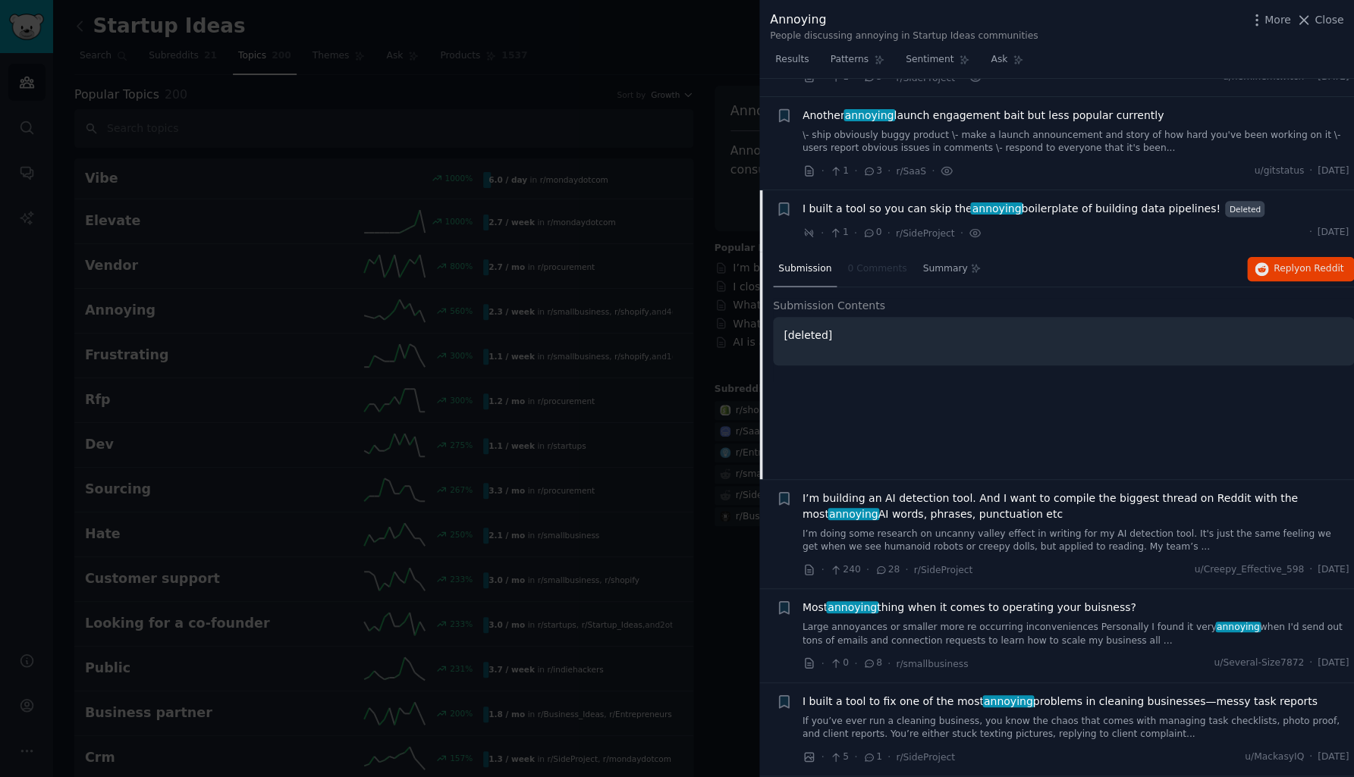
scroll to position [738, 0]
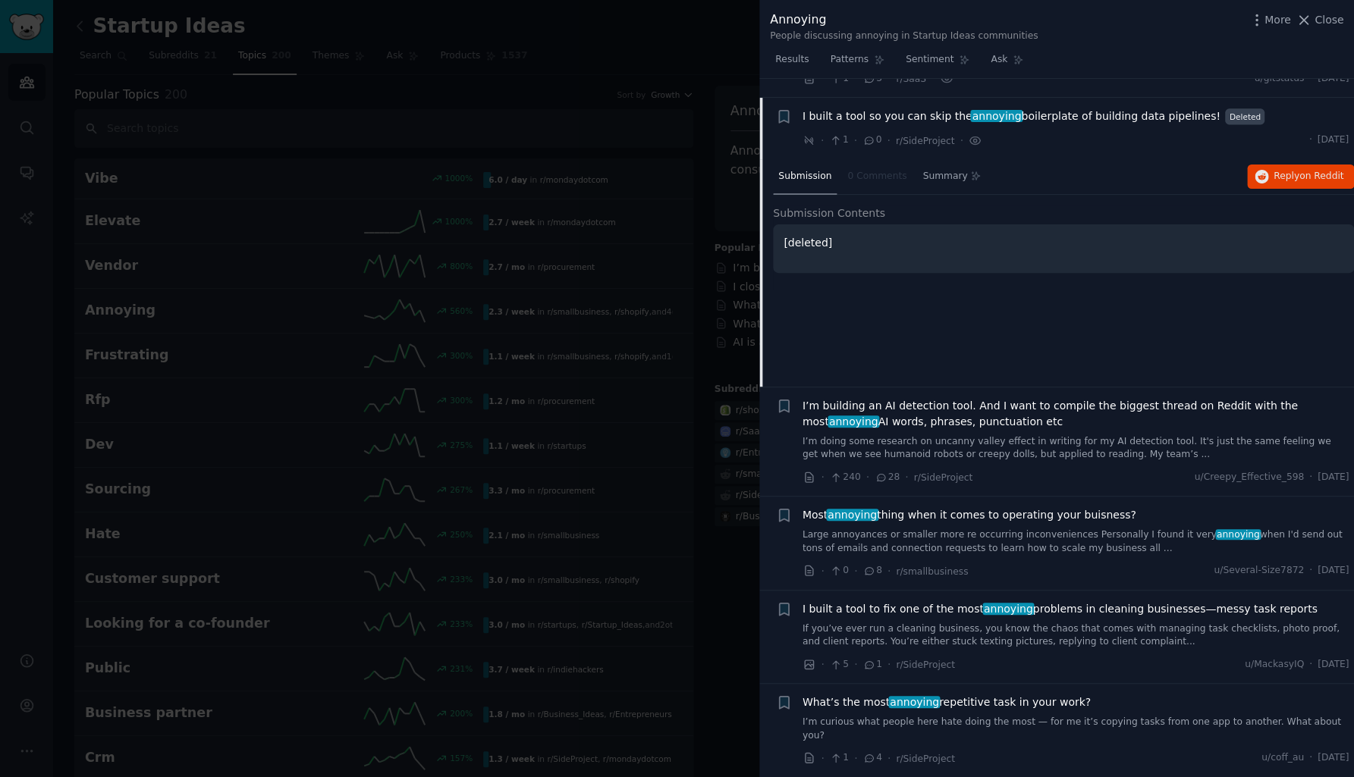
click at [843, 108] on span "I built a tool so you can skip the annoying boilerplate of building data pipeli…" at bounding box center [1011, 116] width 418 height 16
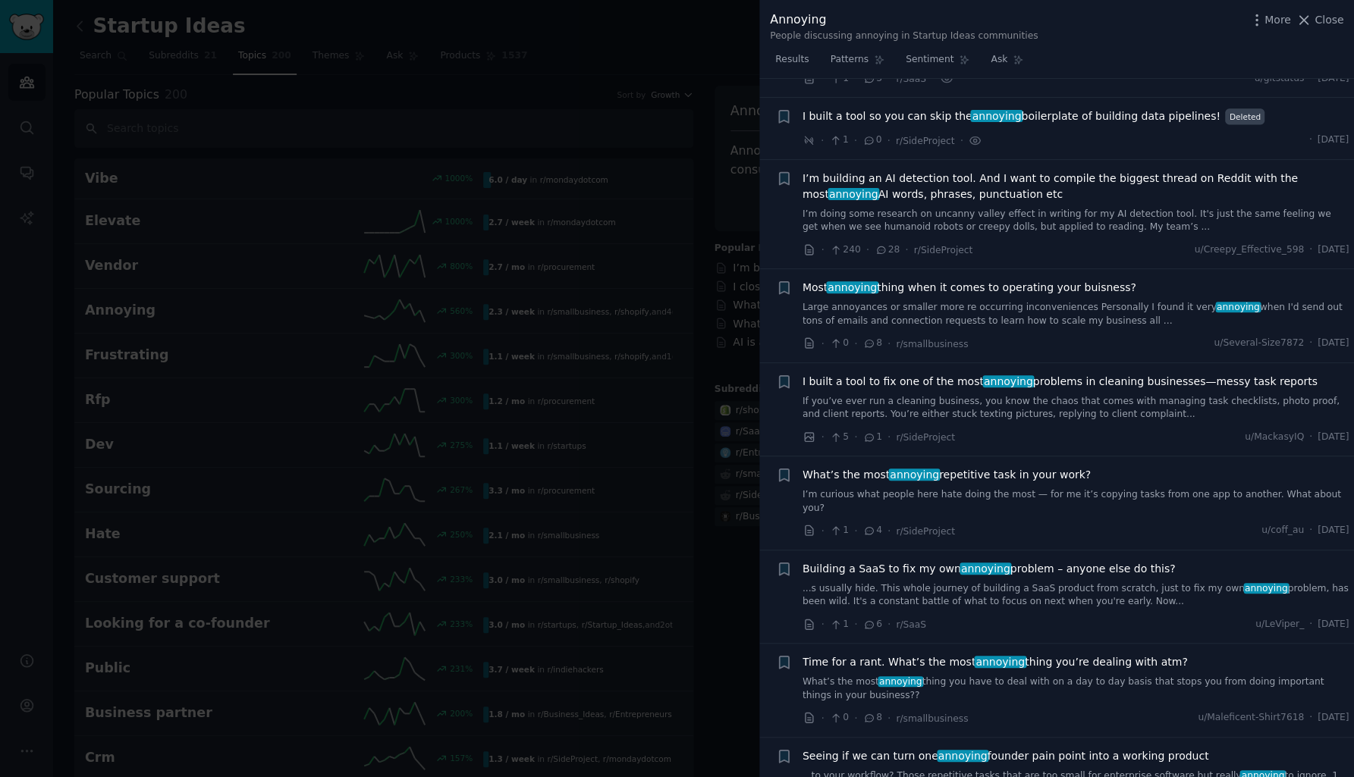
click at [846, 171] on span "I’m building an AI detection tool. And I want to compile the biggest thread on …" at bounding box center [1075, 187] width 547 height 32
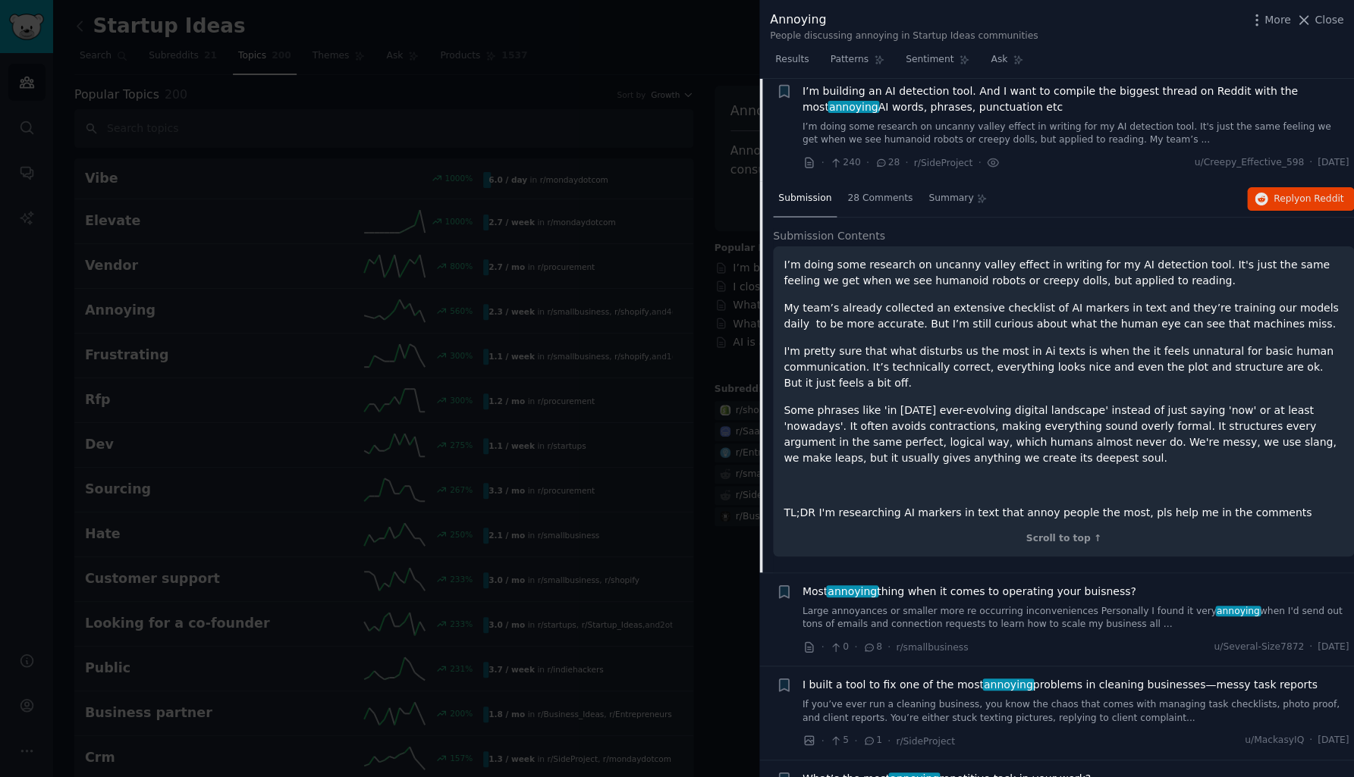
scroll to position [828, 0]
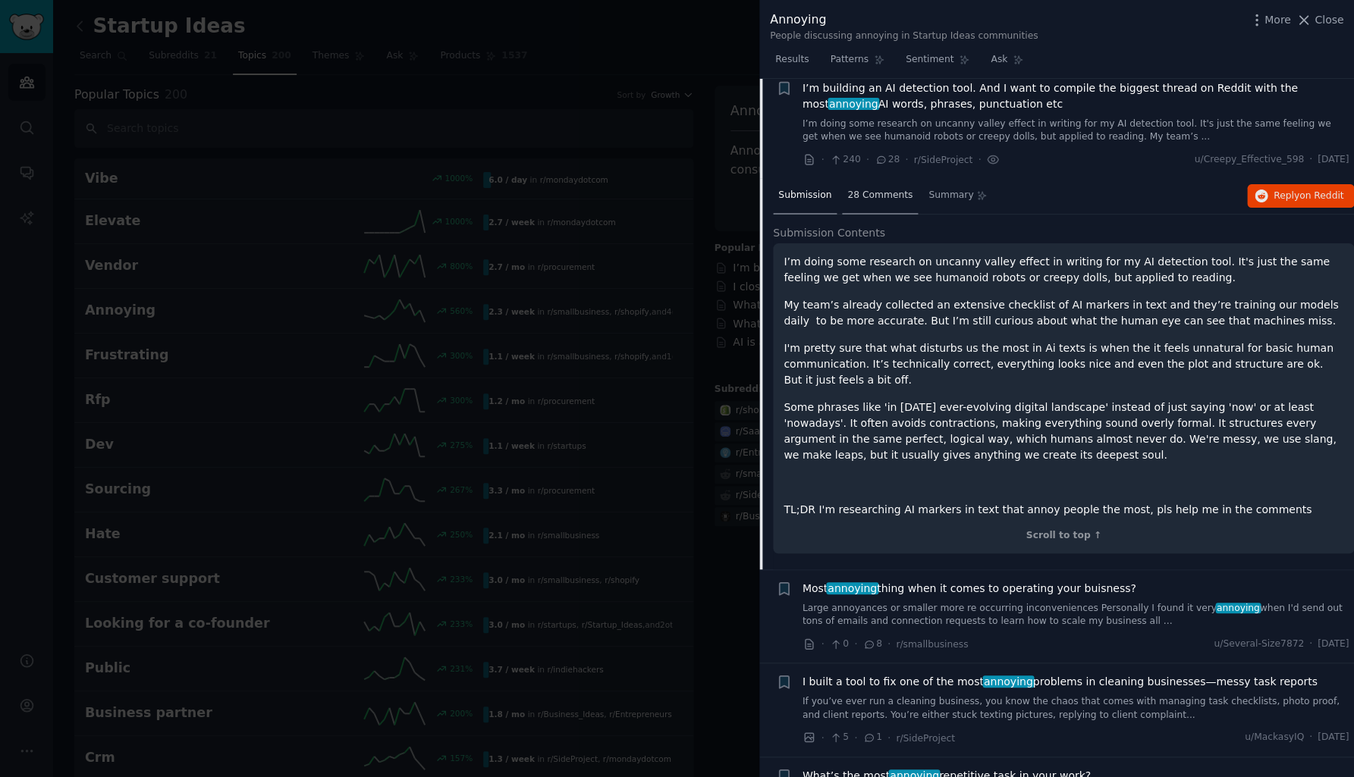
click at [883, 189] on span "28 Comments" at bounding box center [879, 196] width 65 height 14
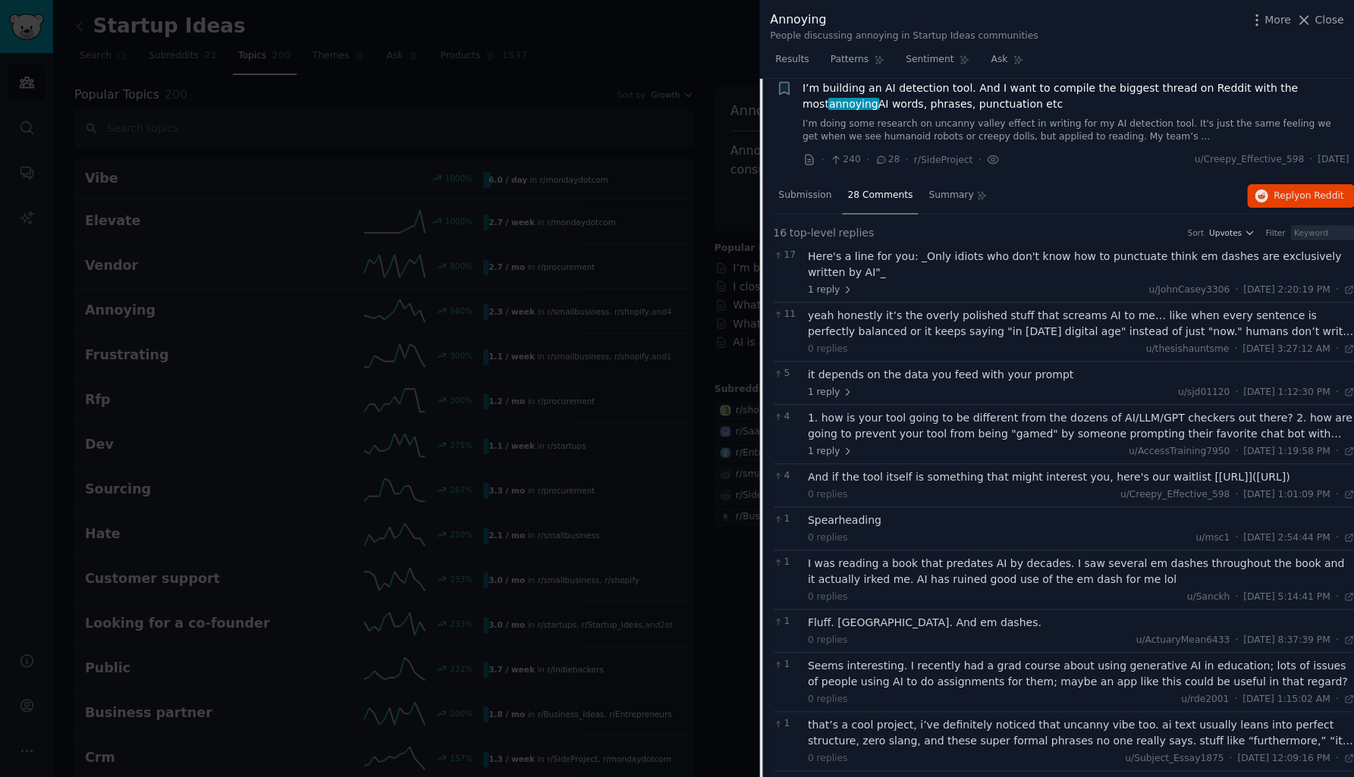
click at [941, 249] on div "Here's a line for you: _Only idiots who don't know how to punctuate think em da…" at bounding box center [1081, 265] width 547 height 32
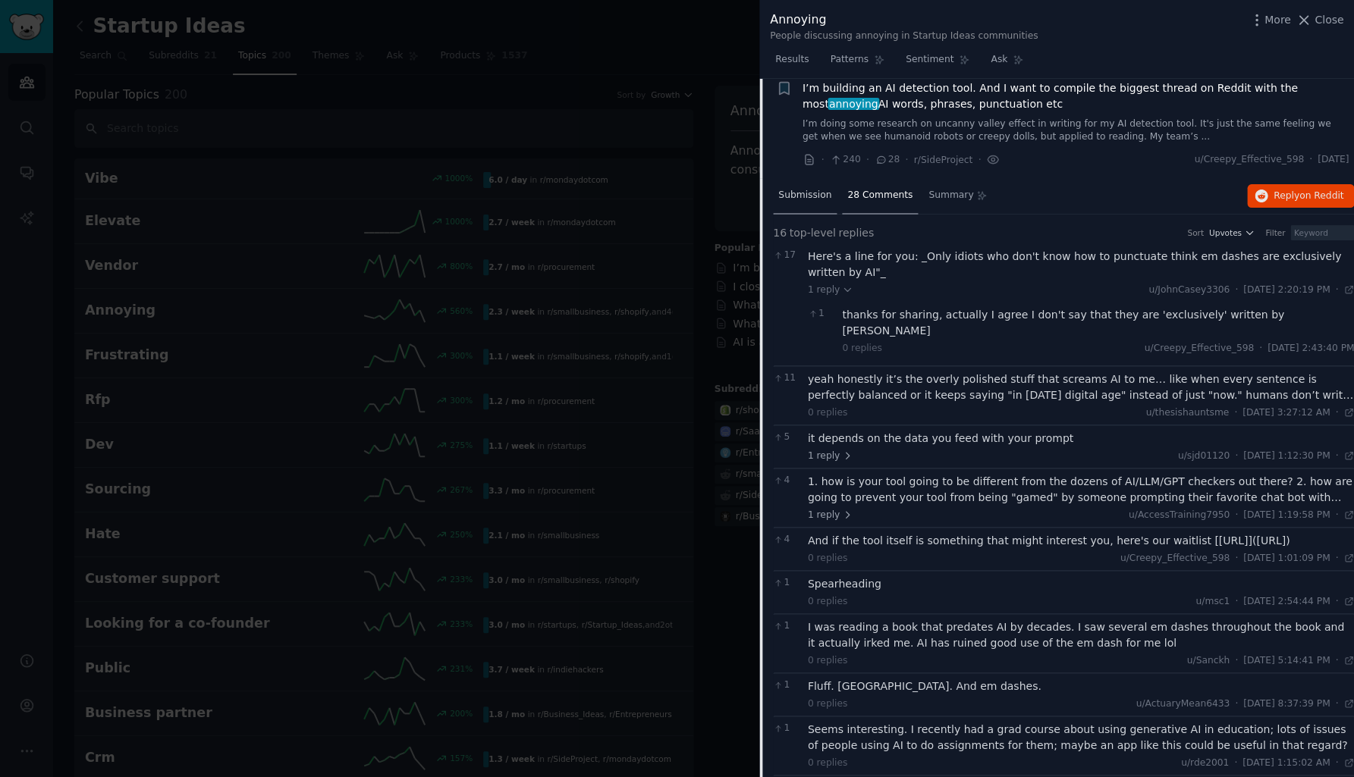
click at [804, 189] on span "Submission" at bounding box center [804, 196] width 53 height 14
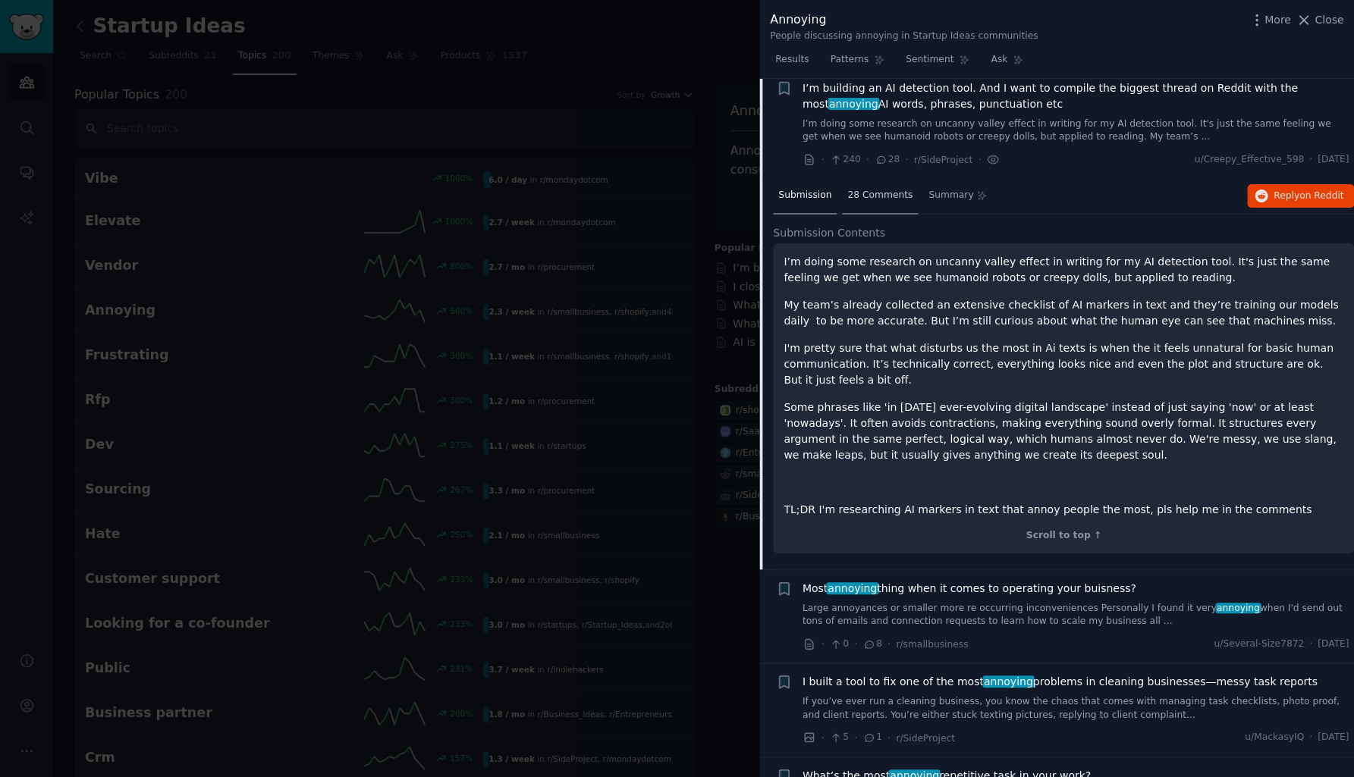
click at [864, 189] on span "28 Comments" at bounding box center [879, 196] width 65 height 14
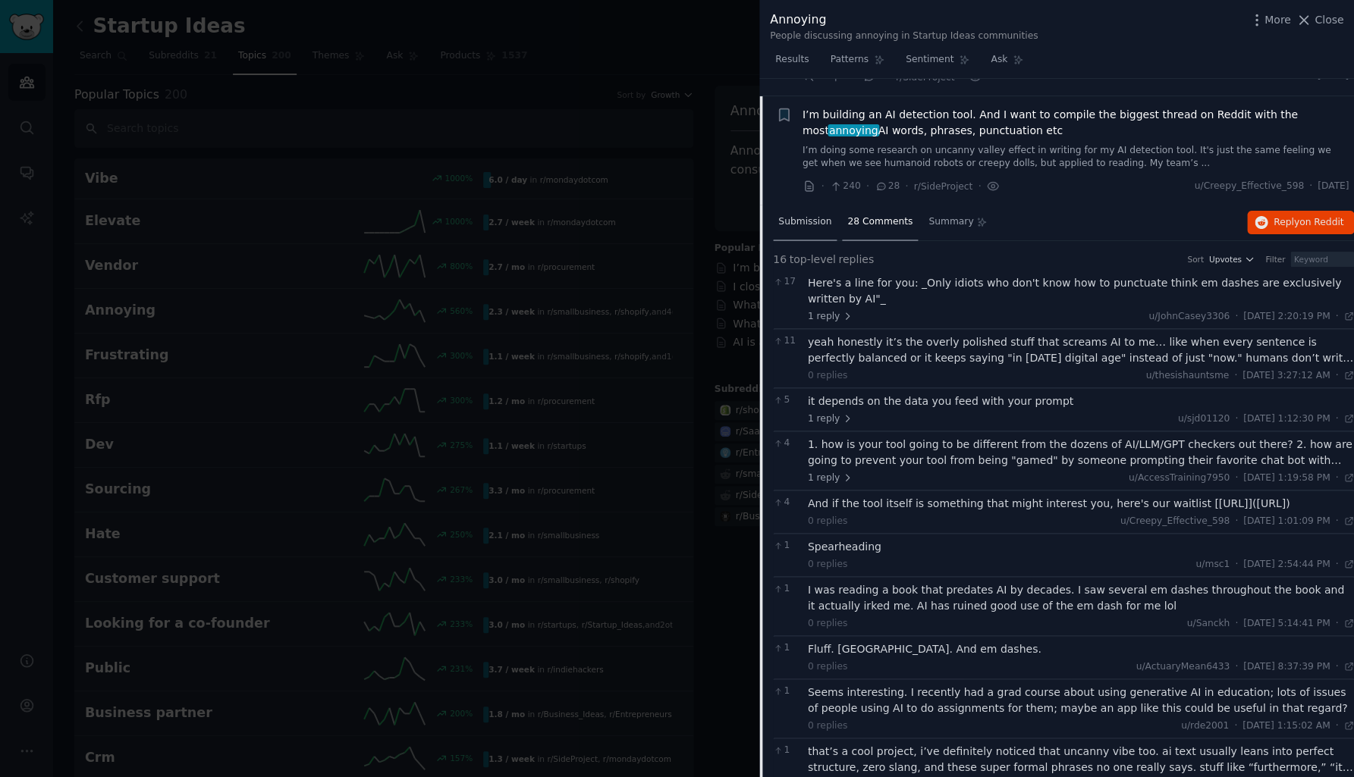
scroll to position [784, 0]
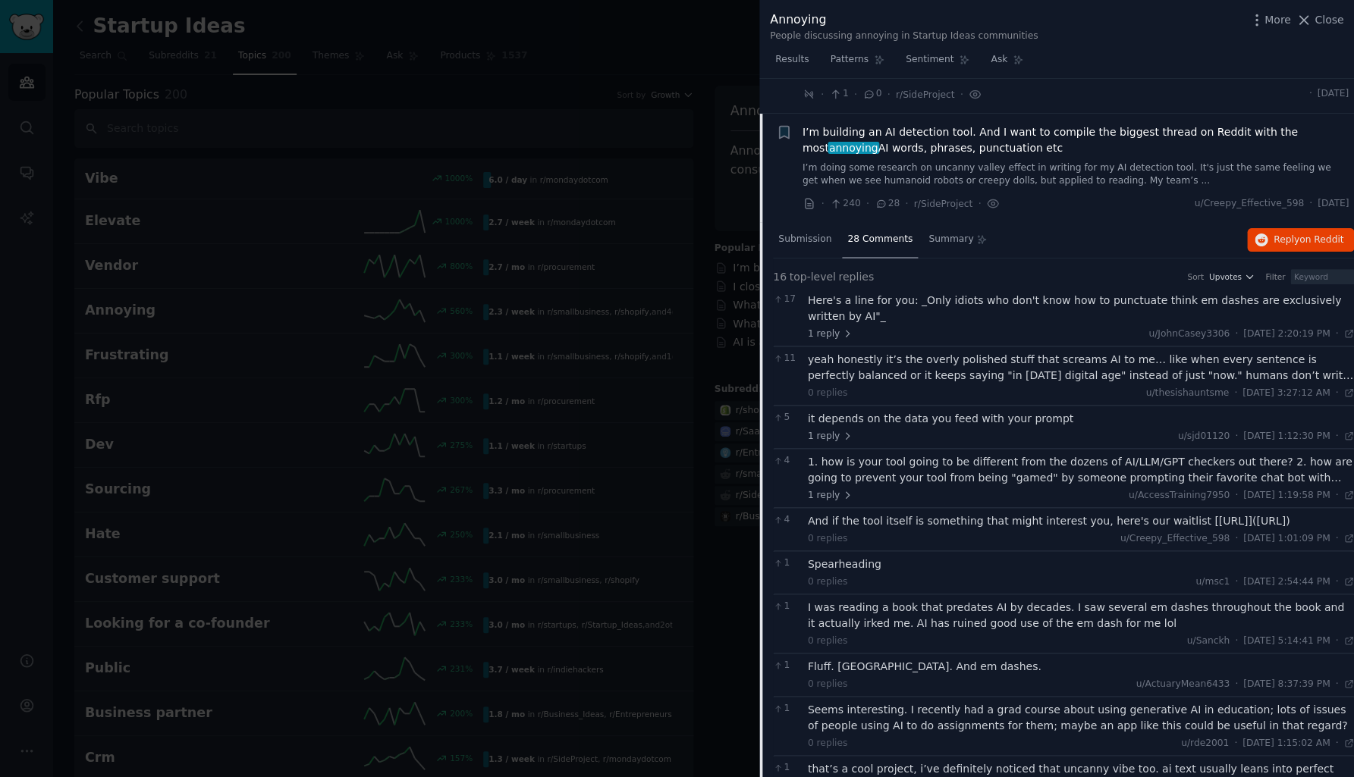
click at [847, 124] on span "I’m building an AI detection tool. And I want to compile the biggest thread on …" at bounding box center [1075, 140] width 547 height 32
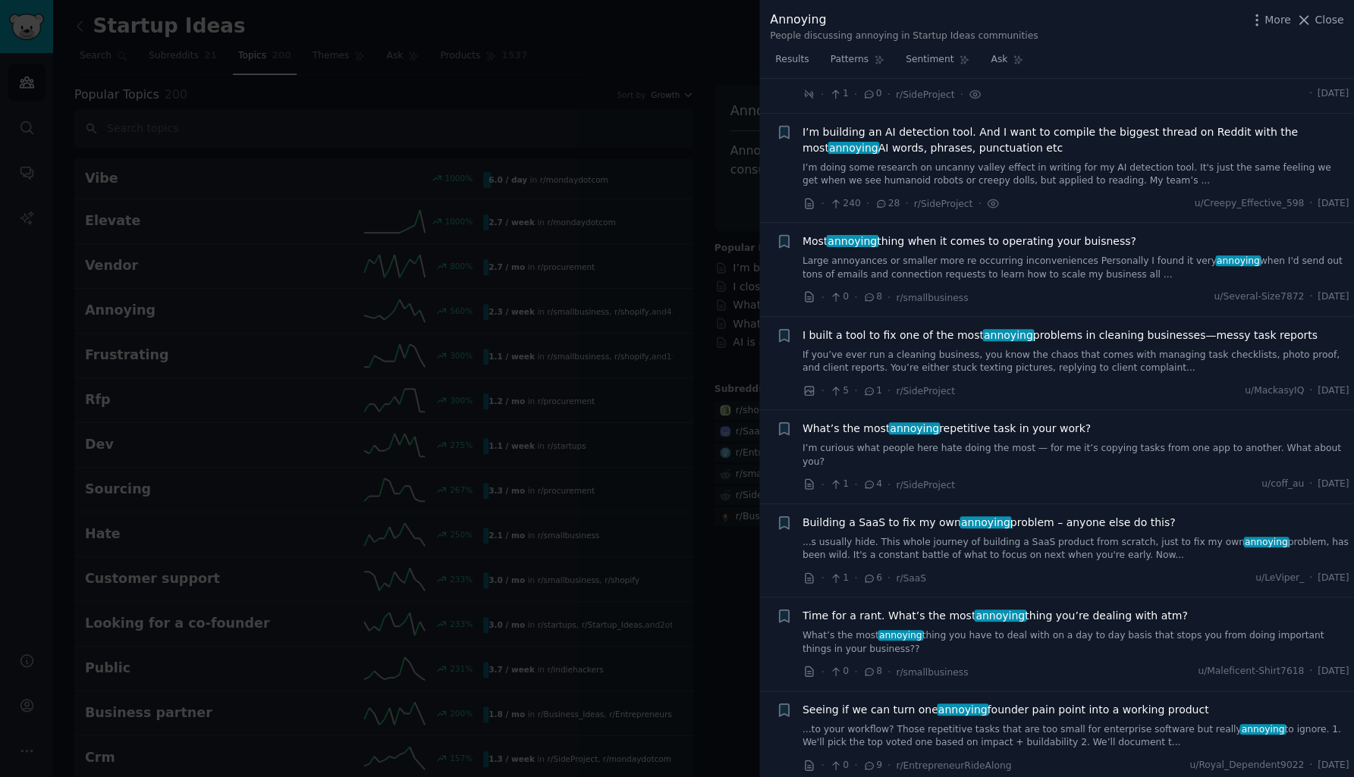
scroll to position [800, 0]
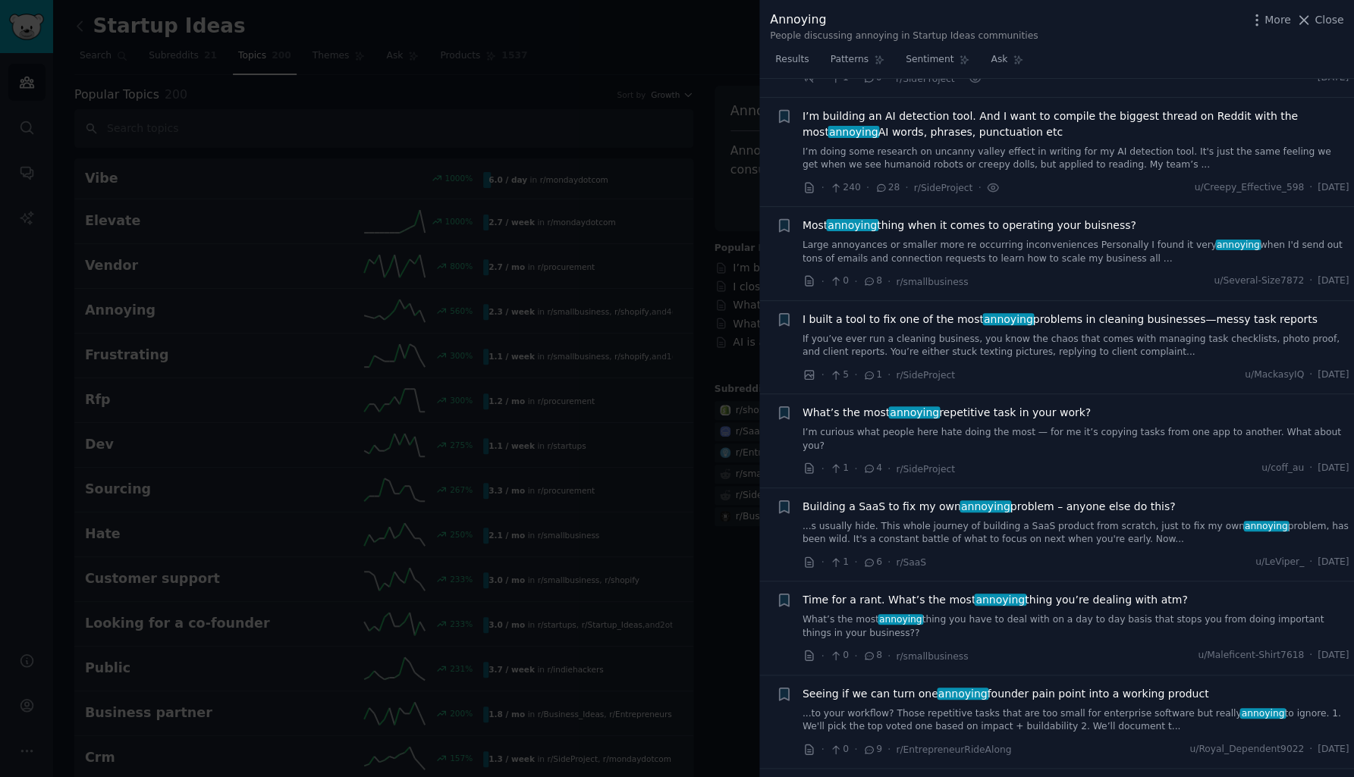
click at [861, 218] on span "Most annoying thing when it comes to operating your buisness?" at bounding box center [969, 226] width 334 height 16
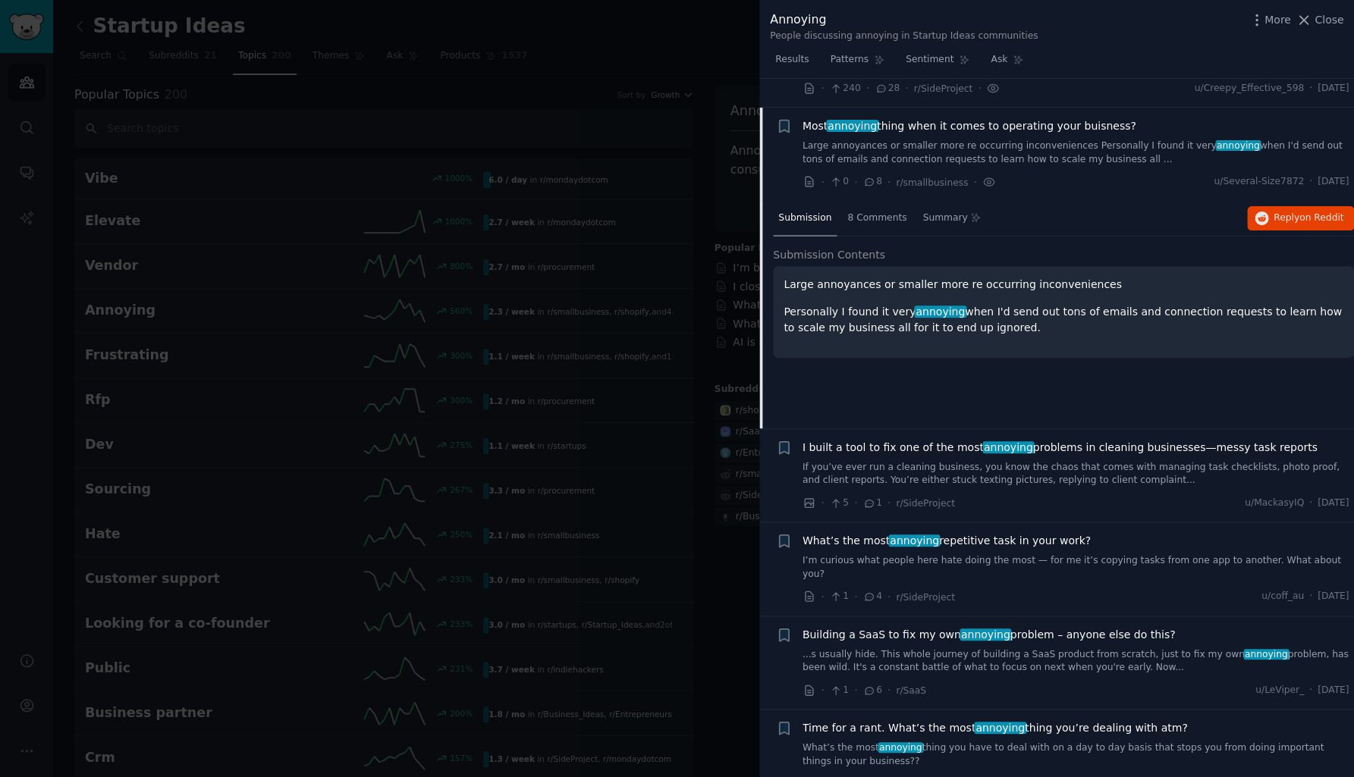
scroll to position [909, 0]
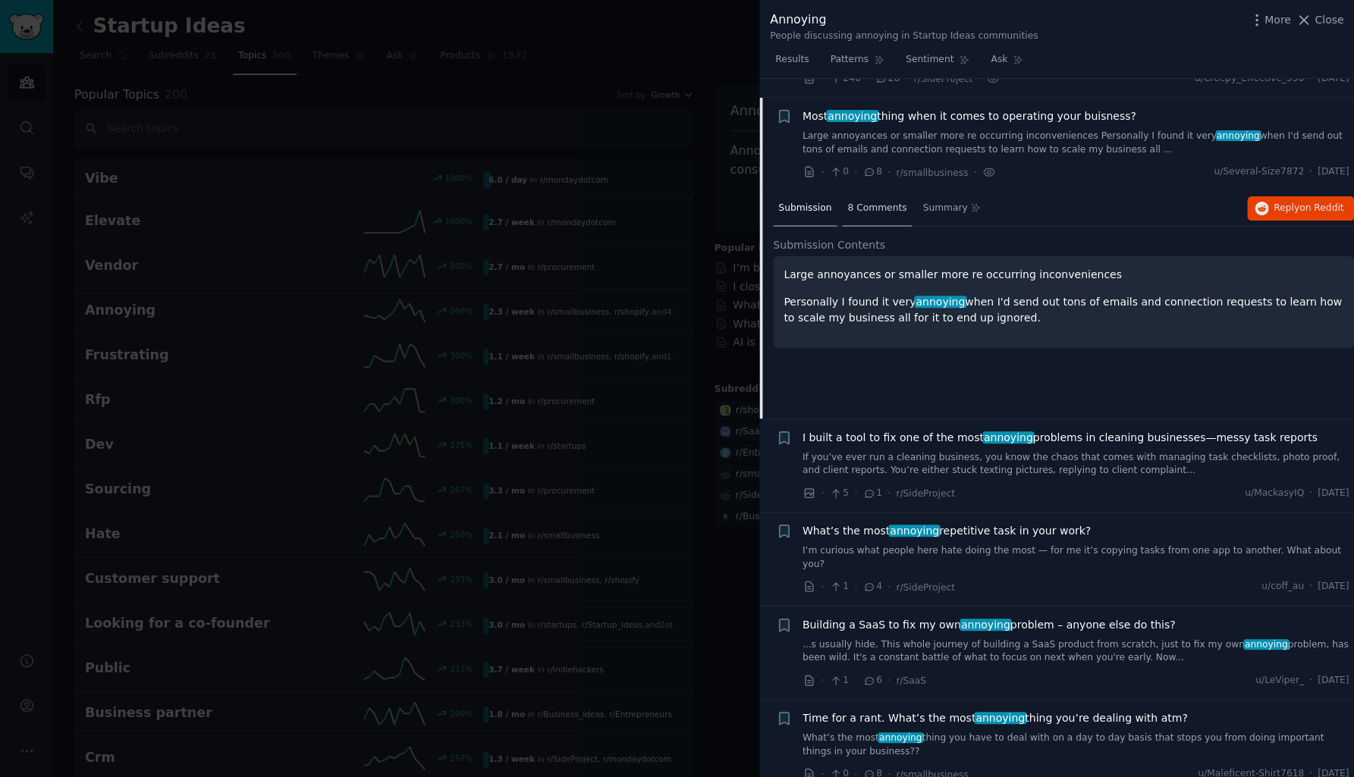
click at [865, 202] on span "8 Comments" at bounding box center [876, 209] width 59 height 14
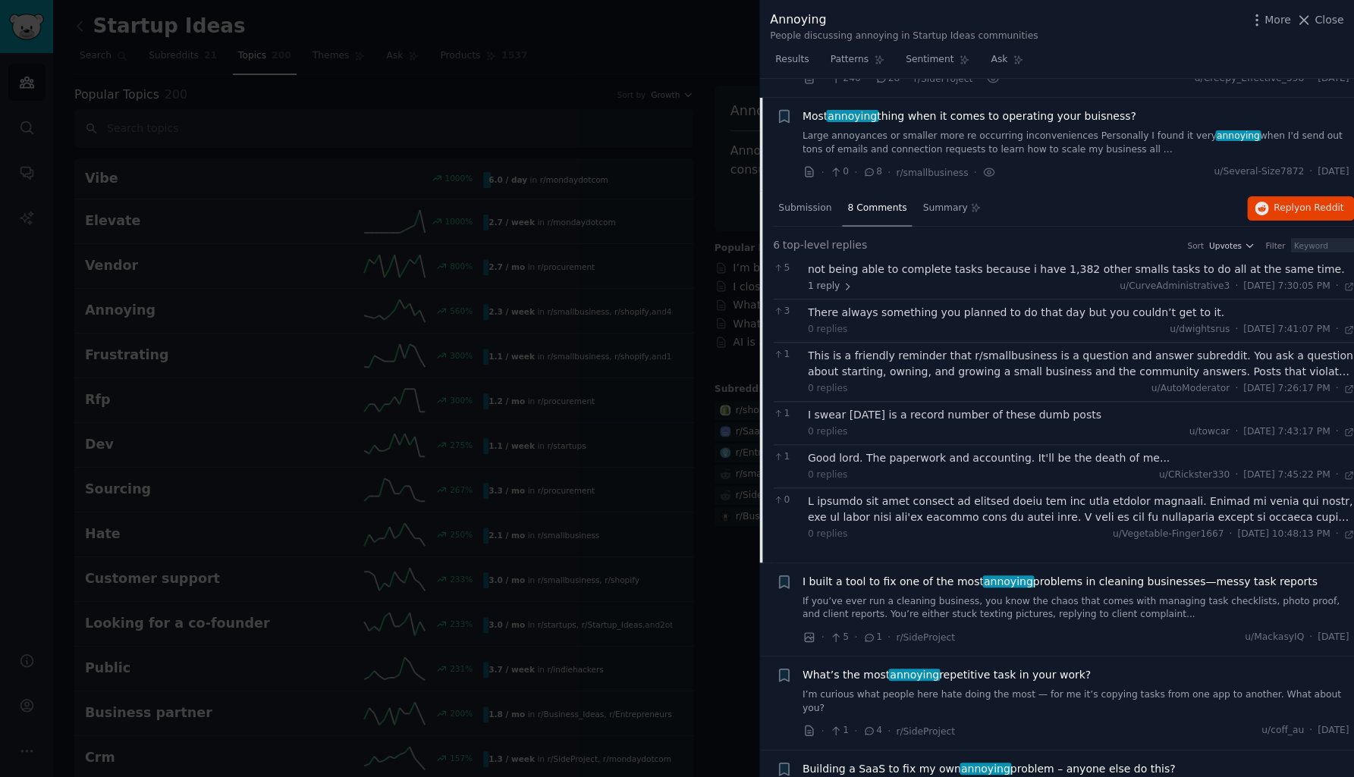
click at [874, 262] on div "not being able to complete tasks because i have 1,382 other smalls tasks to do …" at bounding box center [1081, 270] width 547 height 16
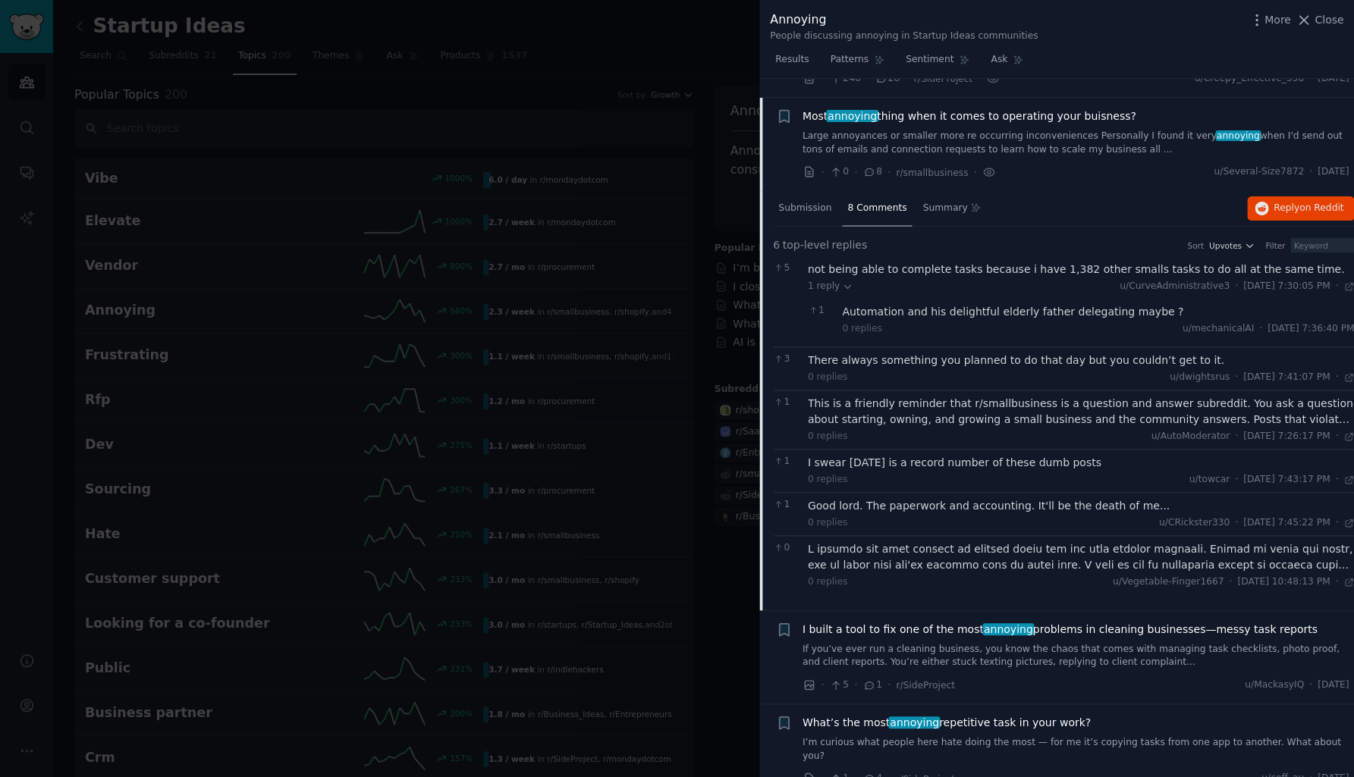
click at [873, 304] on div "Automation and his delightful elderly father delegating maybe ?" at bounding box center [1098, 312] width 512 height 16
click at [862, 262] on div "not being able to complete tasks because i have 1,382 other smalls tasks to do …" at bounding box center [1081, 270] width 547 height 16
click at [831, 280] on span "1 reply" at bounding box center [831, 287] width 46 height 14
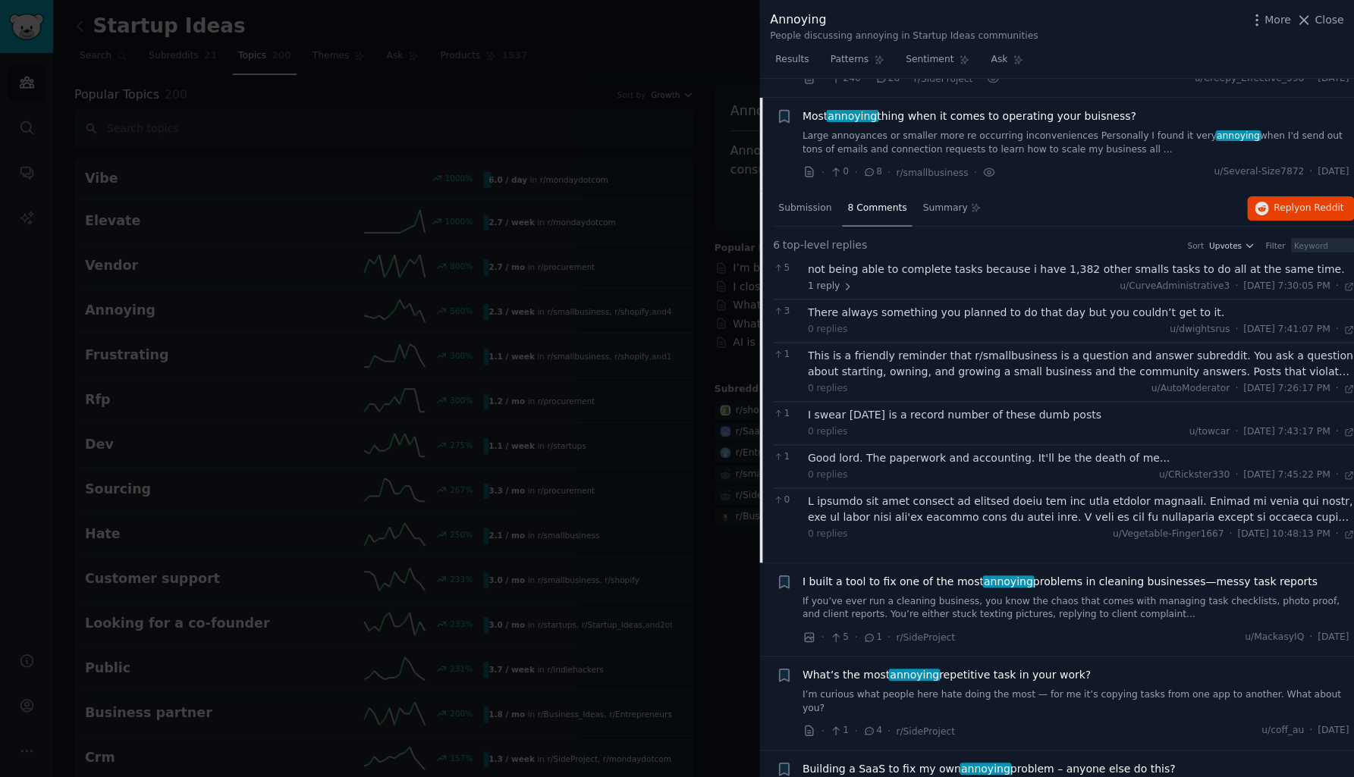
click at [874, 667] on span "What’s the most annoying repetitive task in your work?" at bounding box center [946, 675] width 288 height 16
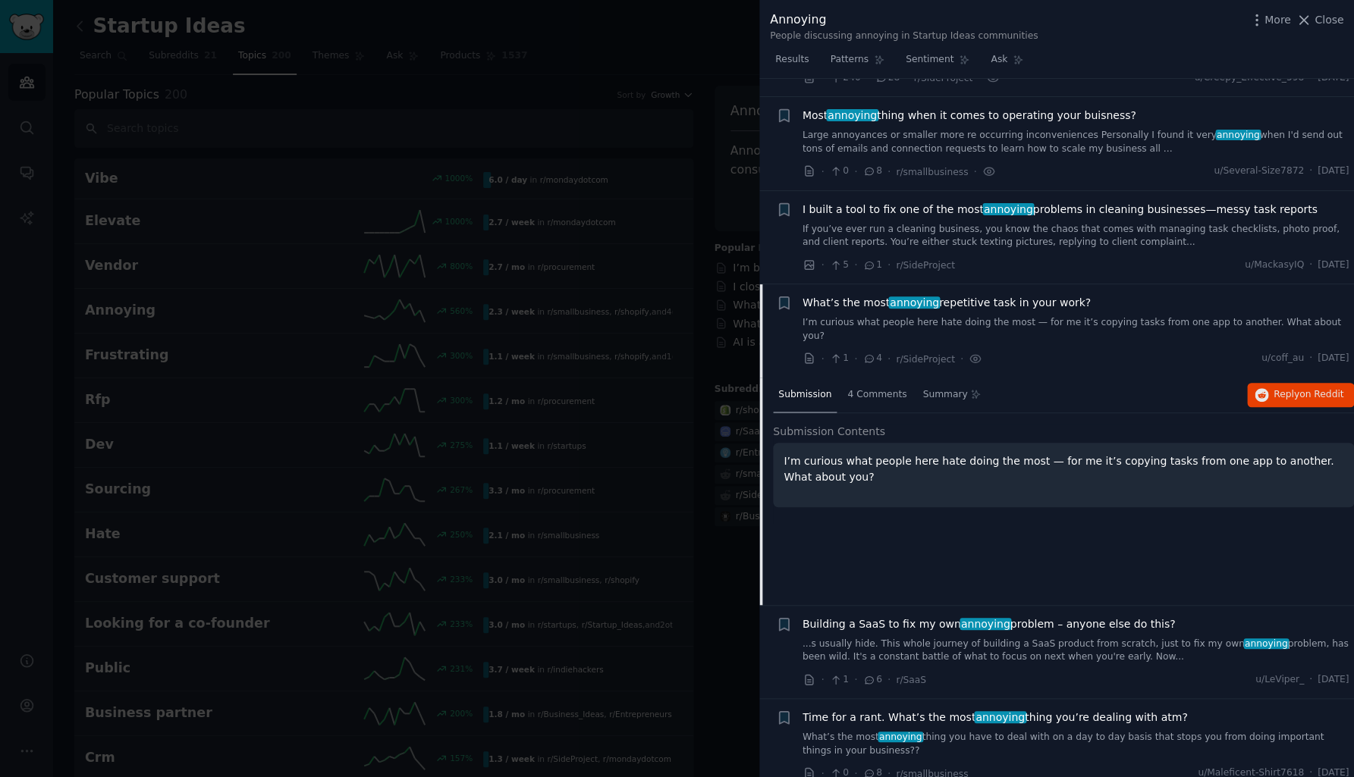
scroll to position [912, 0]
click at [862, 386] on span "4 Comments" at bounding box center [876, 393] width 59 height 14
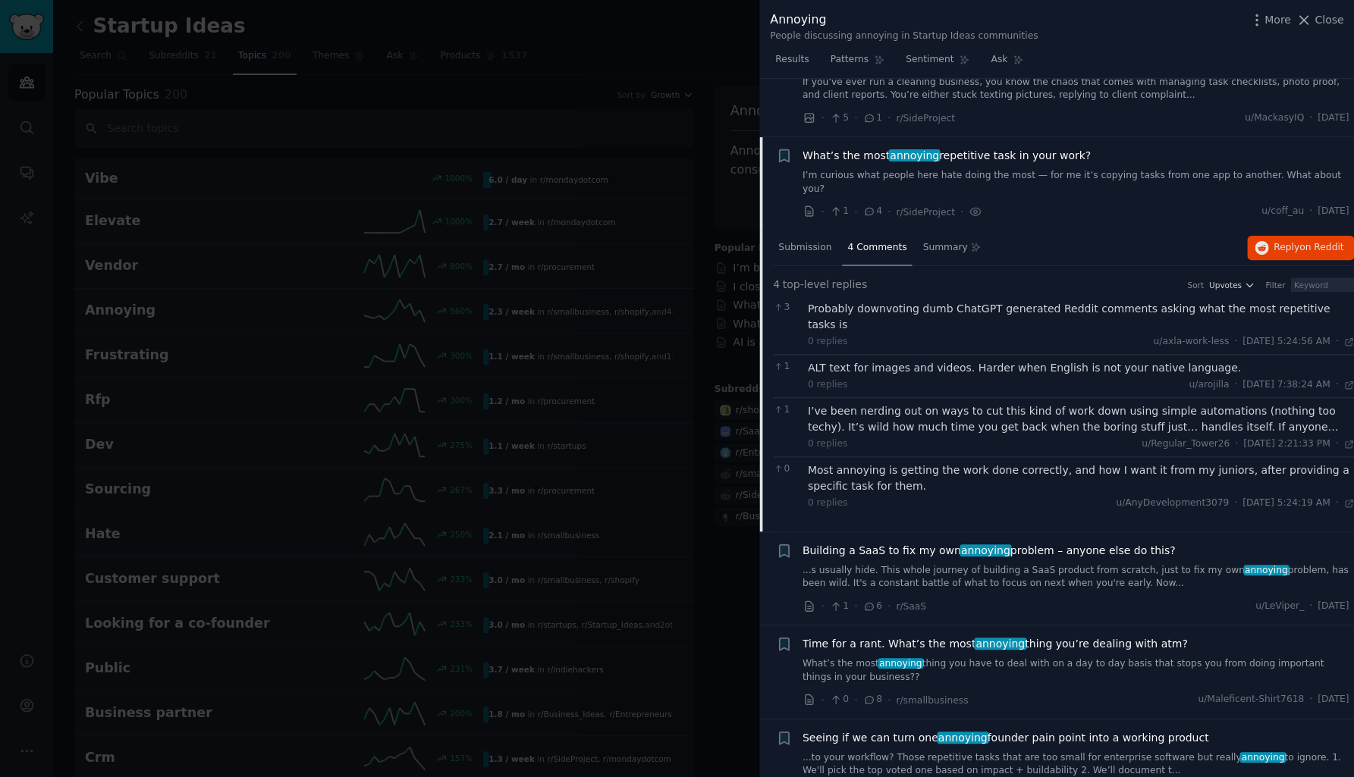
scroll to position [1066, 0]
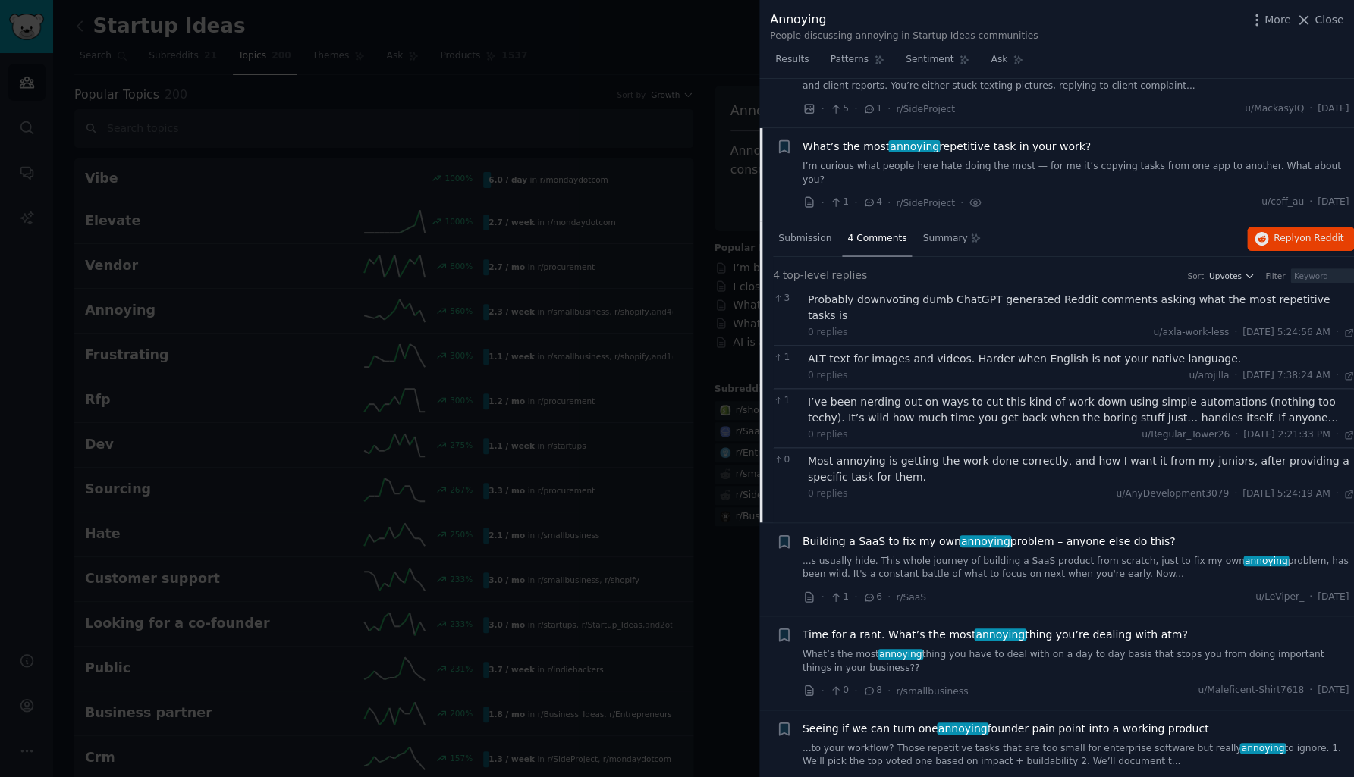
click at [890, 394] on div "I’ve been nerding out on ways to cut this kind of work down using simple automa…" at bounding box center [1081, 410] width 547 height 32
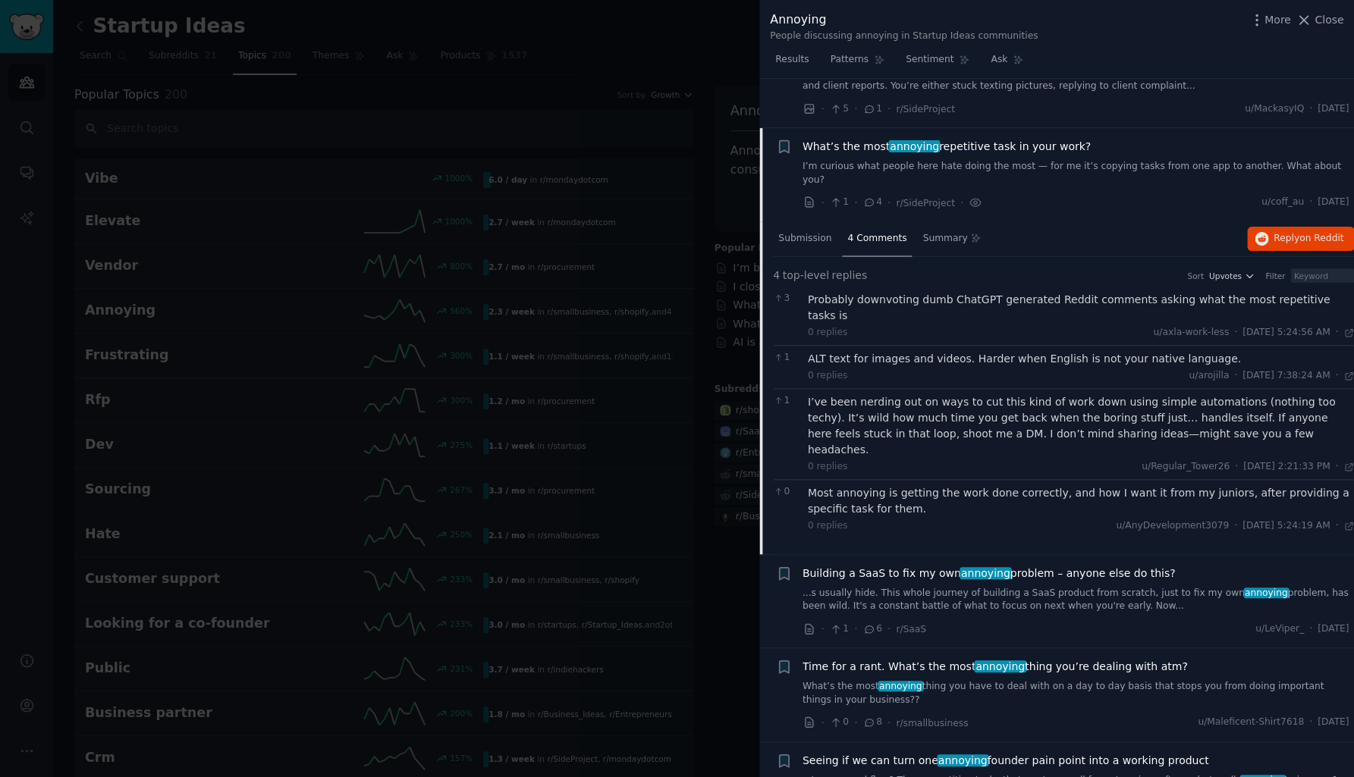
click at [890, 394] on div "I’ve been nerding out on ways to cut this kind of work down using simple automa…" at bounding box center [1081, 426] width 547 height 64
click at [925, 485] on div "Most annoying is getting the work done correctly, and how I want it from my jun…" at bounding box center [1081, 501] width 547 height 32
click at [912, 485] on div "Most annoying is getting the work done correctly, and how I want it from my jun…" at bounding box center [1081, 501] width 547 height 32
click at [902, 485] on div "Most annoying is getting the work done correctly, and how I want it from my jun…" at bounding box center [1081, 501] width 547 height 32
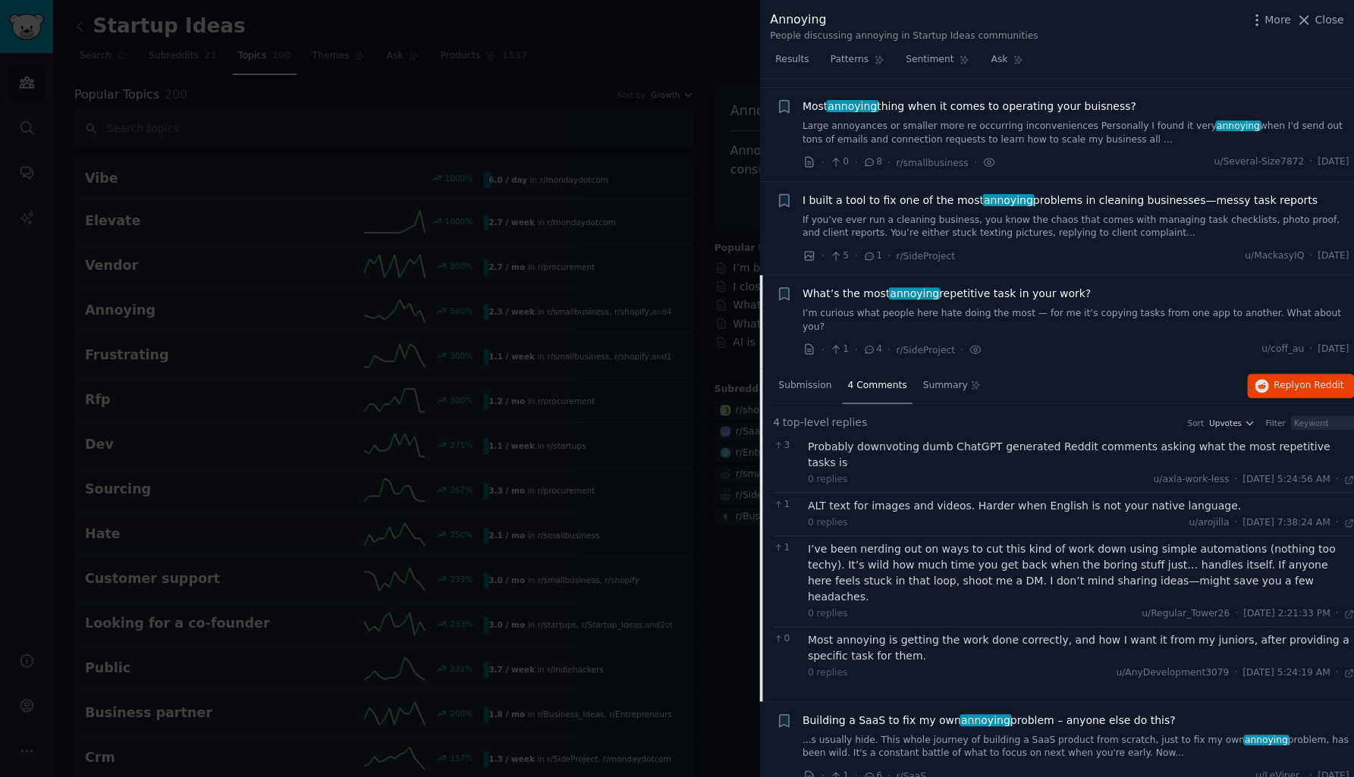
scroll to position [895, 0]
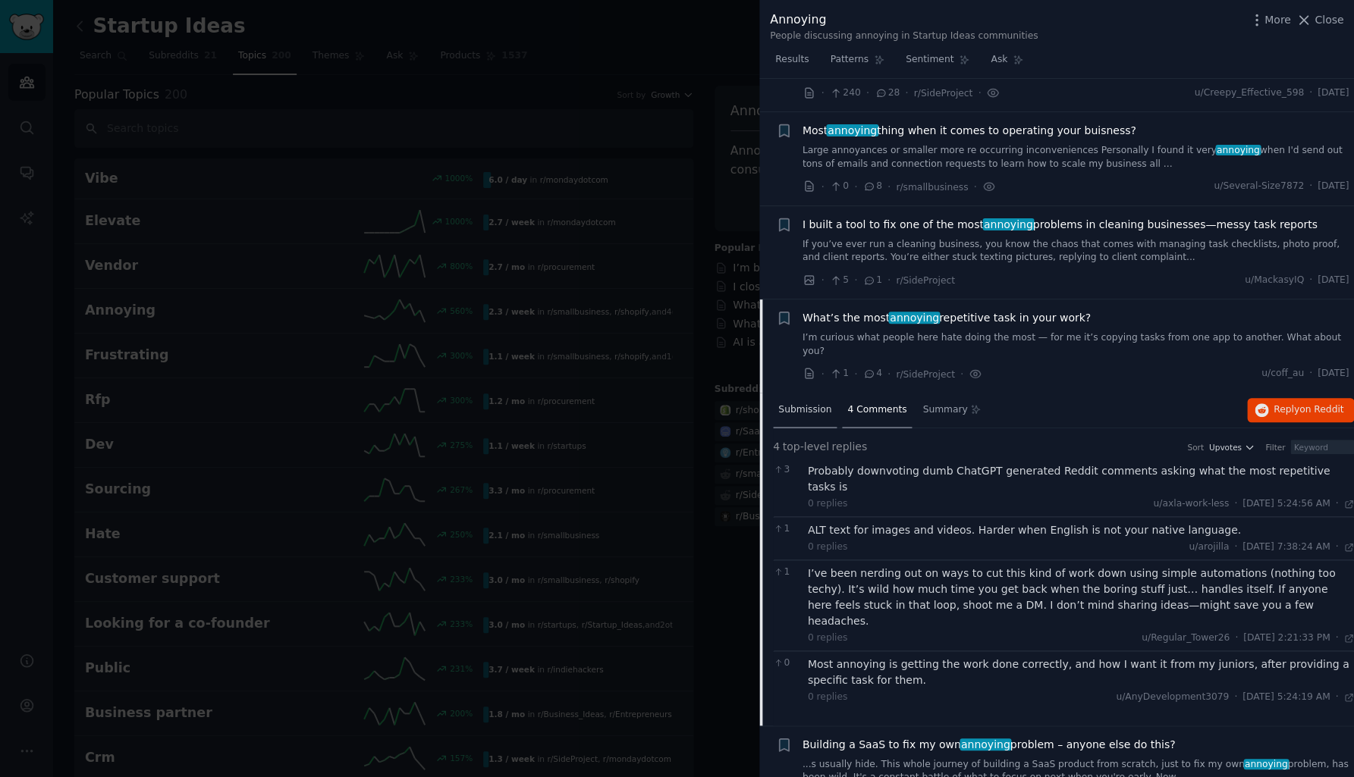
click at [811, 403] on span "Submission" at bounding box center [804, 410] width 53 height 14
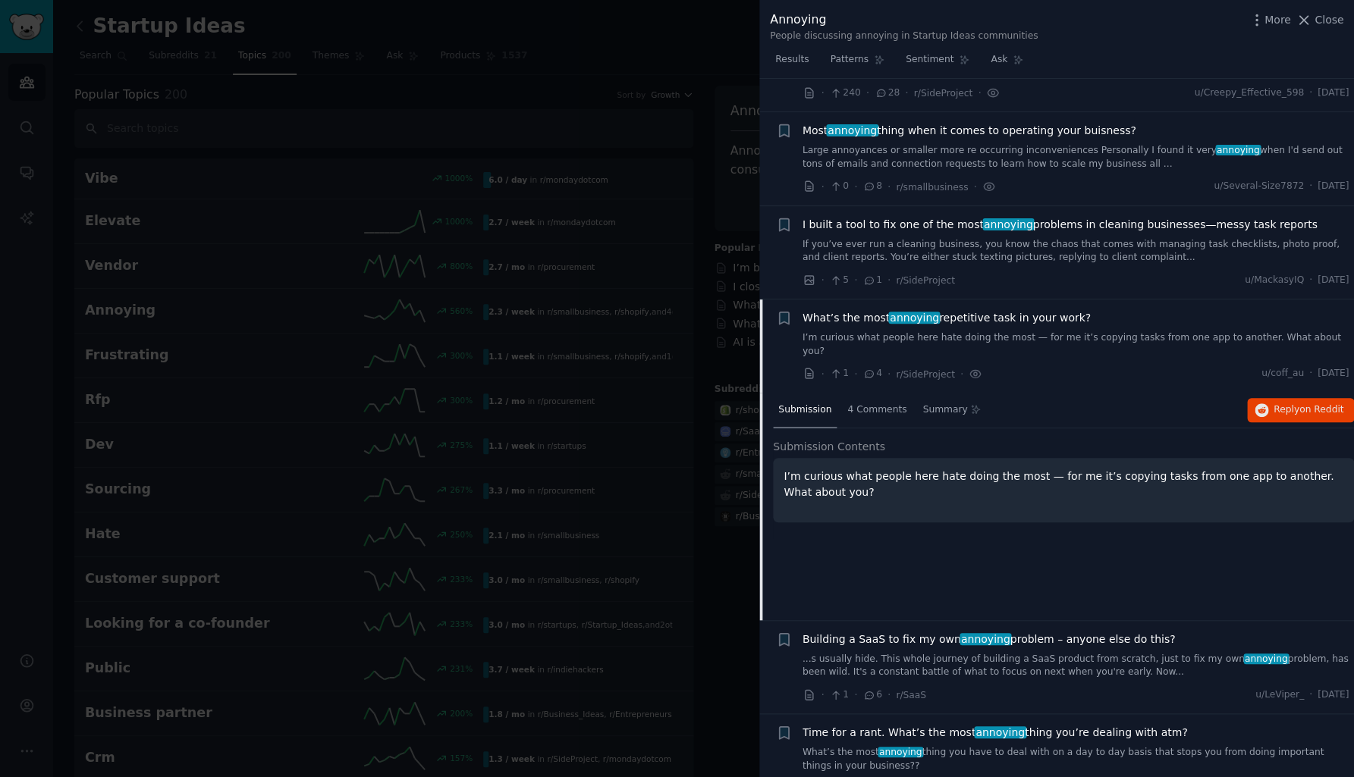
click at [852, 310] on span "What’s the most annoying repetitive task in your work?" at bounding box center [946, 318] width 288 height 16
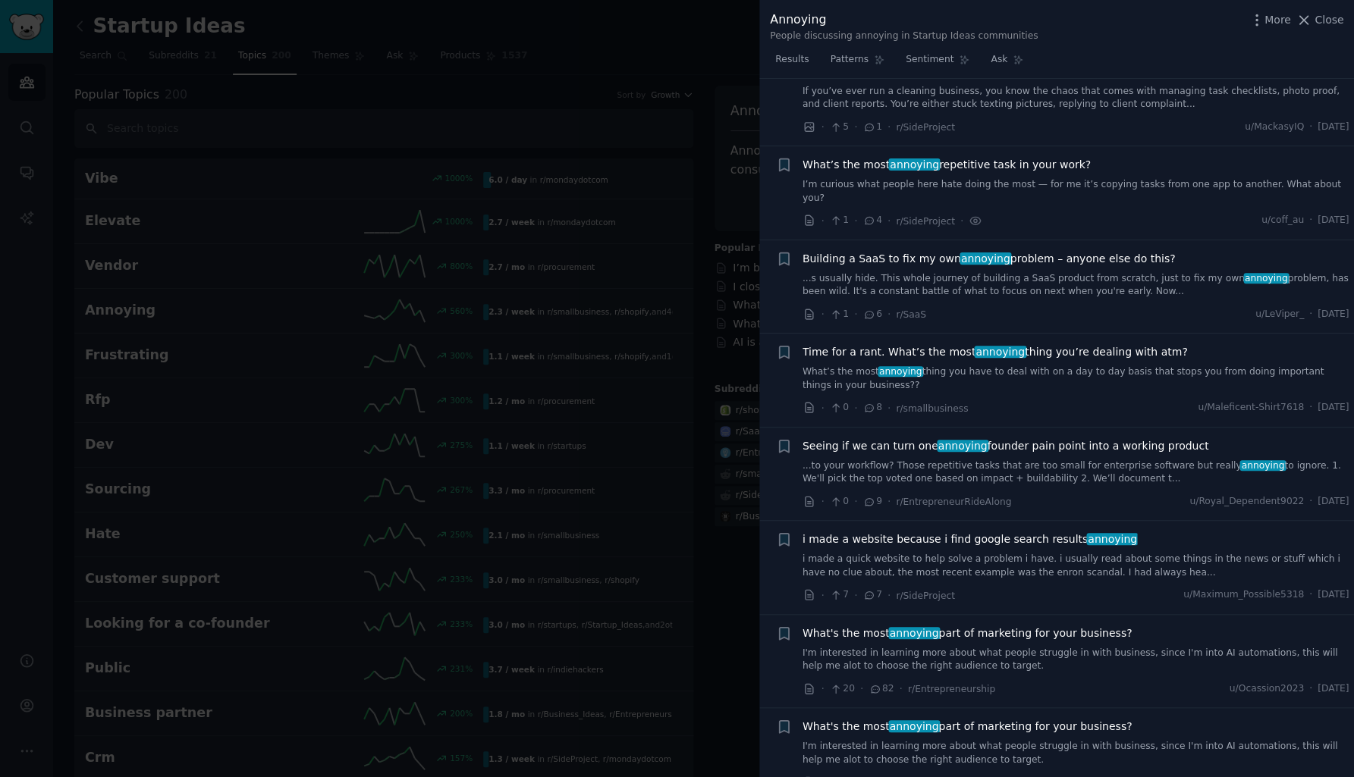
scroll to position [1096, 0]
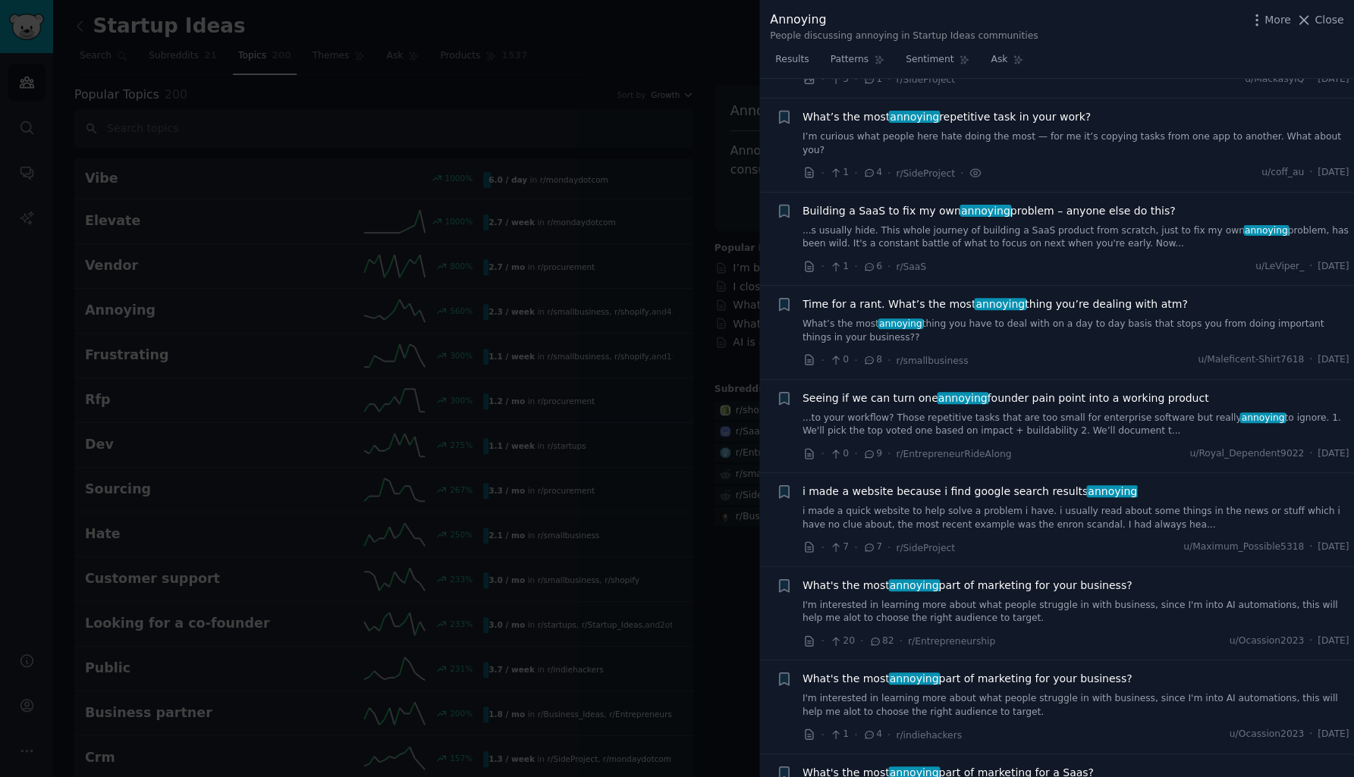
click at [1072, 203] on span "Building a SaaS to fix my own annoying problem – anyone else do this?" at bounding box center [988, 211] width 373 height 16
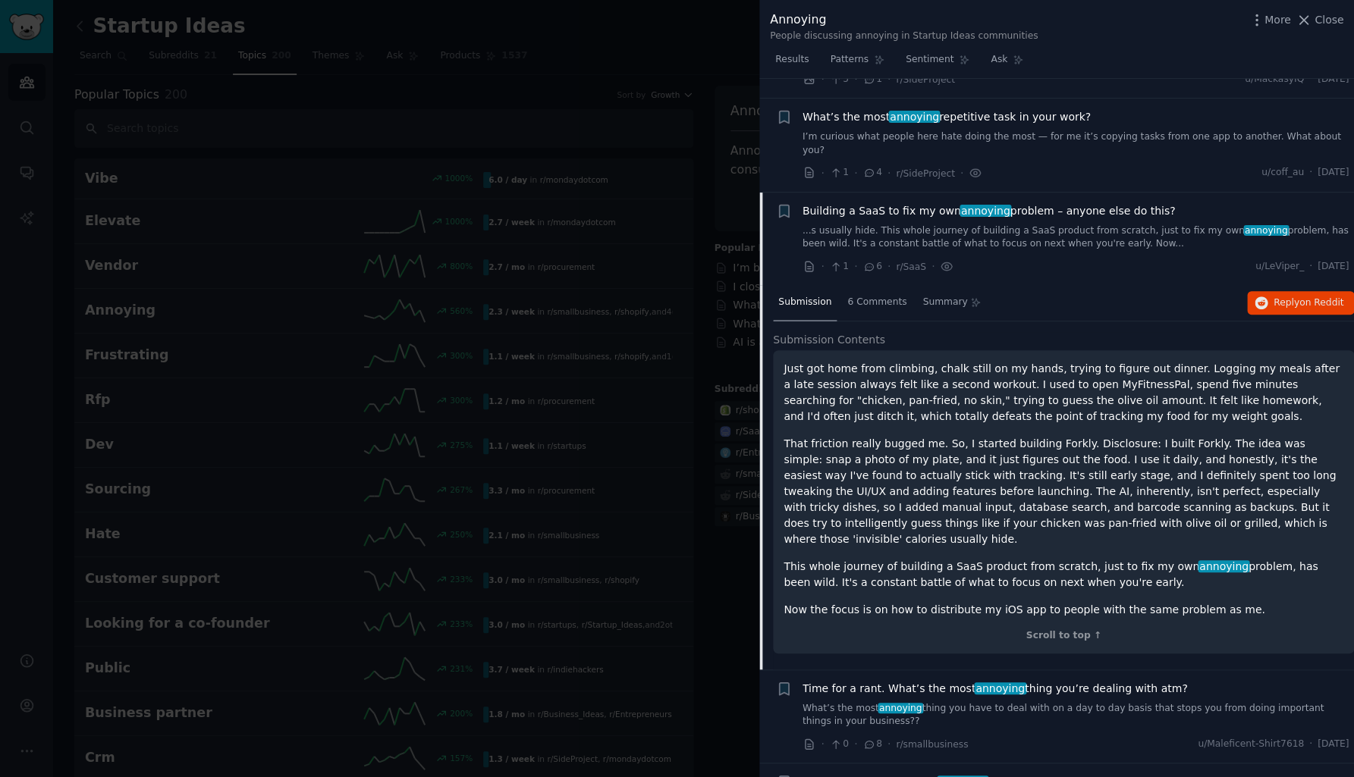
scroll to position [1176, 0]
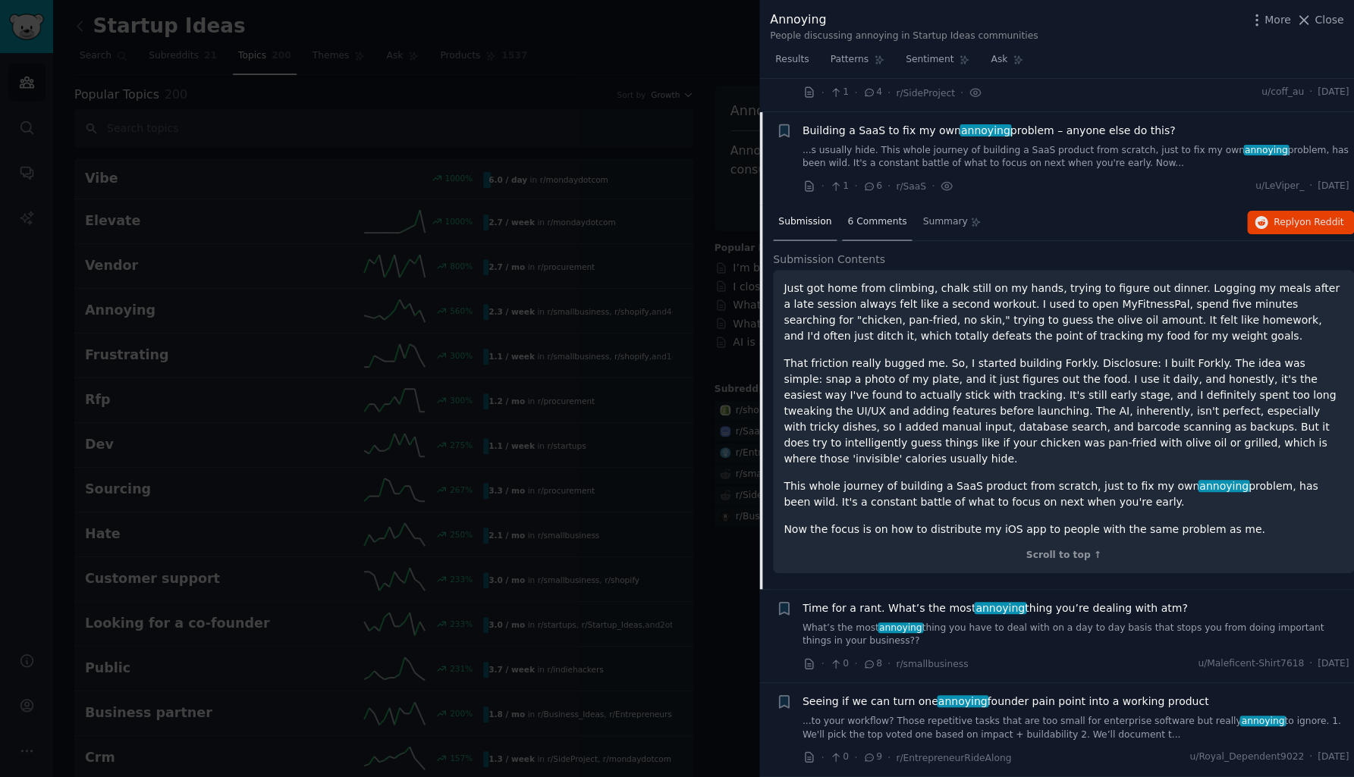
click at [890, 205] on div "6 Comments" at bounding box center [877, 223] width 70 height 36
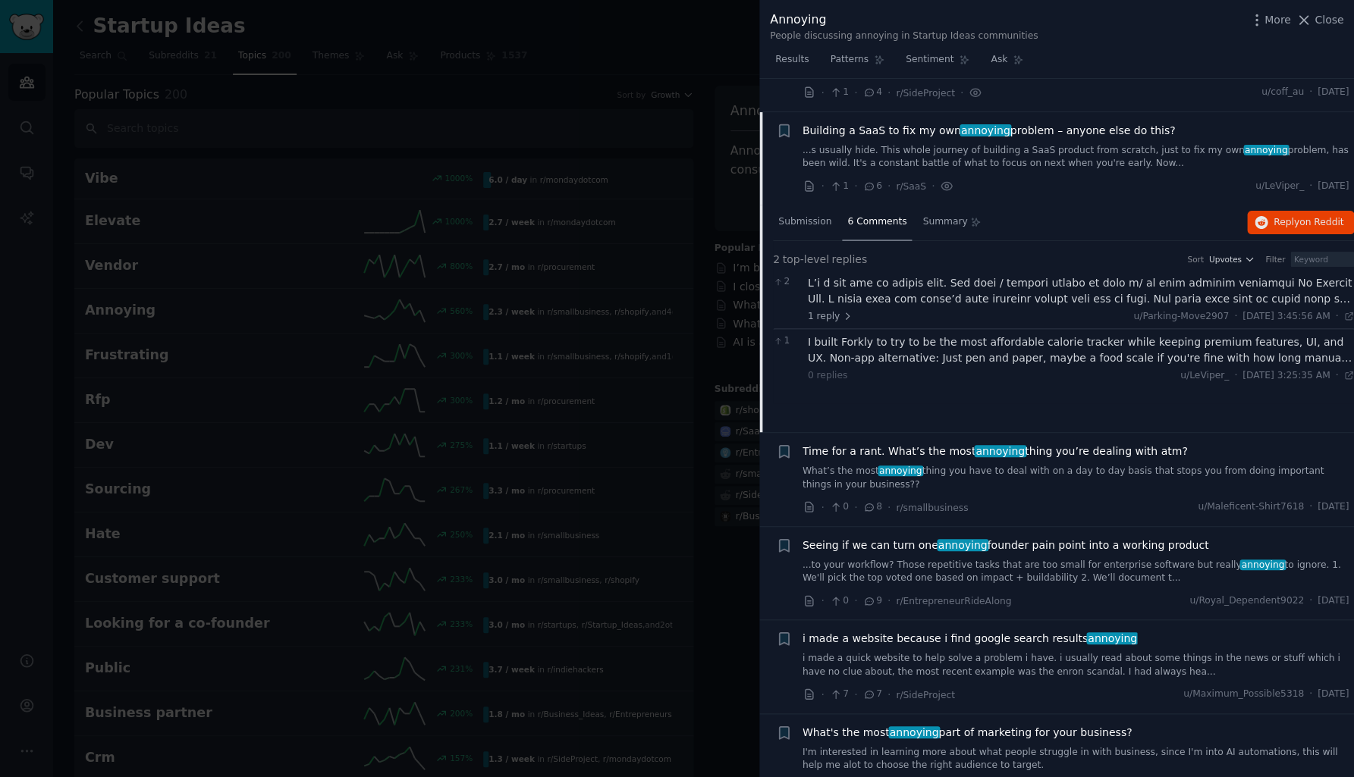
click at [934, 275] on div at bounding box center [1081, 291] width 547 height 32
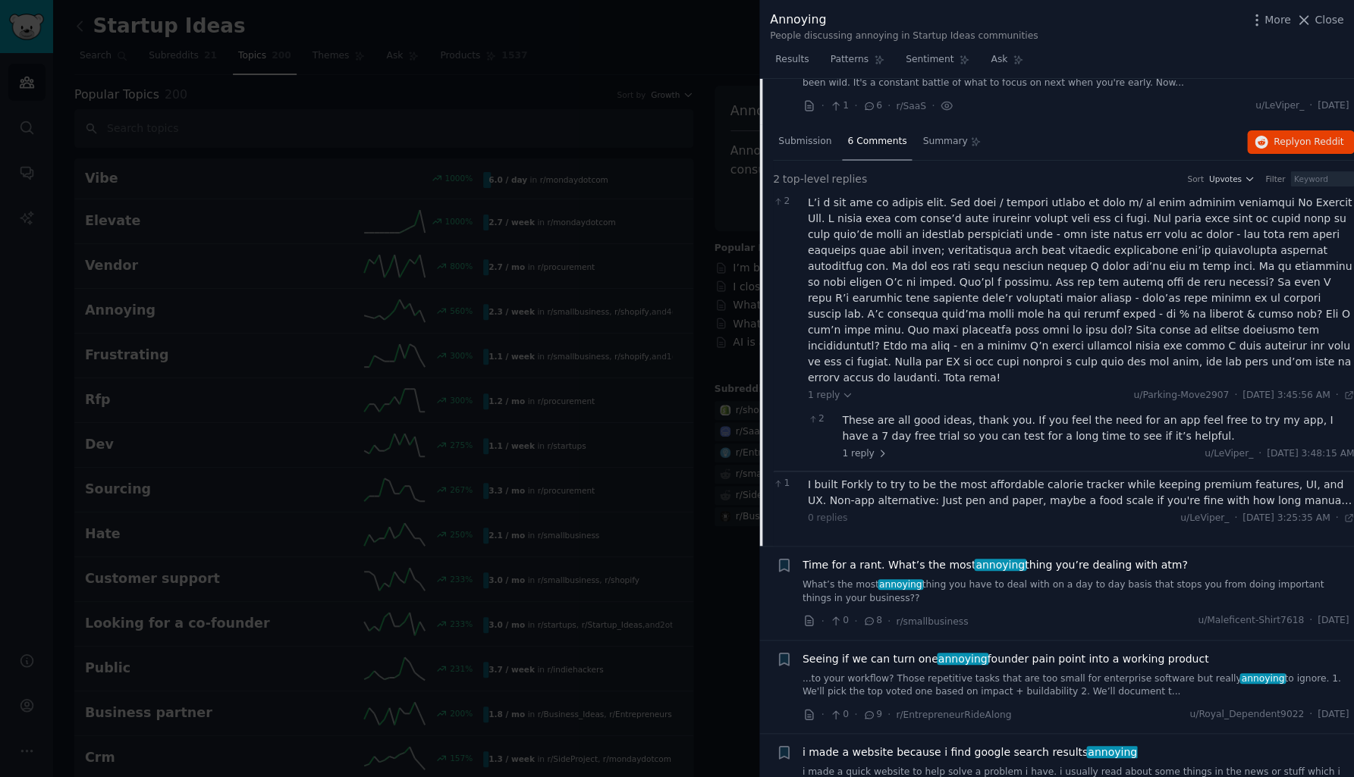
scroll to position [1263, 0]
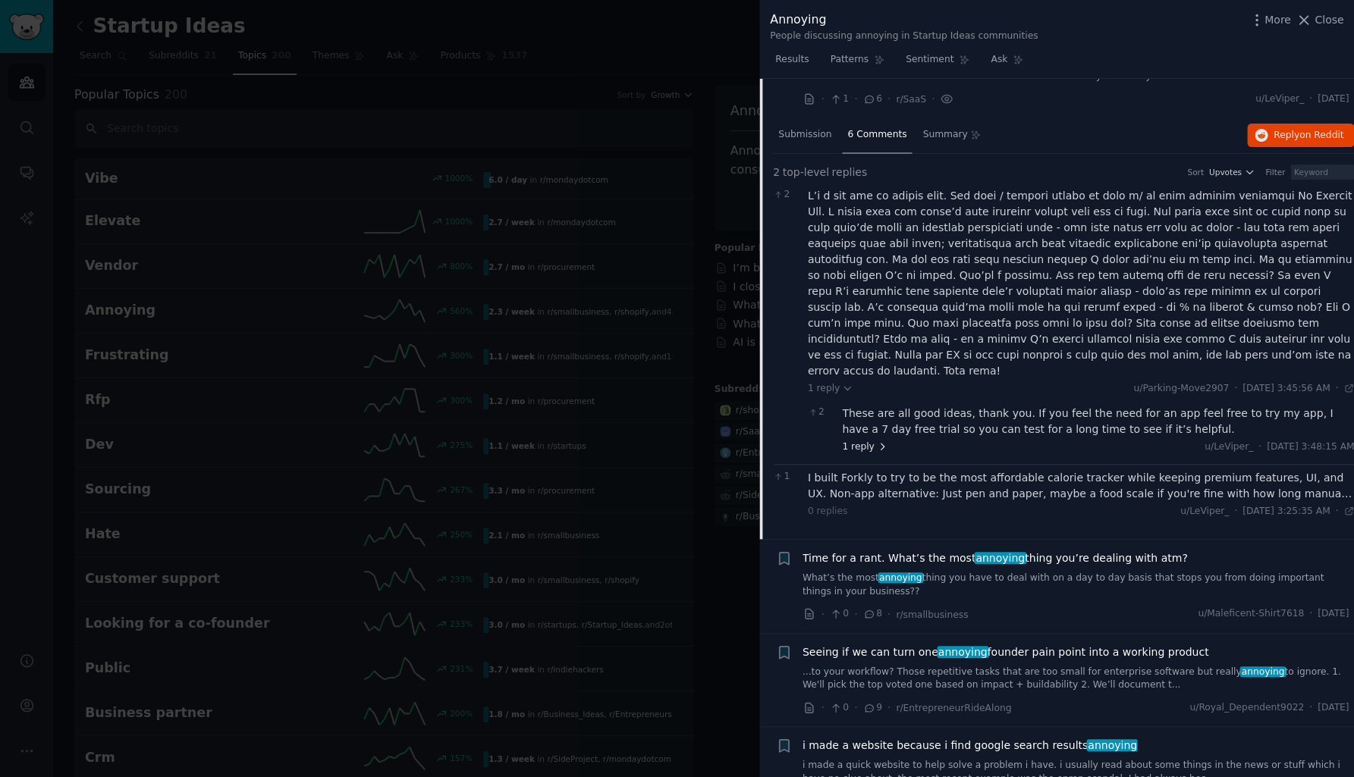
click at [858, 441] on span "1 reply" at bounding box center [865, 448] width 46 height 14
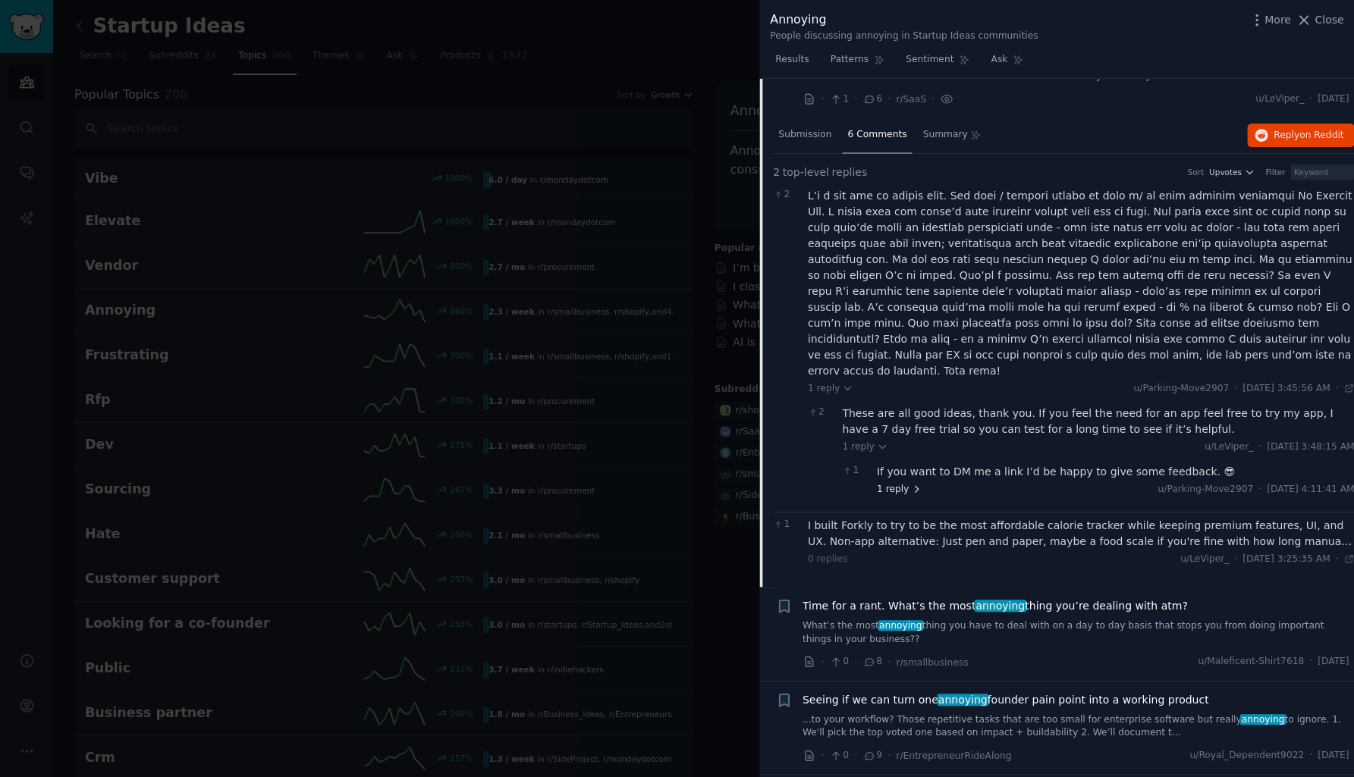
click at [890, 483] on span "1 reply" at bounding box center [900, 490] width 46 height 14
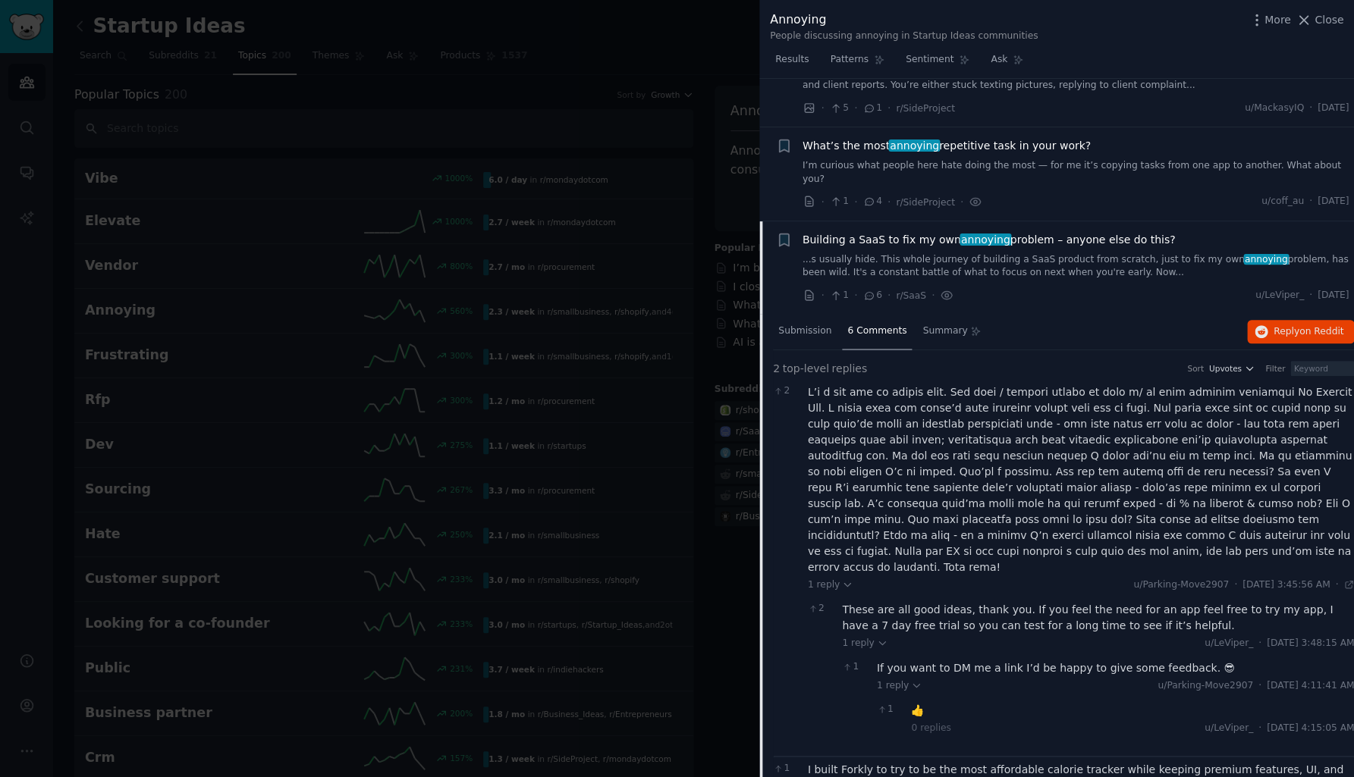
scroll to position [1062, 0]
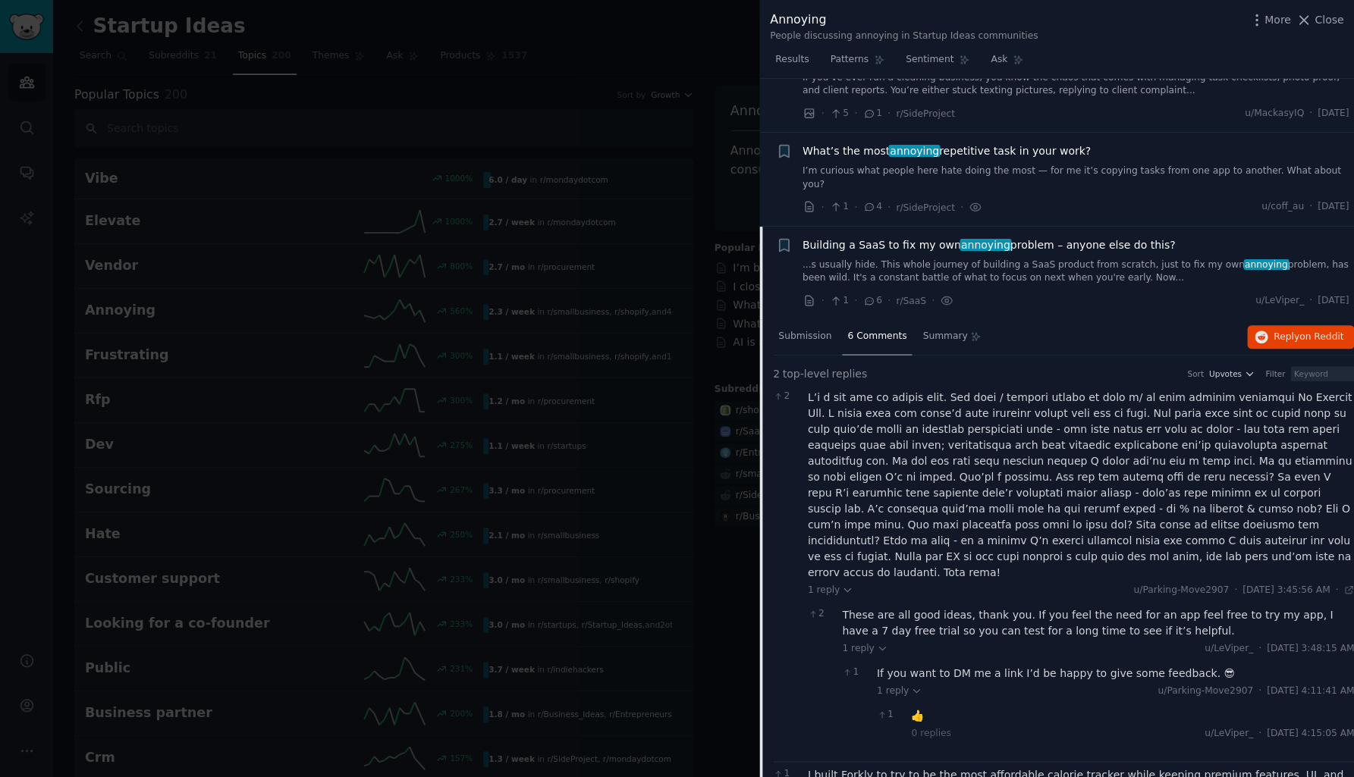
click at [867, 237] on span "Building a SaaS to fix my own annoying problem – anyone else do this?" at bounding box center [988, 245] width 373 height 16
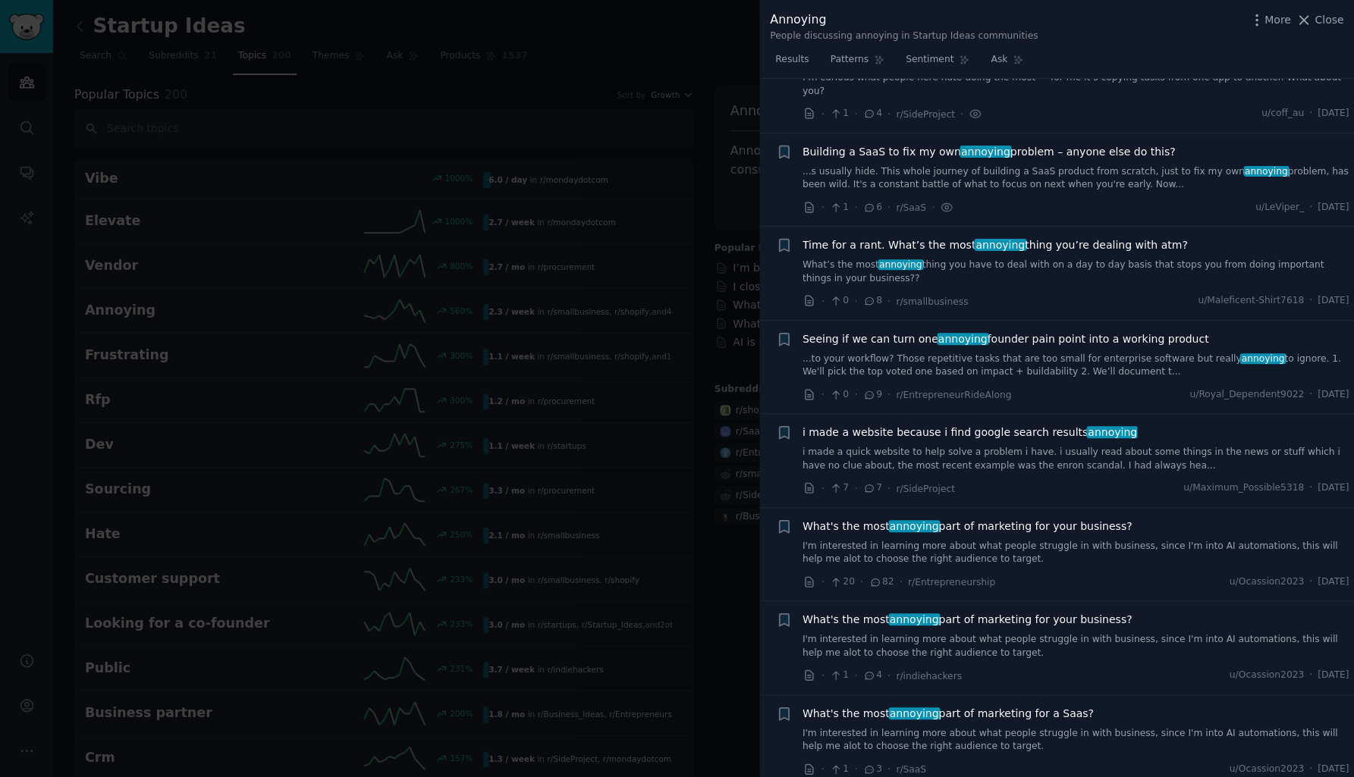
scroll to position [1176, 0]
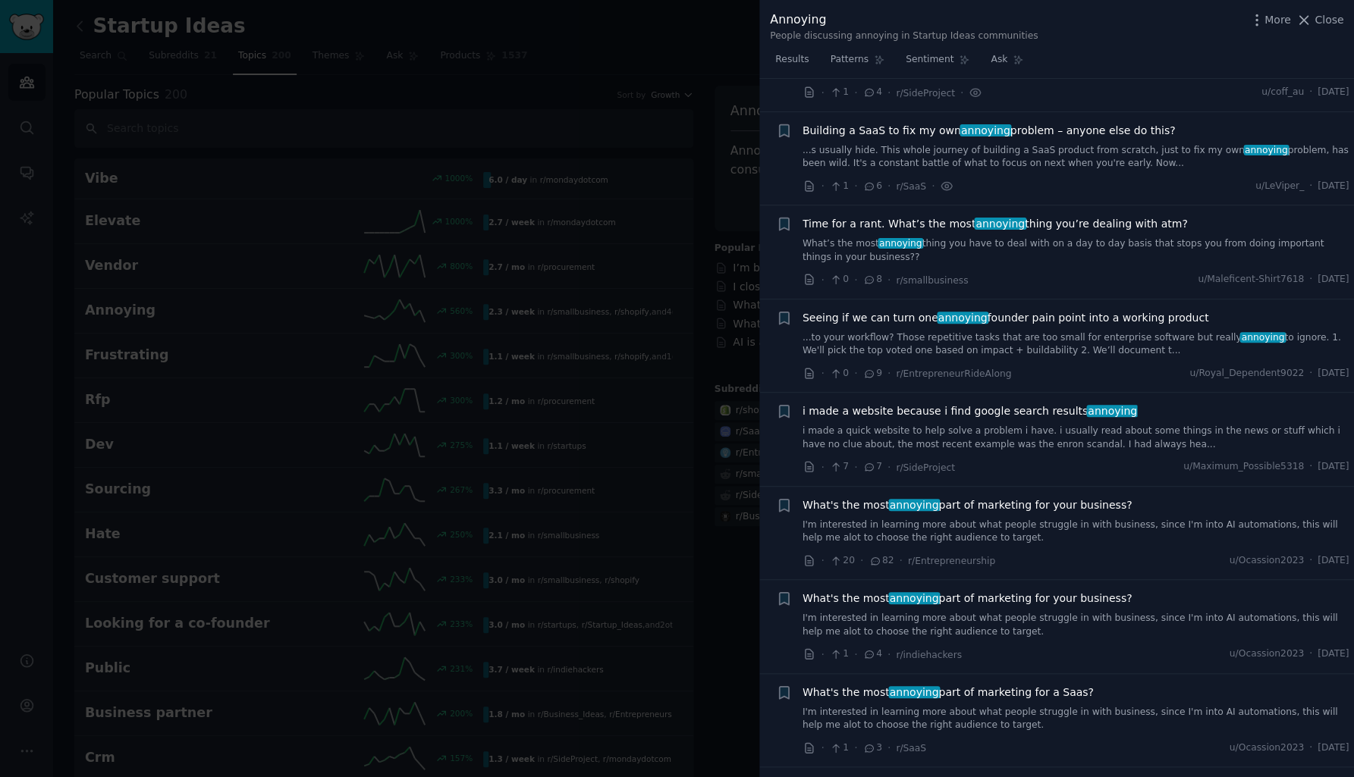
click at [935, 237] on link "What’s the most annoying thing you have to deal with on a day to day basis that…" at bounding box center [1075, 250] width 547 height 27
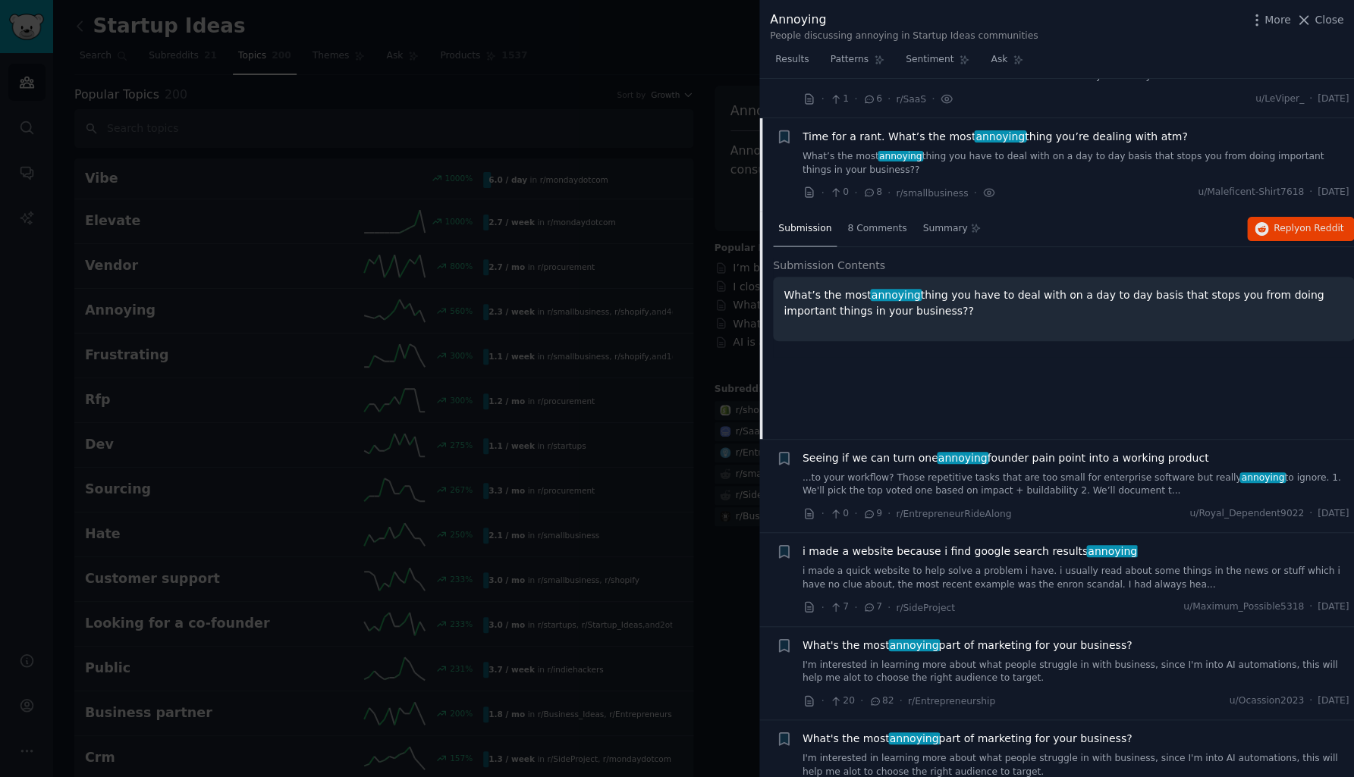
scroll to position [1269, 0]
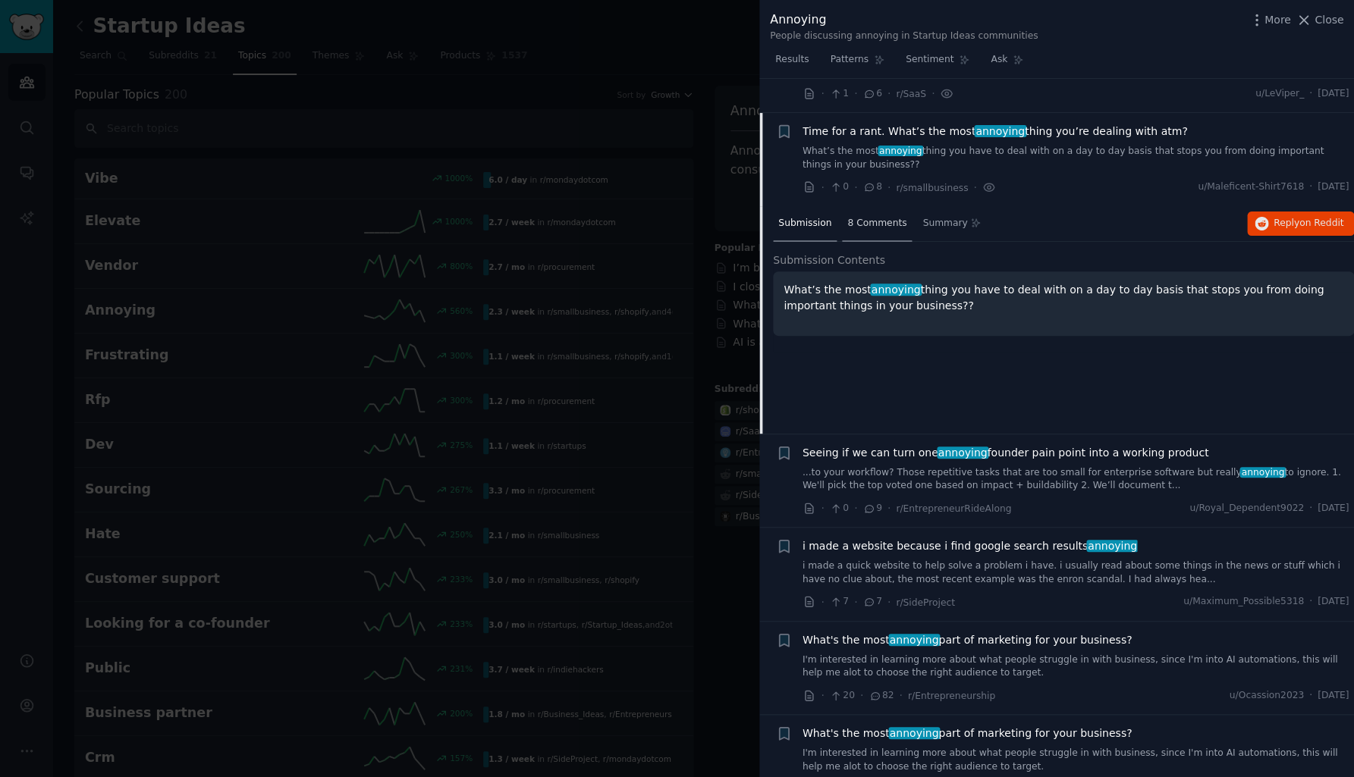
click at [860, 217] on span "8 Comments" at bounding box center [876, 224] width 59 height 14
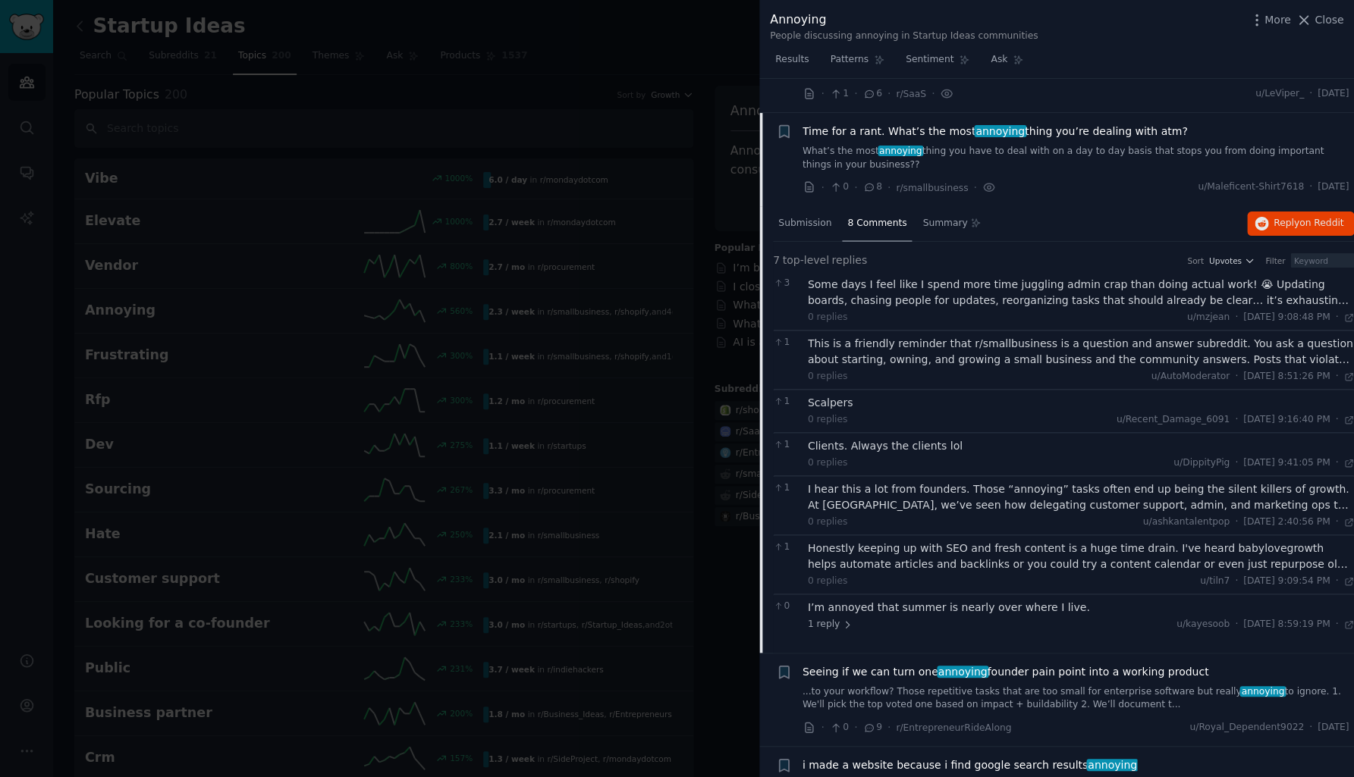
click at [1106, 277] on div "Some days I feel like I spend more time juggling admin crap than doing actual w…" at bounding box center [1081, 293] width 547 height 32
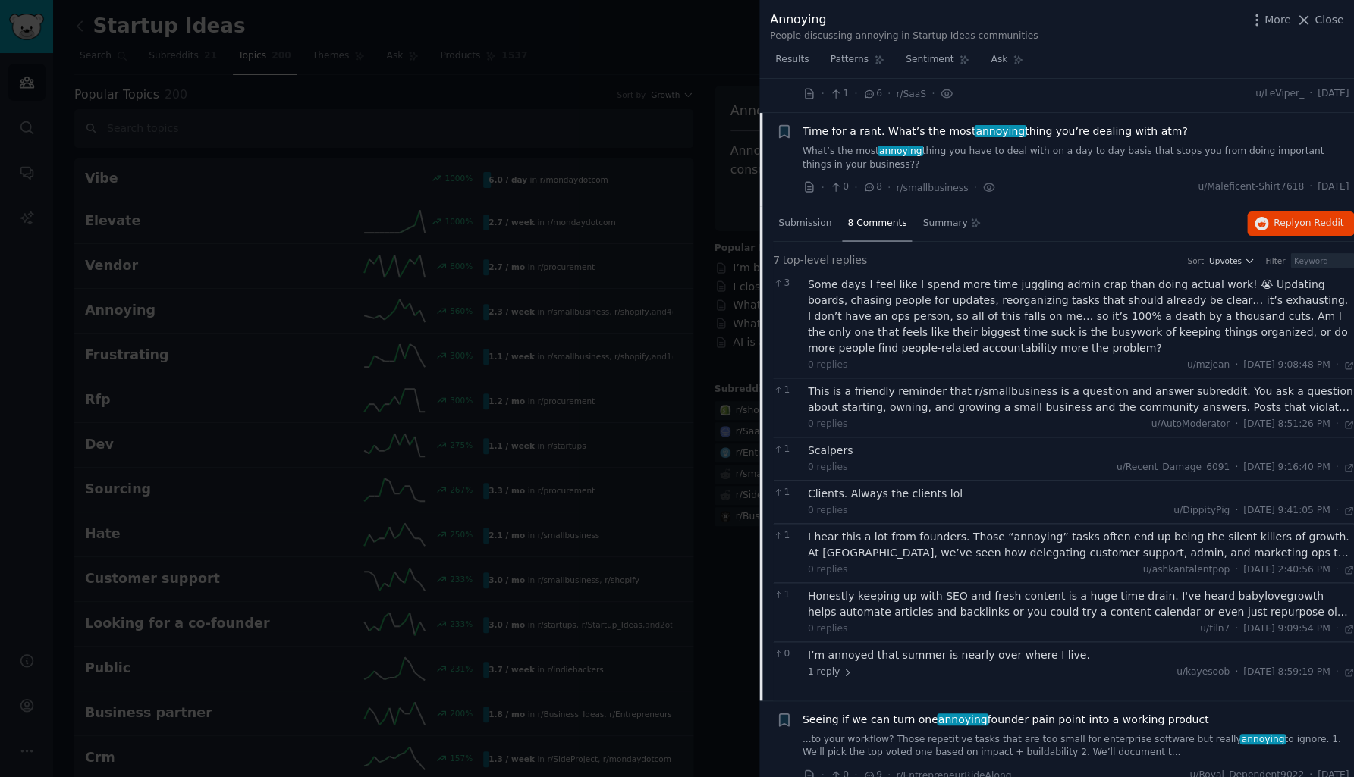
click at [1019, 384] on div "This is a friendly reminder that r/smallbusiness is a question and answer subre…" at bounding box center [1081, 400] width 547 height 32
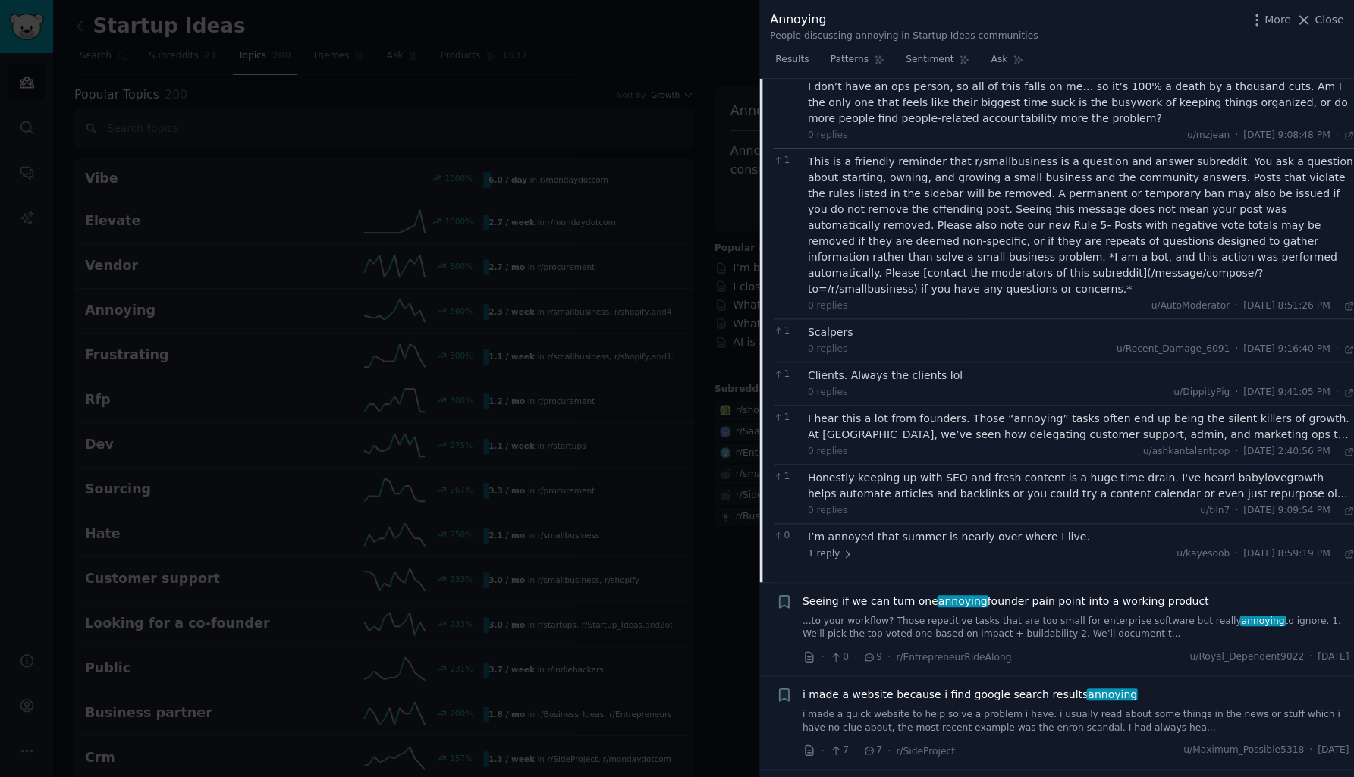
scroll to position [1502, 0]
click at [972, 526] on div "I’m annoyed that summer is nearly over where I live." at bounding box center [1081, 534] width 547 height 16
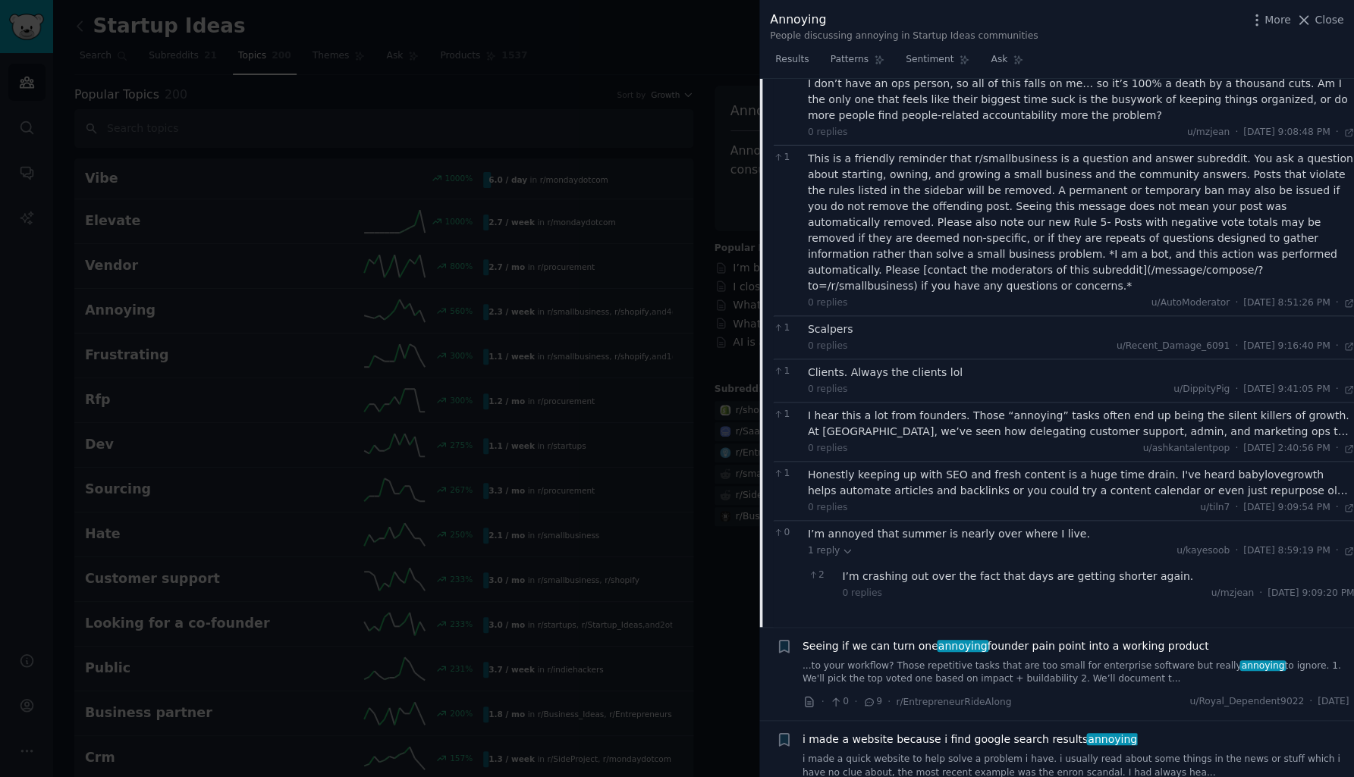
click at [972, 526] on div "I’m annoyed that summer is nearly over where I live." at bounding box center [1081, 534] width 547 height 16
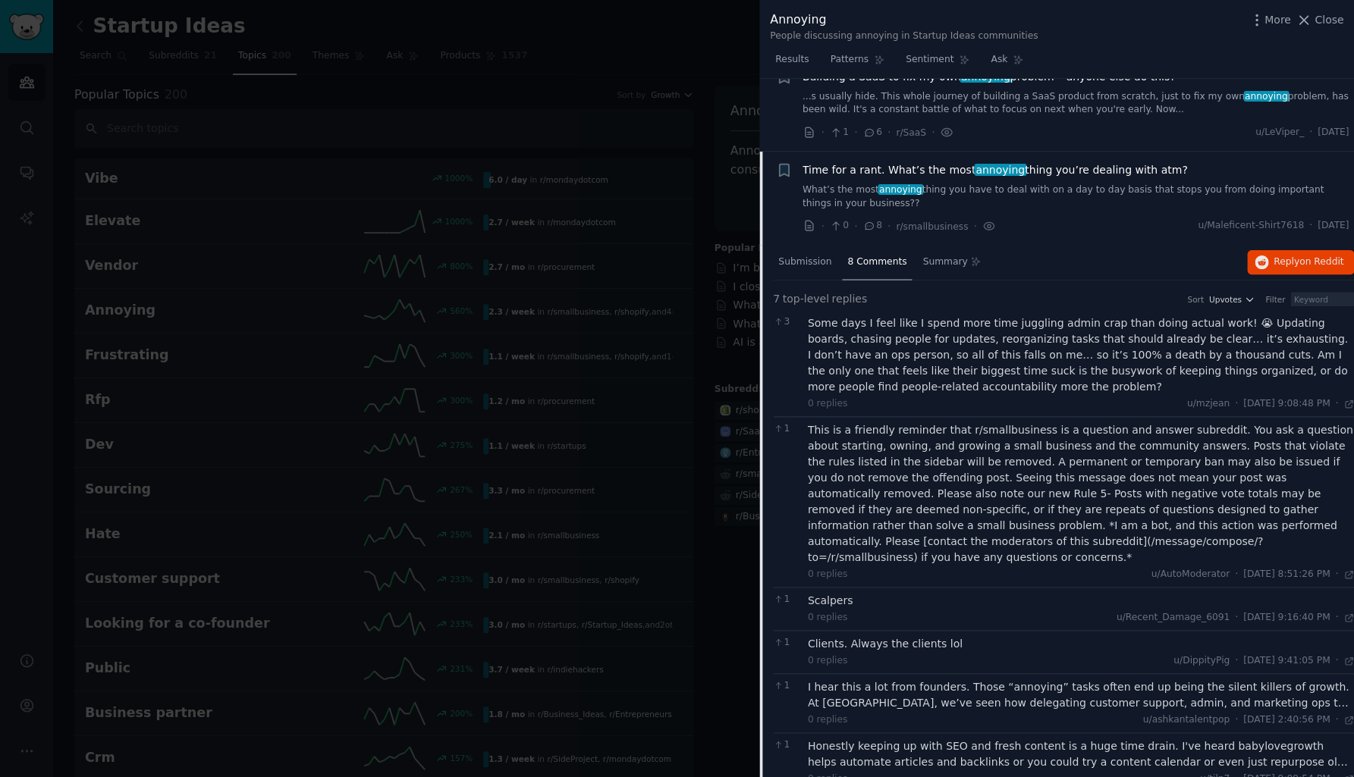
scroll to position [1225, 0]
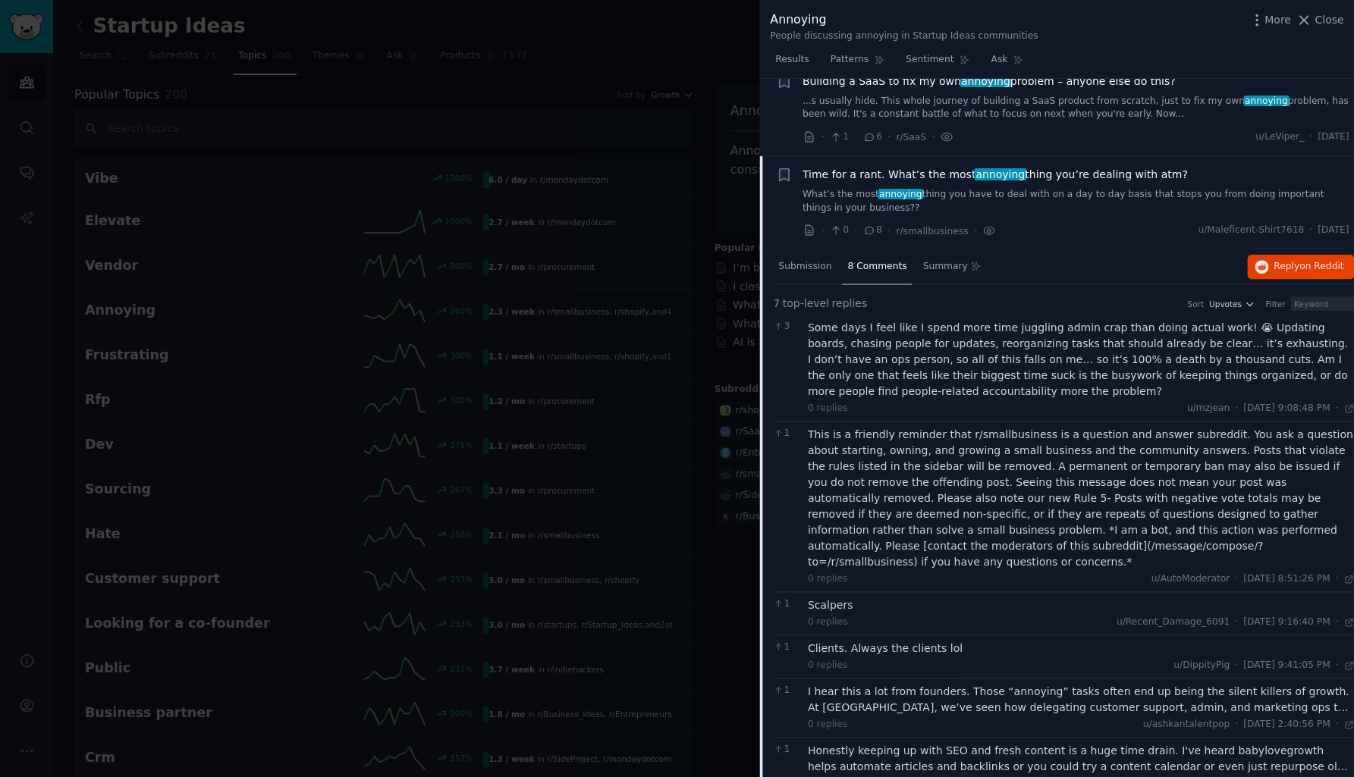
click at [901, 167] on span "Time for a rant. What’s the most annoying thing you’re dealing with atm?" at bounding box center [994, 175] width 385 height 16
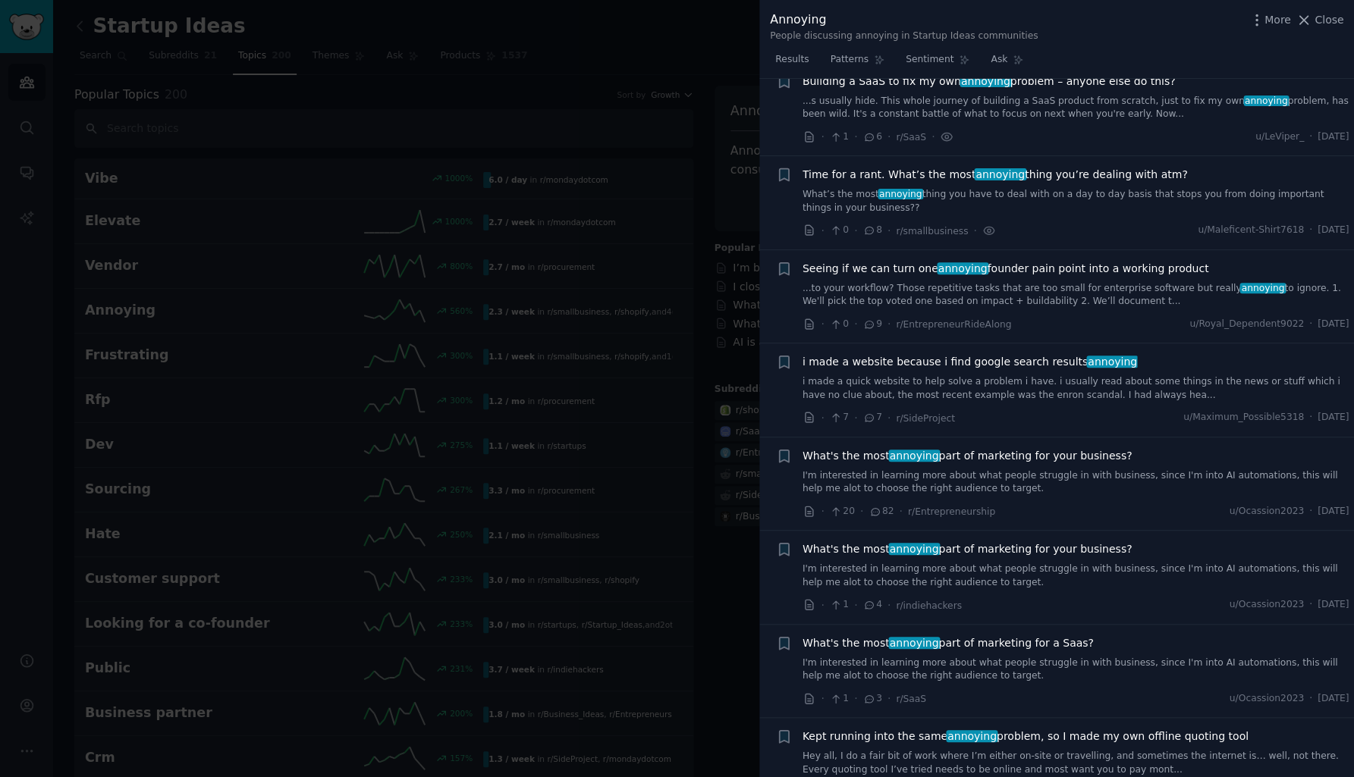
scroll to position [1269, 0]
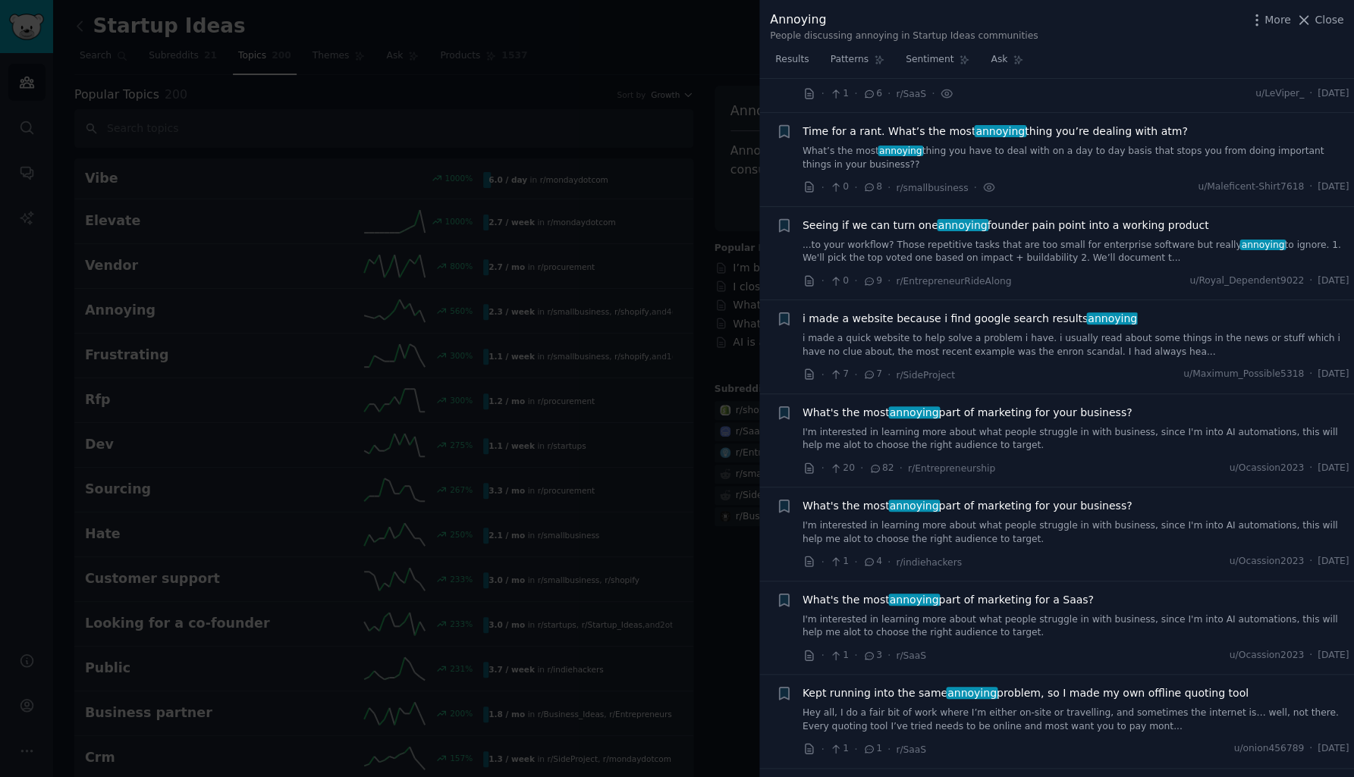
click at [890, 239] on link "...to your workflow? Those repetitive tasks that are too small for enterprise s…" at bounding box center [1075, 252] width 547 height 27
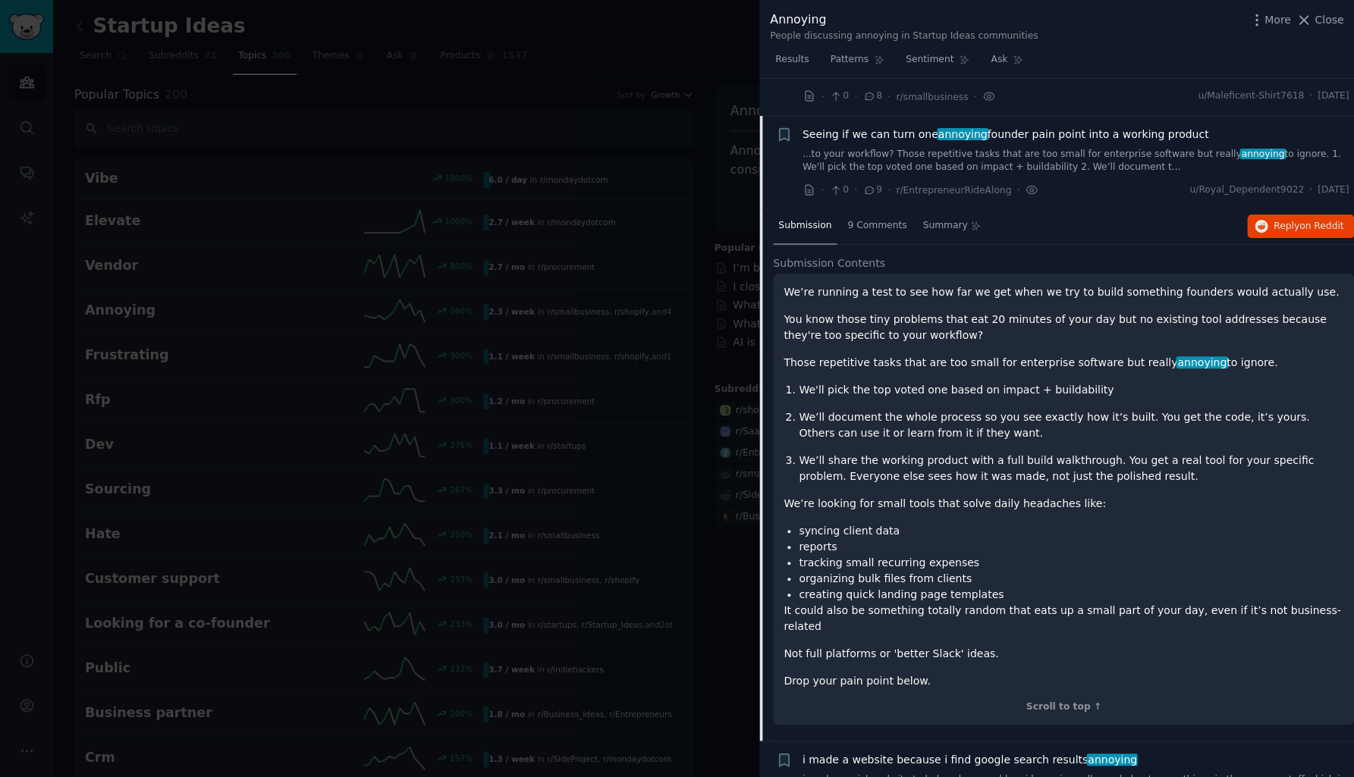
scroll to position [1362, 0]
